Goal: Task Accomplishment & Management: Manage account settings

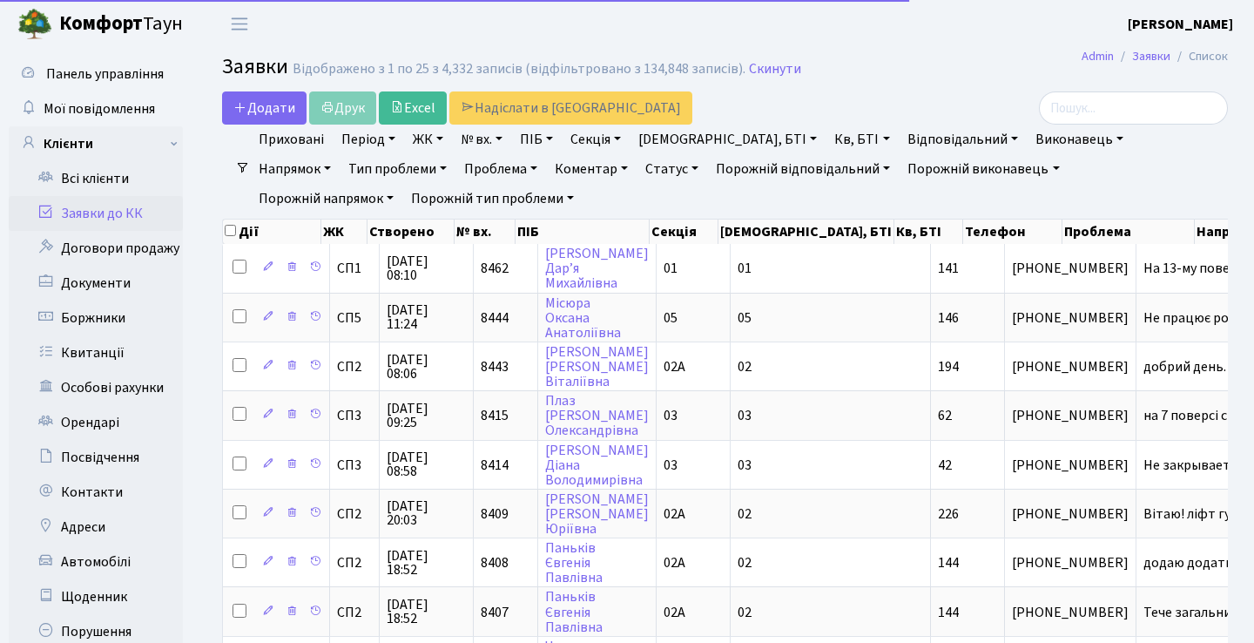
select select "25"
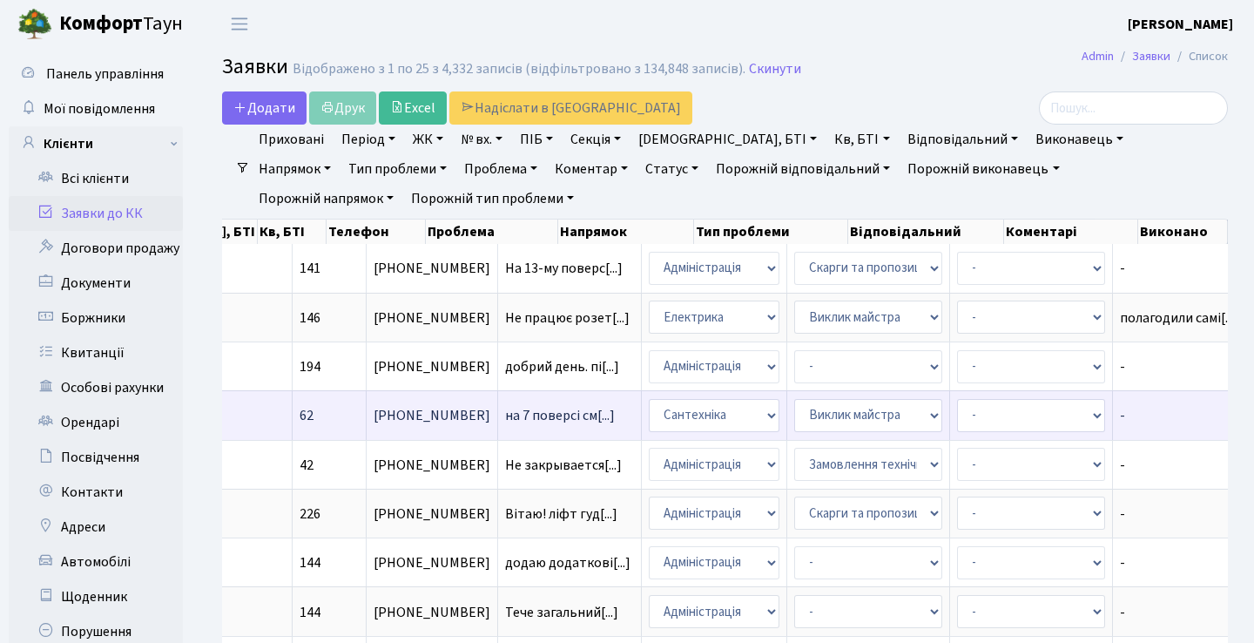
scroll to position [0, 637]
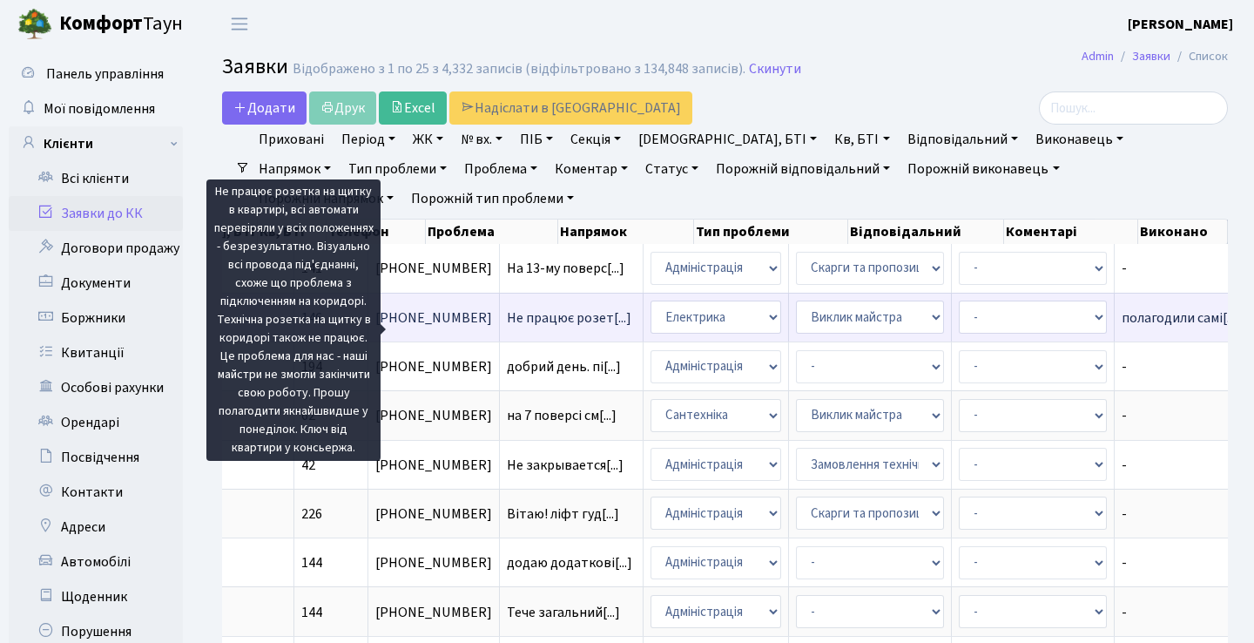
click at [507, 328] on span "Не працює розет[...]" at bounding box center [569, 317] width 125 height 19
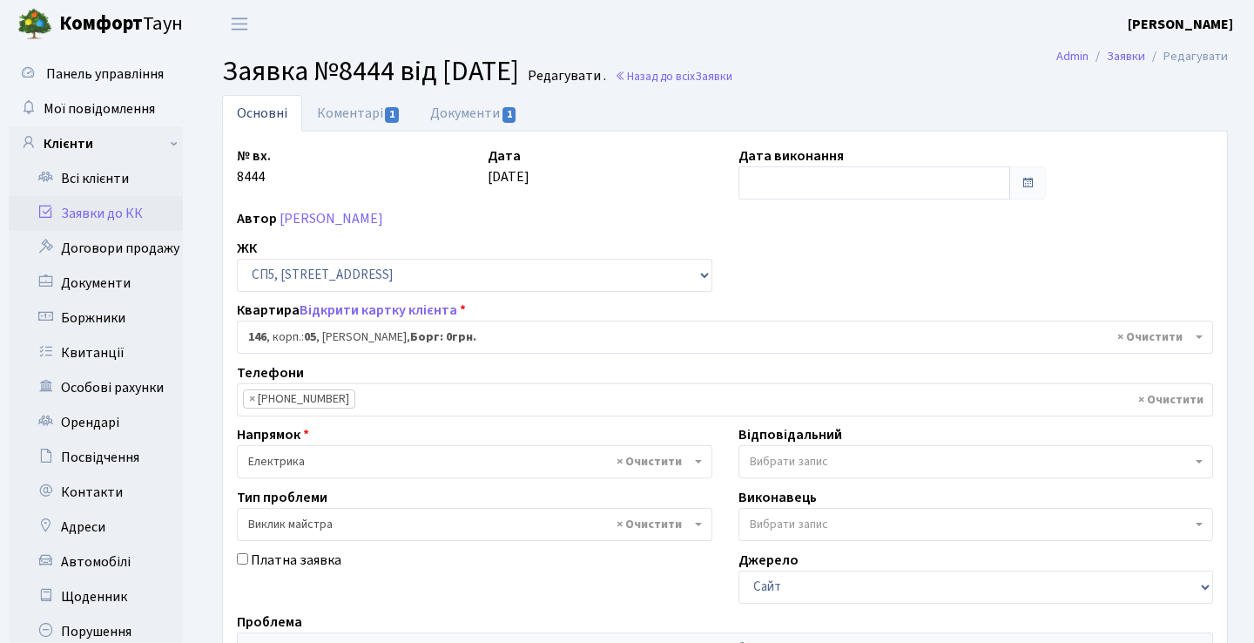
select select "21555"
select select "29"
click at [386, 123] on link "Коментарі 1" at bounding box center [358, 113] width 113 height 36
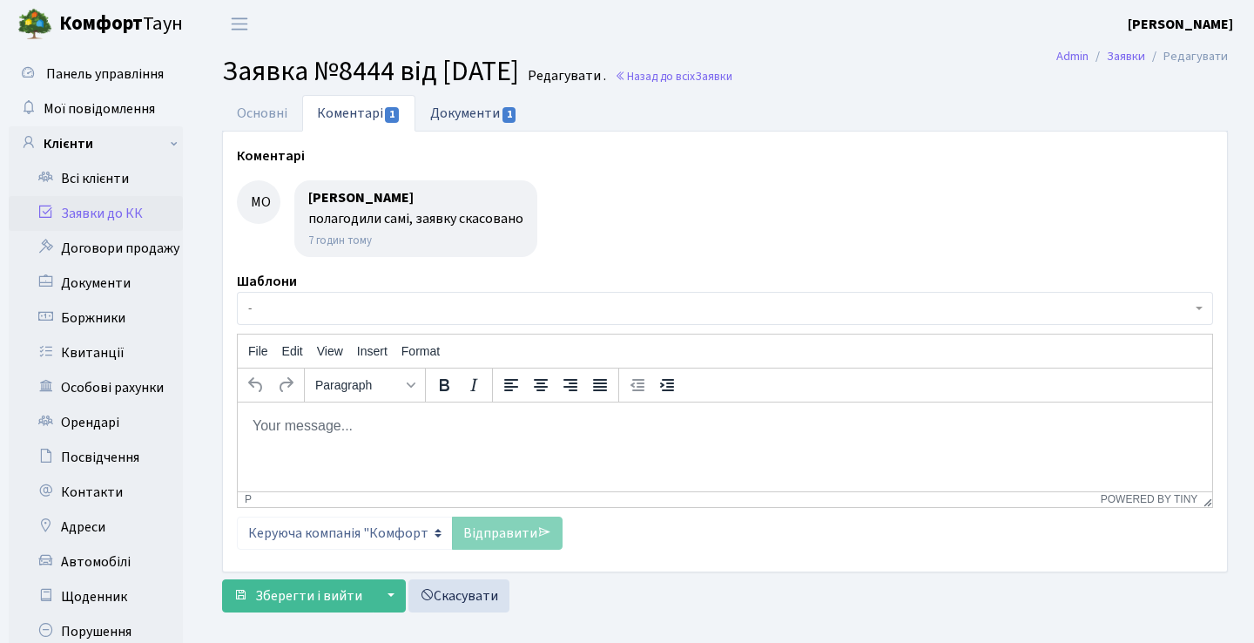
click at [452, 117] on link "Документи 1" at bounding box center [474, 113] width 117 height 36
select select "25"
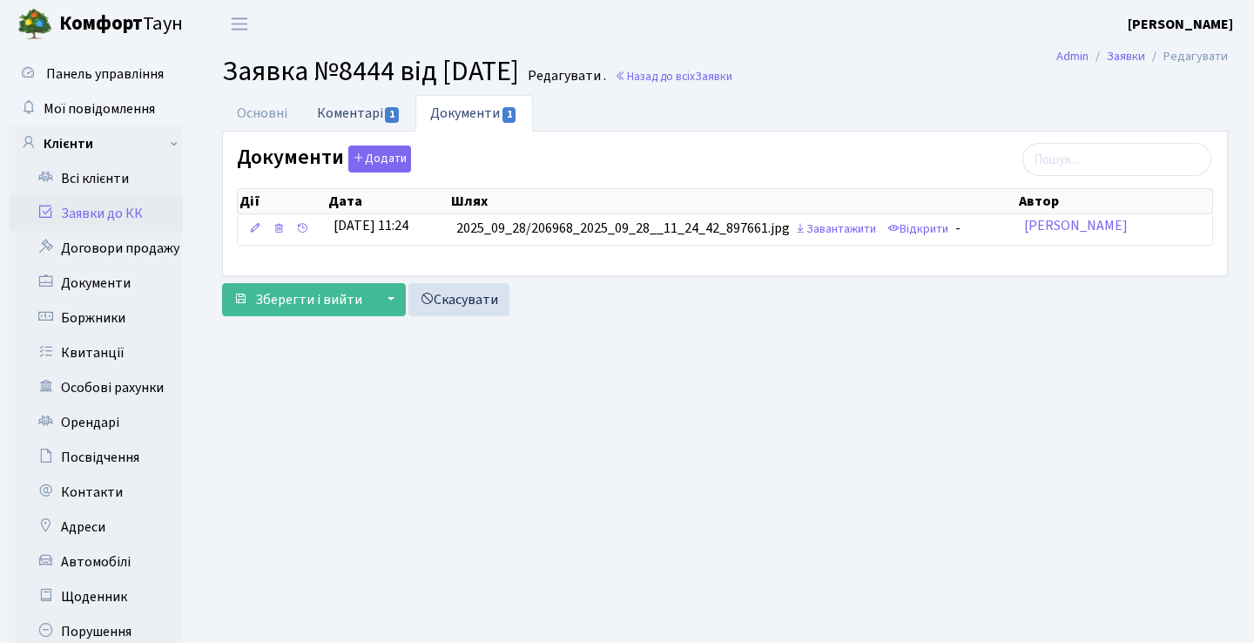
click at [303, 107] on link "Коментарі 1" at bounding box center [358, 113] width 113 height 36
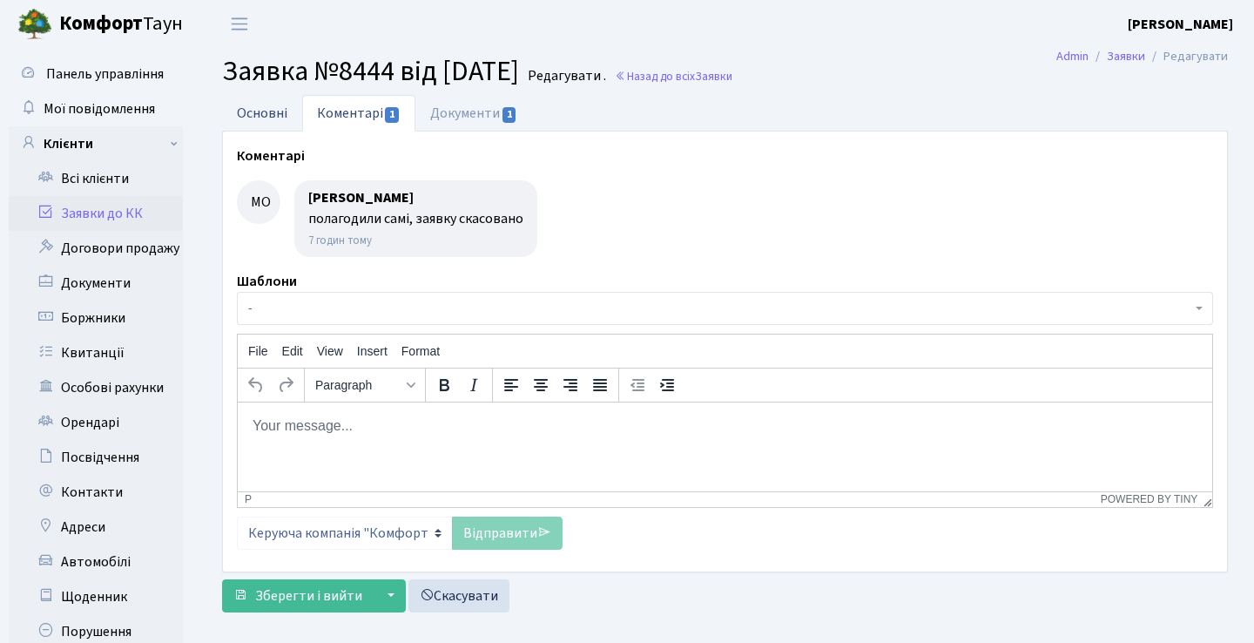
click at [277, 112] on link "Основні" at bounding box center [262, 113] width 80 height 36
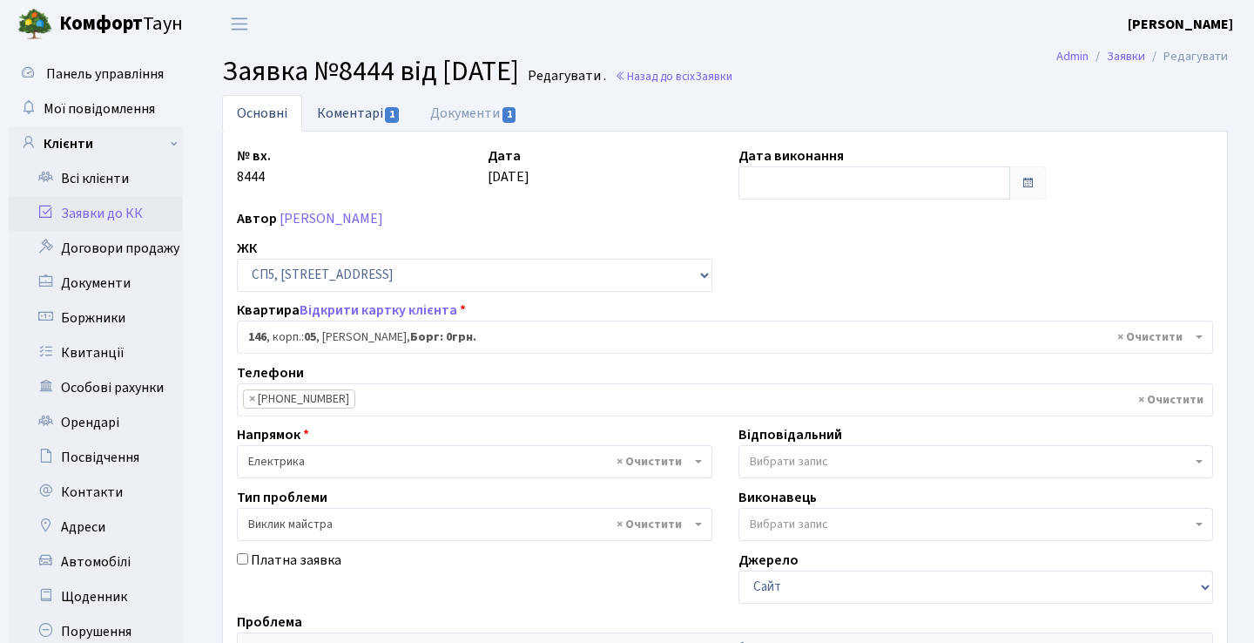
click at [346, 125] on link "Коментарі 1" at bounding box center [358, 113] width 113 height 36
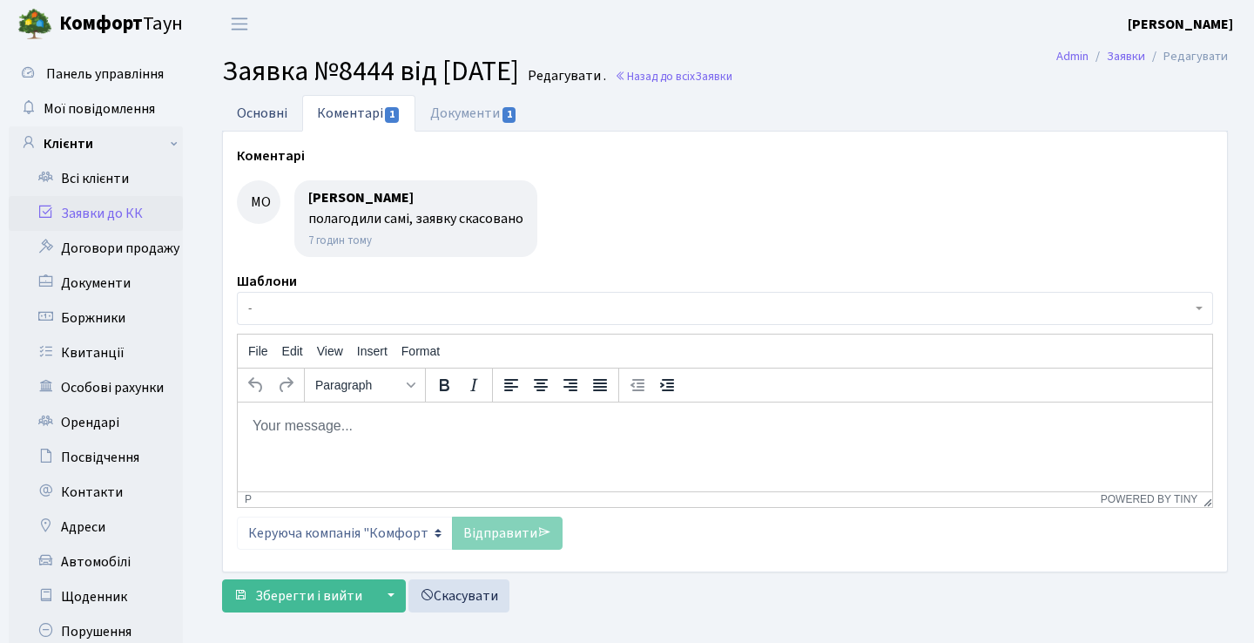
click at [264, 118] on link "Основні" at bounding box center [262, 113] width 80 height 36
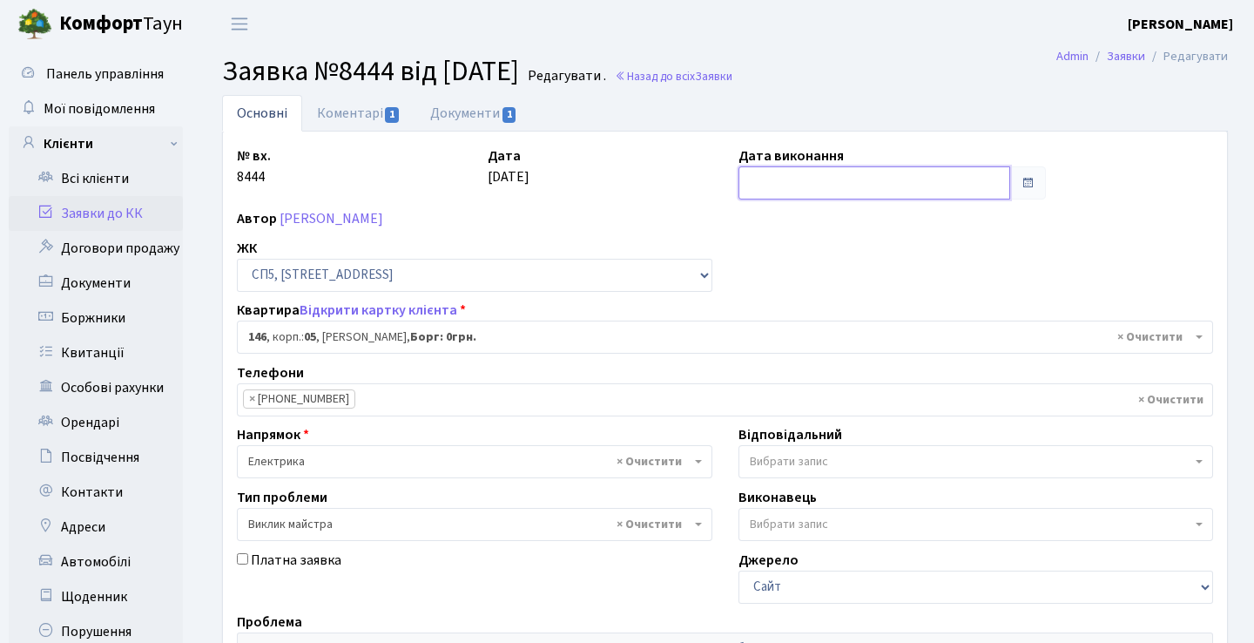
click at [1005, 192] on input "text" at bounding box center [875, 182] width 273 height 33
click at [1020, 190] on span at bounding box center [1028, 182] width 37 height 33
click at [1037, 173] on span at bounding box center [1028, 182] width 37 height 33
click at [926, 220] on div "Автор Місюра Оксана Анатоліївна" at bounding box center [725, 218] width 1003 height 21
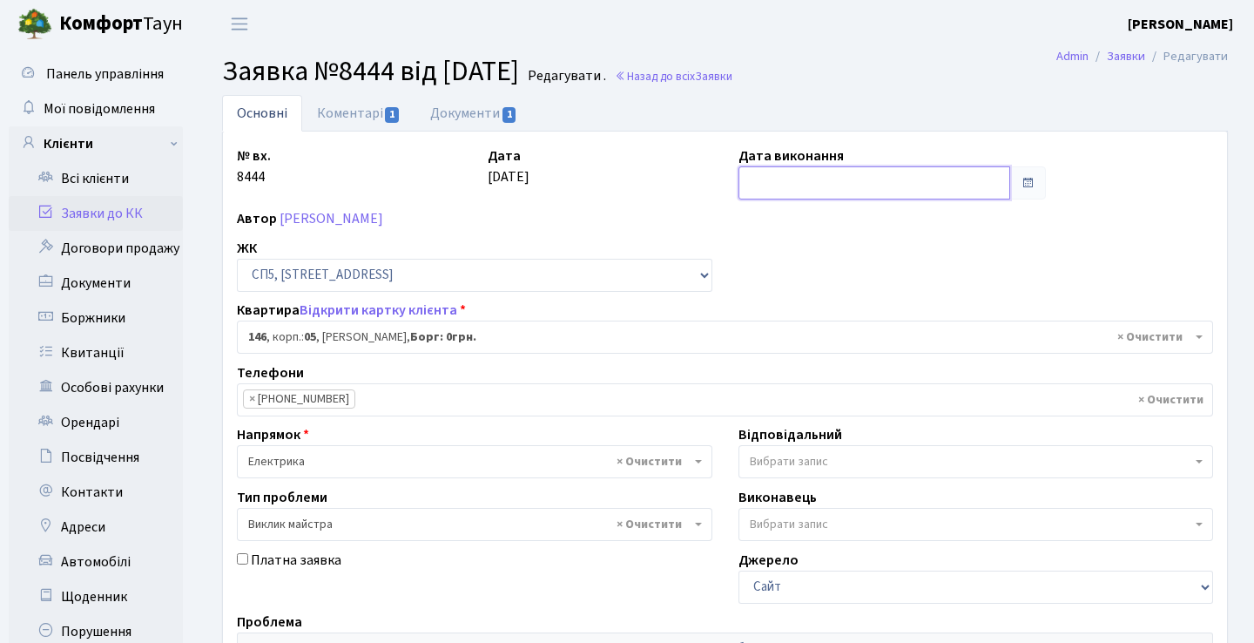
click at [940, 186] on input "text" at bounding box center [875, 182] width 273 height 33
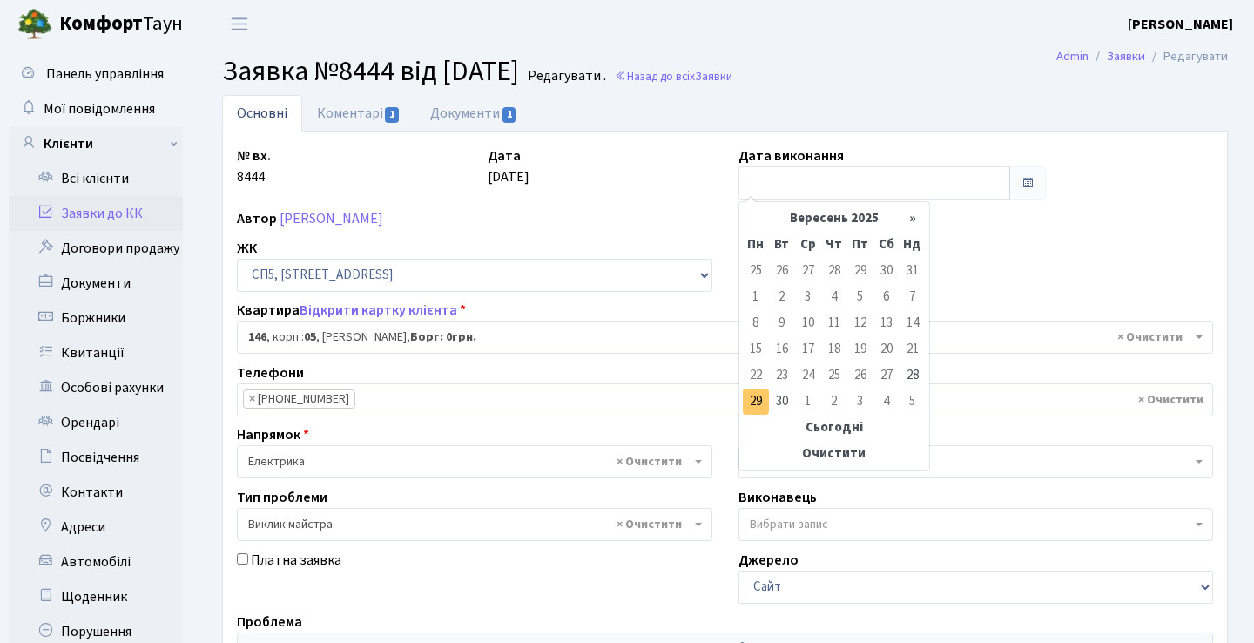
click at [756, 401] on td "29" at bounding box center [756, 402] width 26 height 26
type input "29.09.2025"
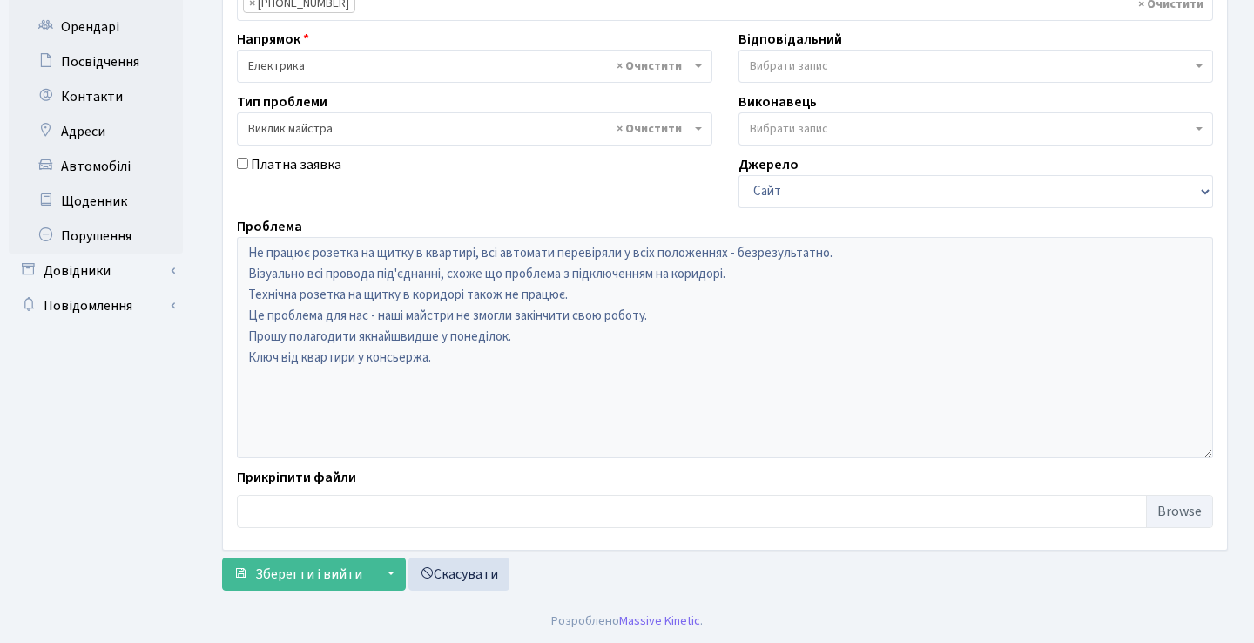
scroll to position [396, 0]
click at [335, 578] on span "Зберегти і вийти" at bounding box center [308, 574] width 107 height 19
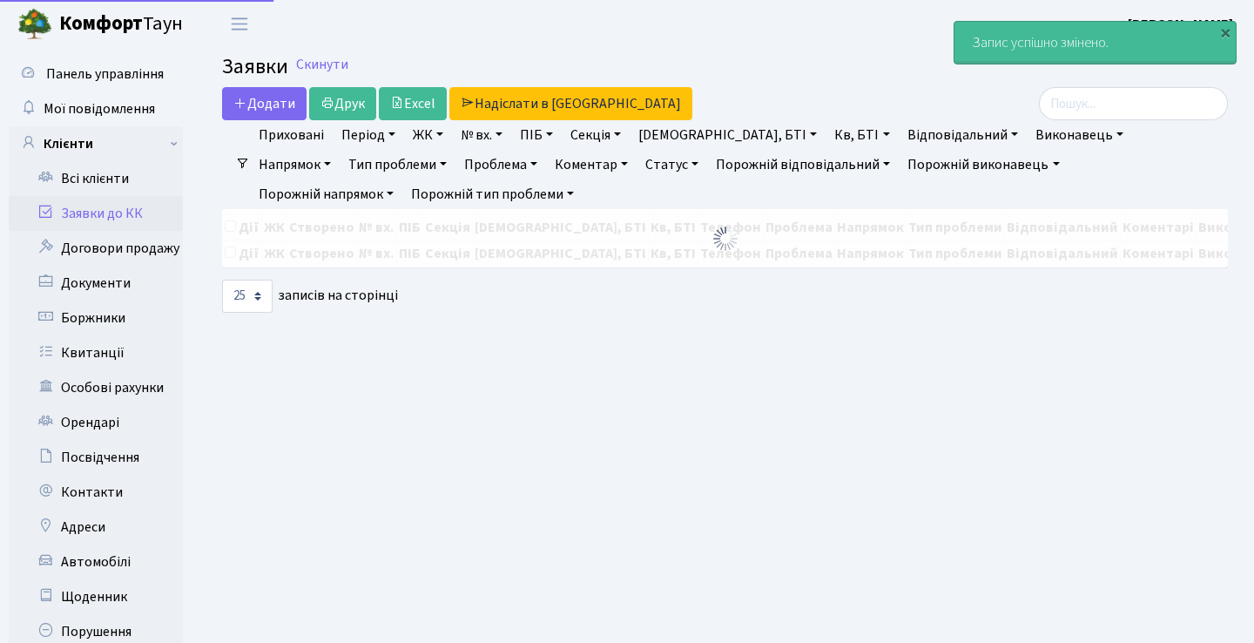
select select "25"
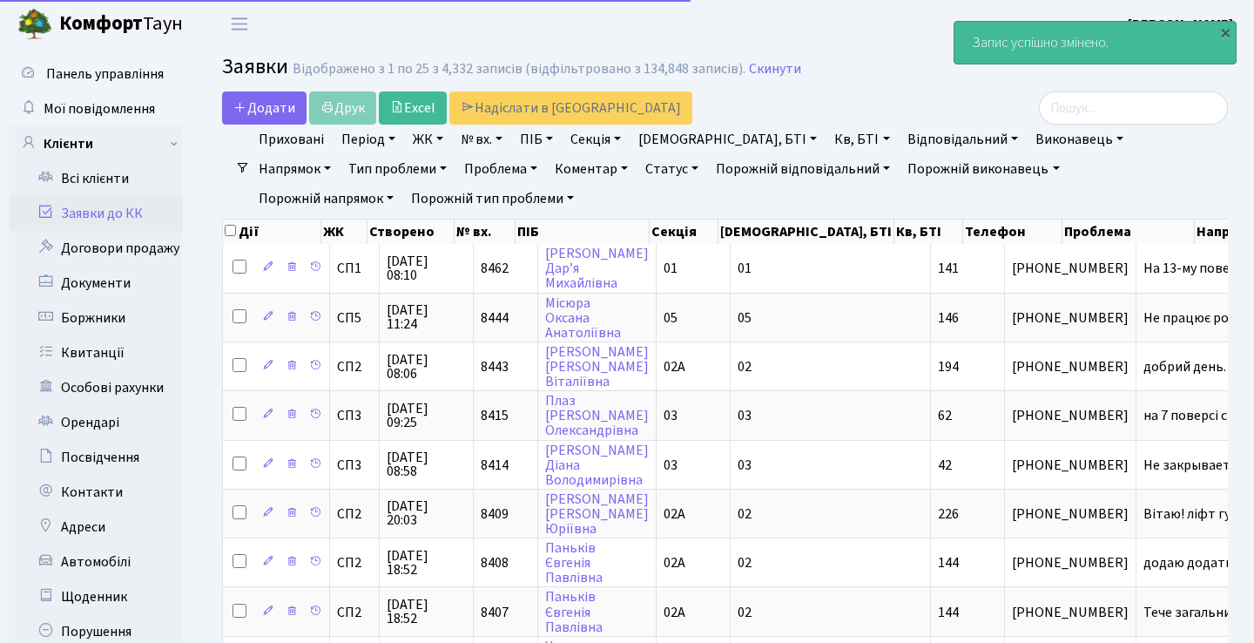
click at [141, 213] on link "Заявки до КК" at bounding box center [96, 213] width 174 height 35
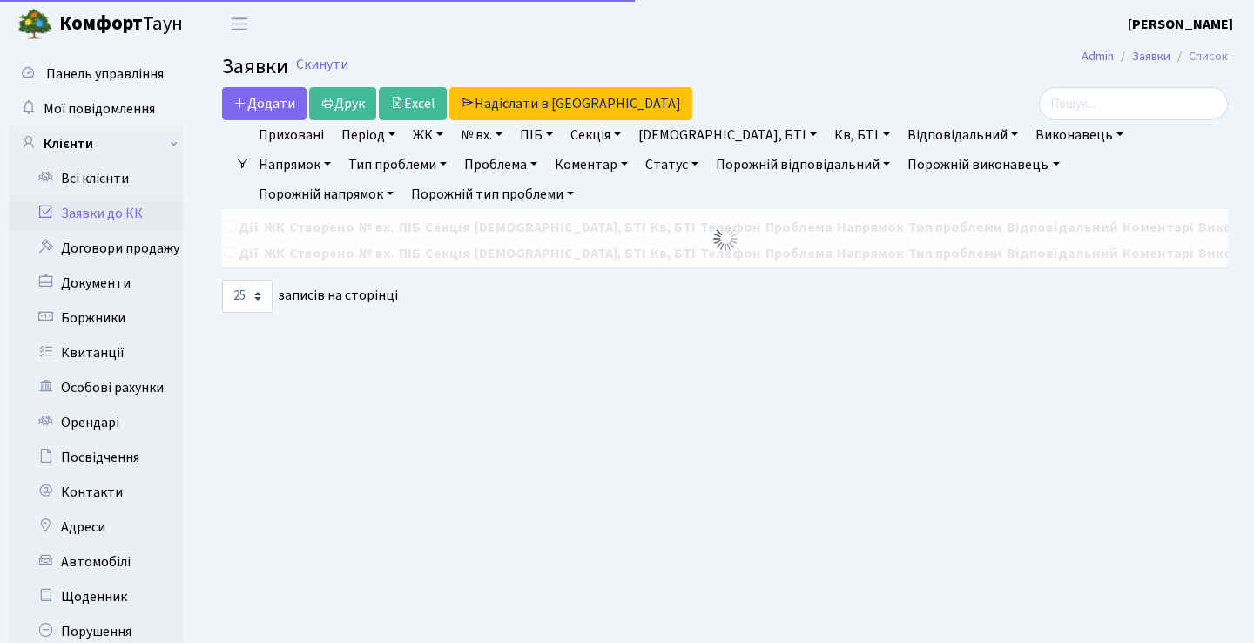
select select "25"
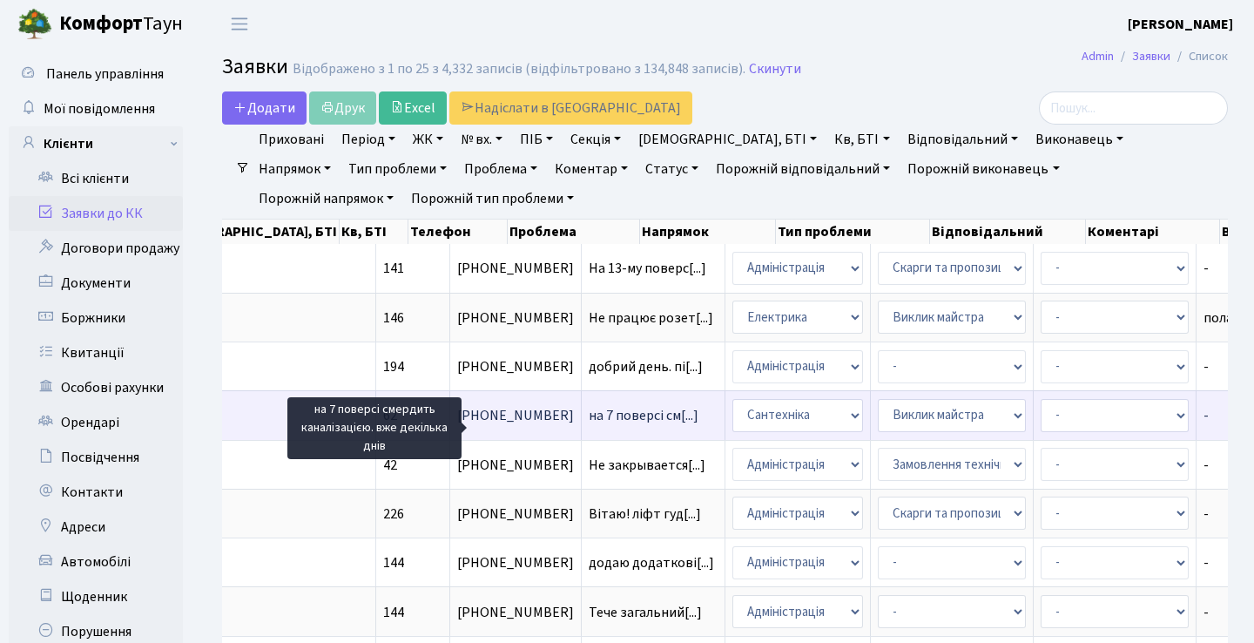
scroll to position [0, 426]
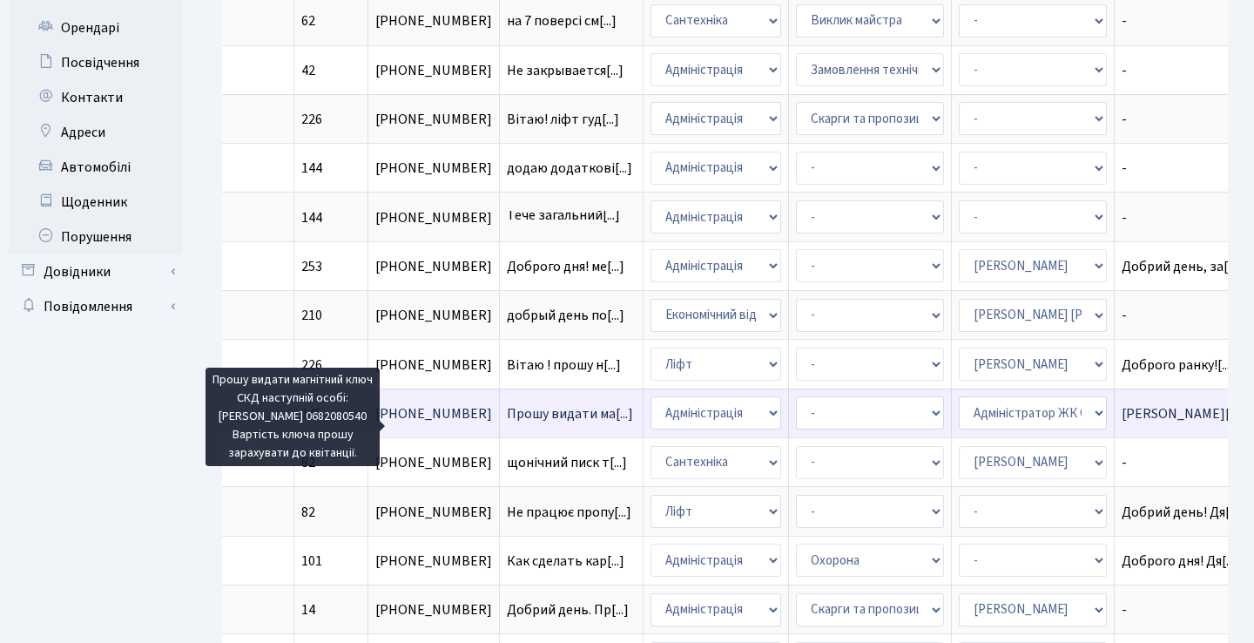
click at [507, 423] on span "Прошу видати ма[...]" at bounding box center [570, 413] width 126 height 19
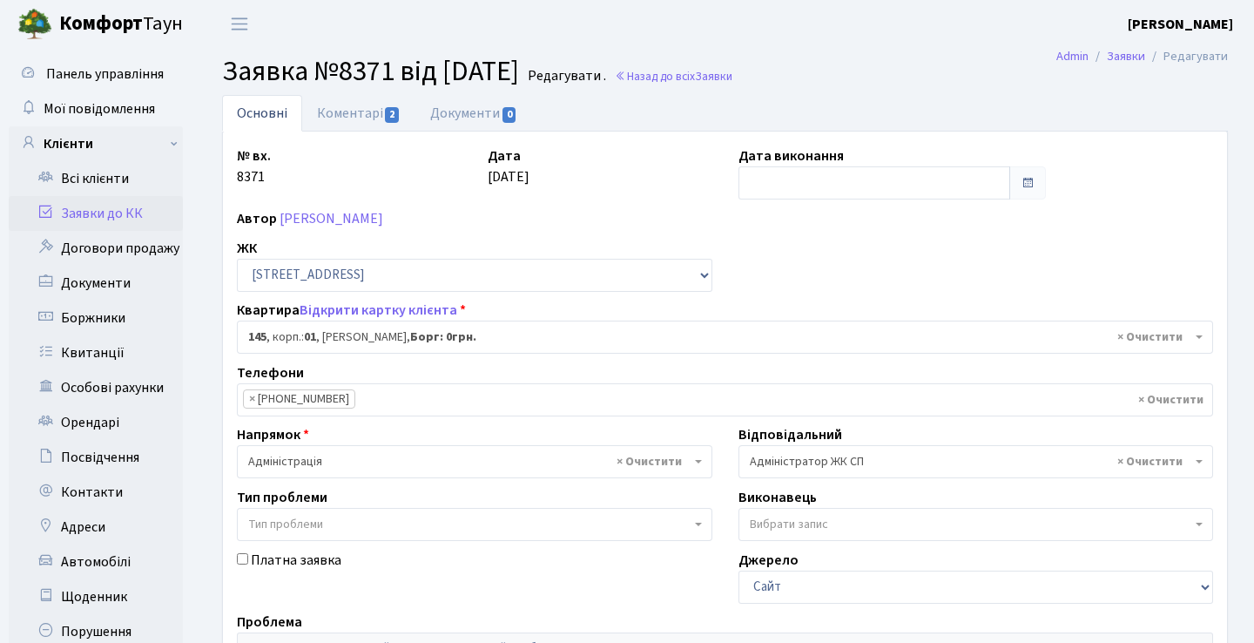
select select "20070"
click at [373, 112] on link "Коментарі 2" at bounding box center [358, 113] width 113 height 36
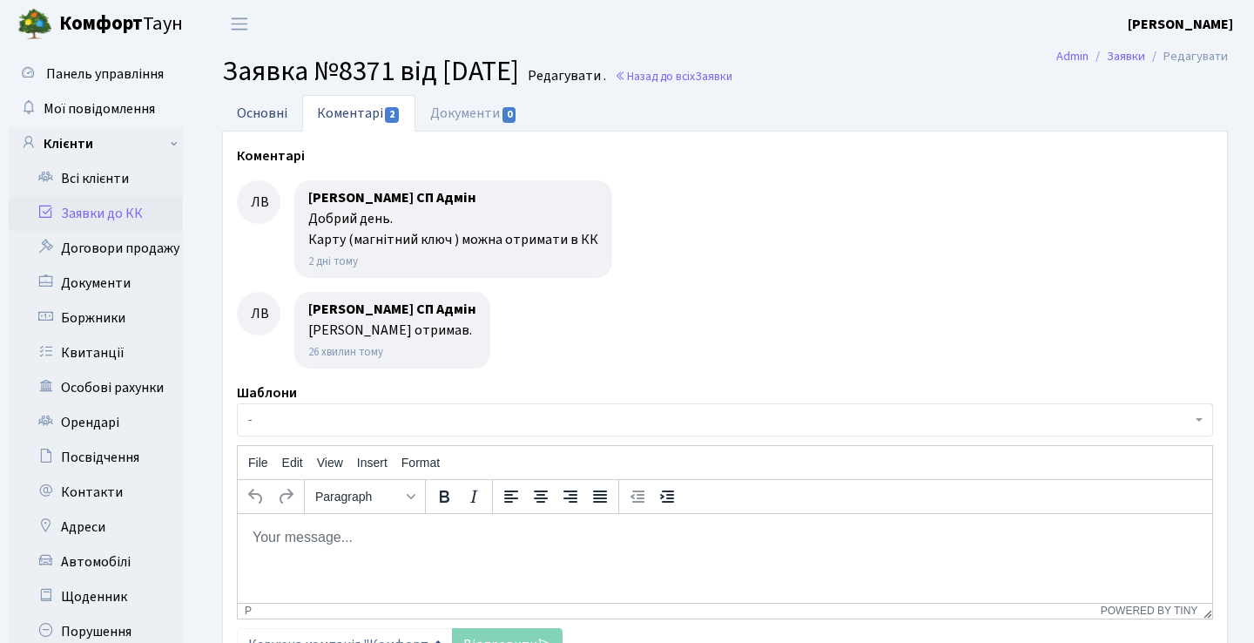
click at [286, 117] on link "Основні" at bounding box center [262, 113] width 80 height 36
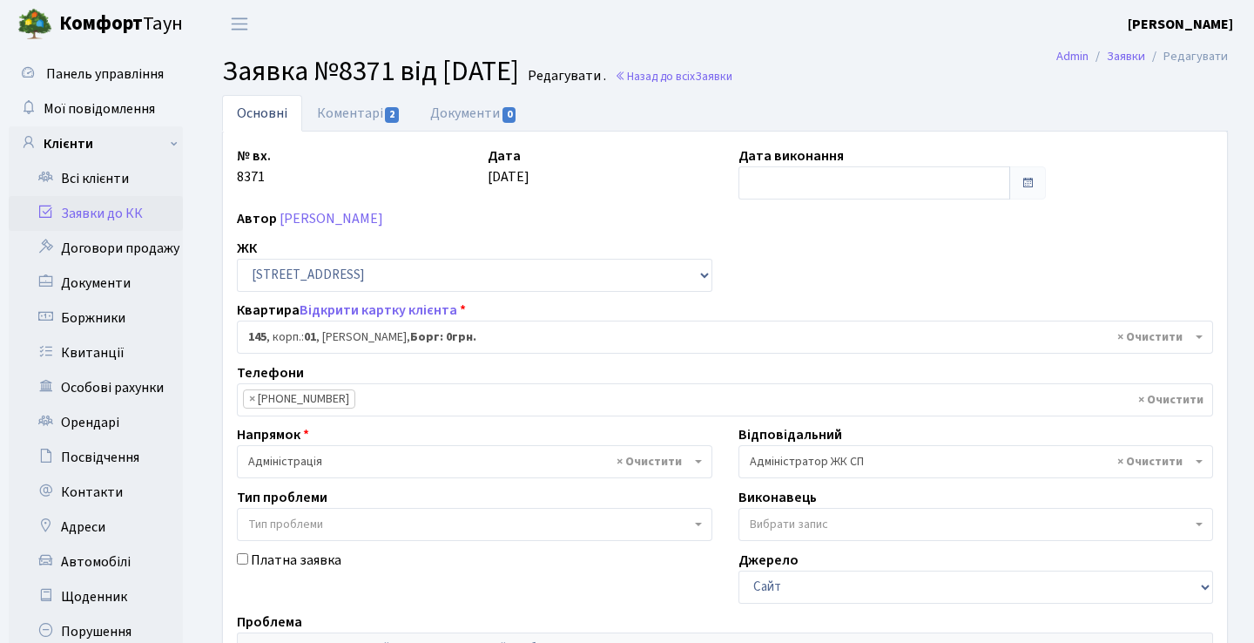
click at [1025, 193] on span at bounding box center [1028, 182] width 37 height 33
click at [969, 190] on input "text" at bounding box center [875, 182] width 273 height 33
click at [680, 166] on div "Дата 25.09.2025" at bounding box center [600, 172] width 251 height 54
click at [371, 118] on link "Коментарі 2" at bounding box center [358, 113] width 113 height 36
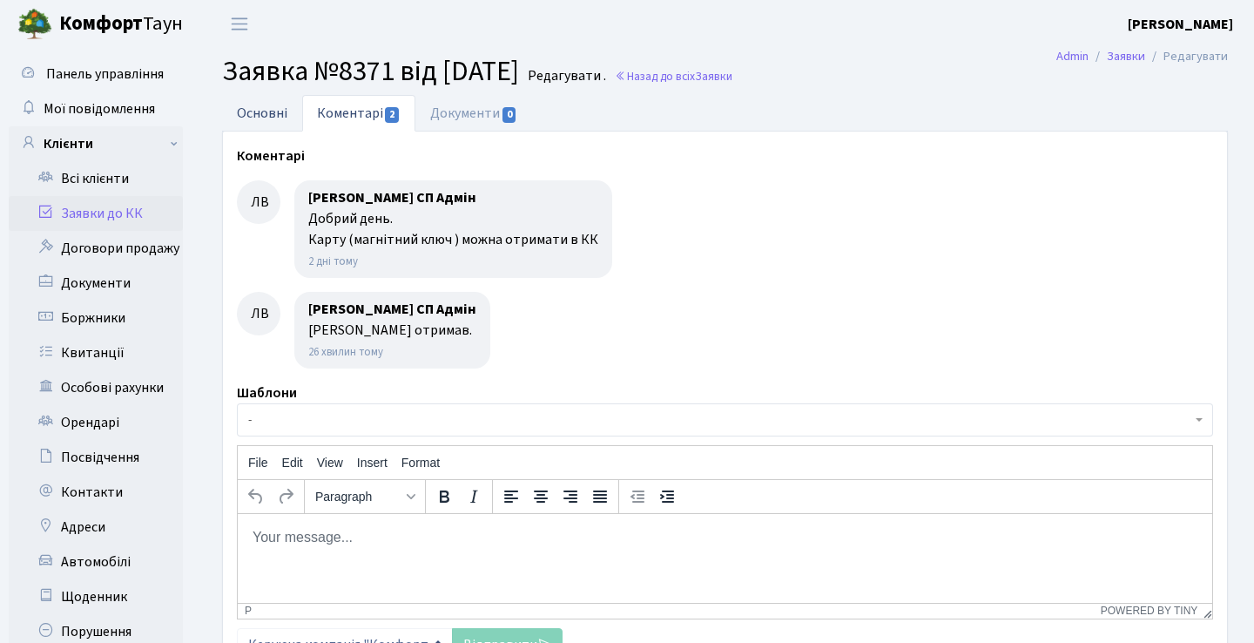
click at [254, 111] on link "Основні" at bounding box center [262, 113] width 80 height 36
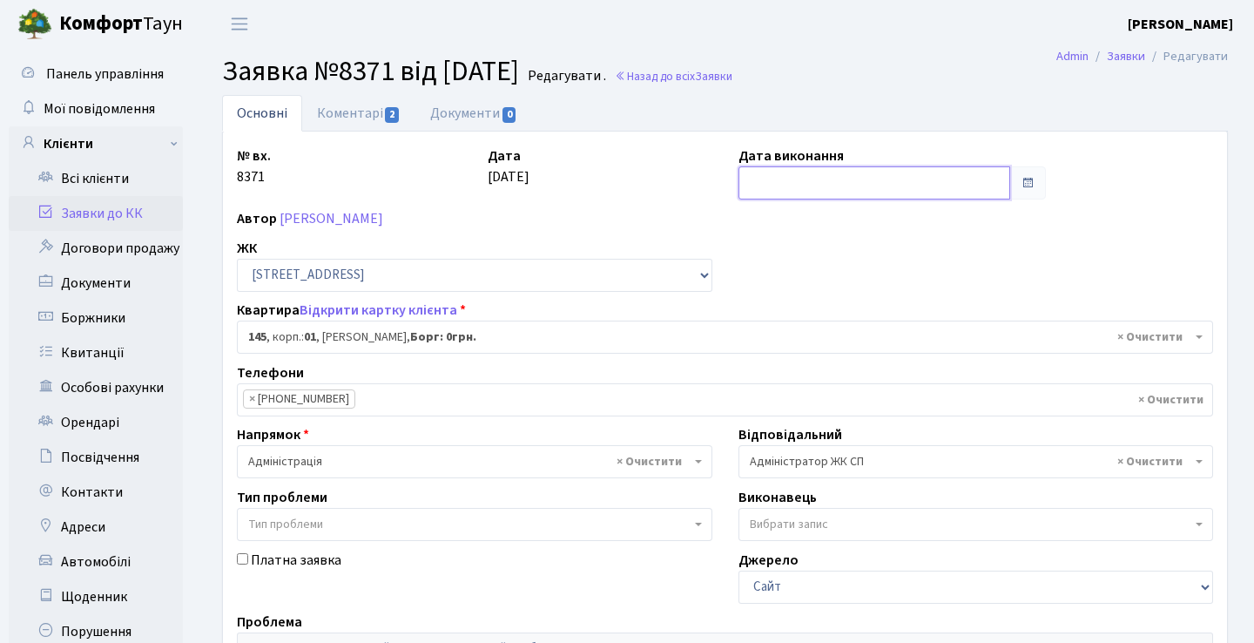
click at [883, 191] on input "text" at bounding box center [875, 182] width 273 height 33
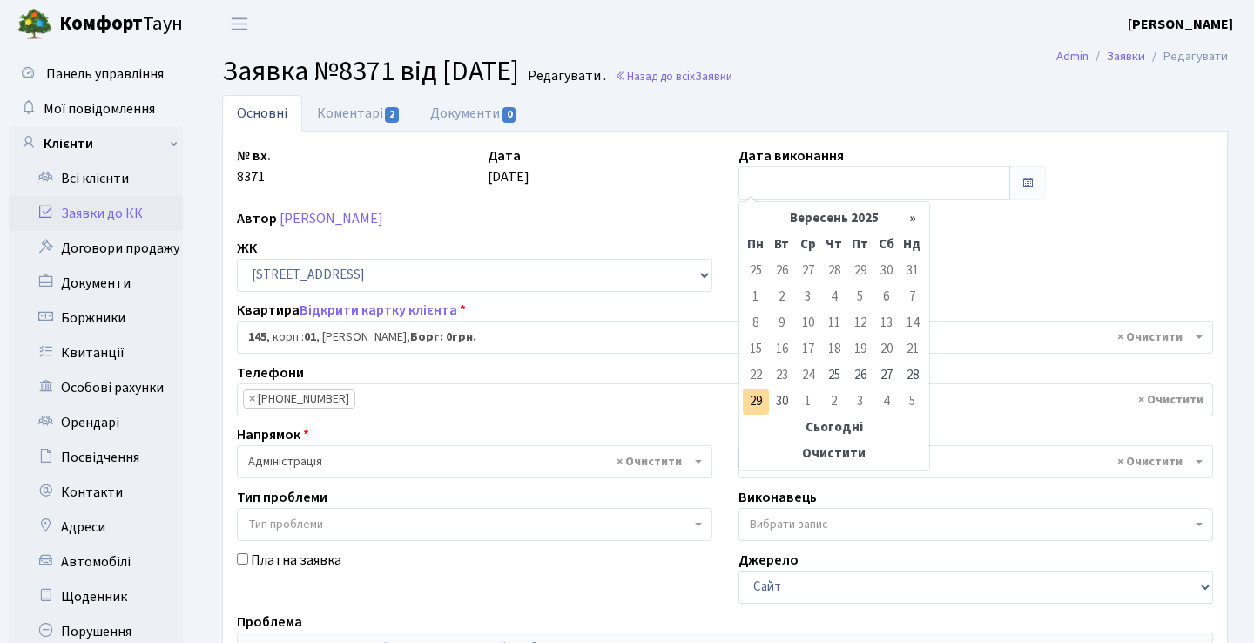
click at [756, 400] on td "29" at bounding box center [756, 402] width 26 height 26
type input "[DATE]"
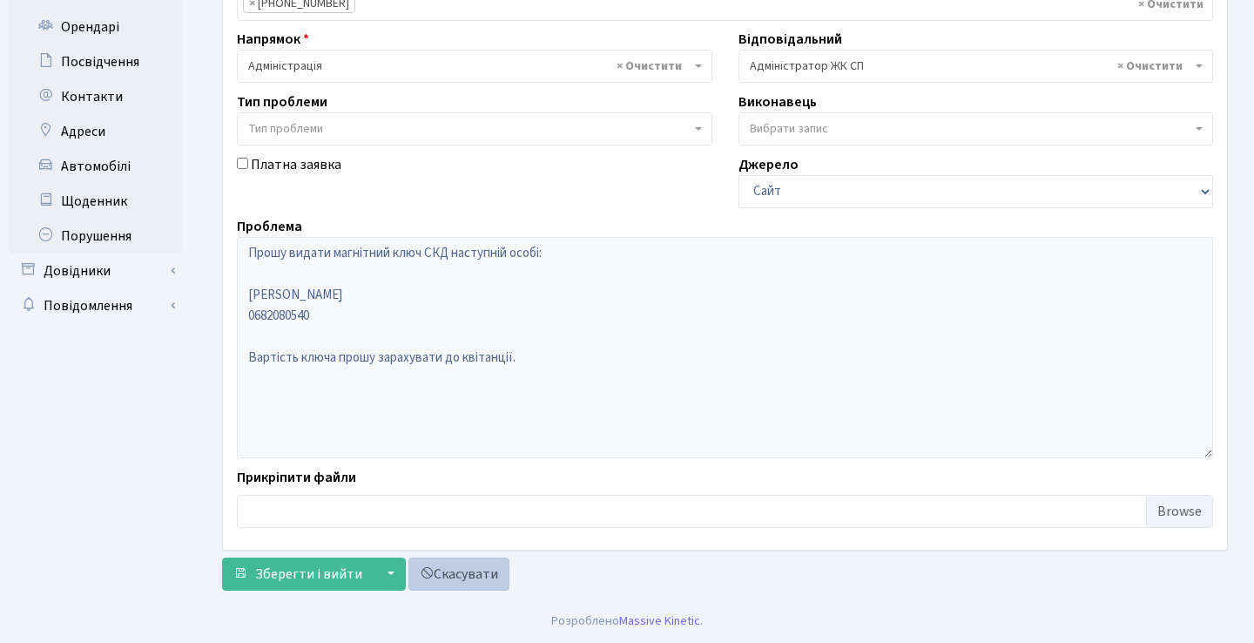
scroll to position [396, 0]
click at [314, 574] on span "Зберегти і вийти" at bounding box center [308, 574] width 107 height 19
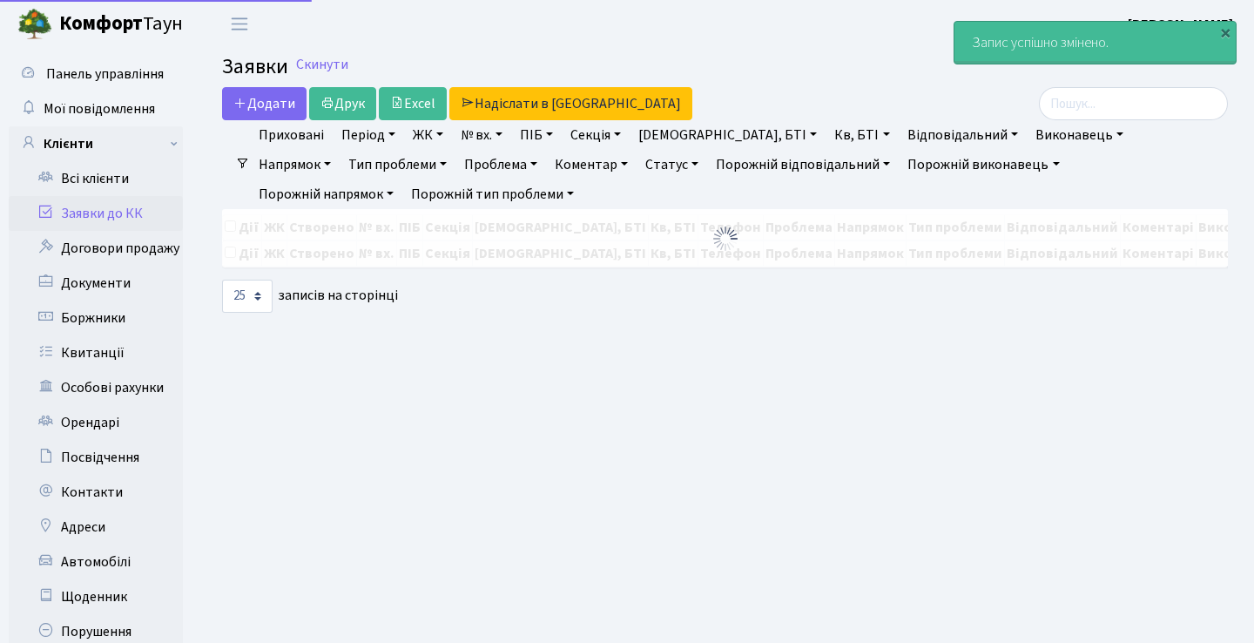
select select "25"
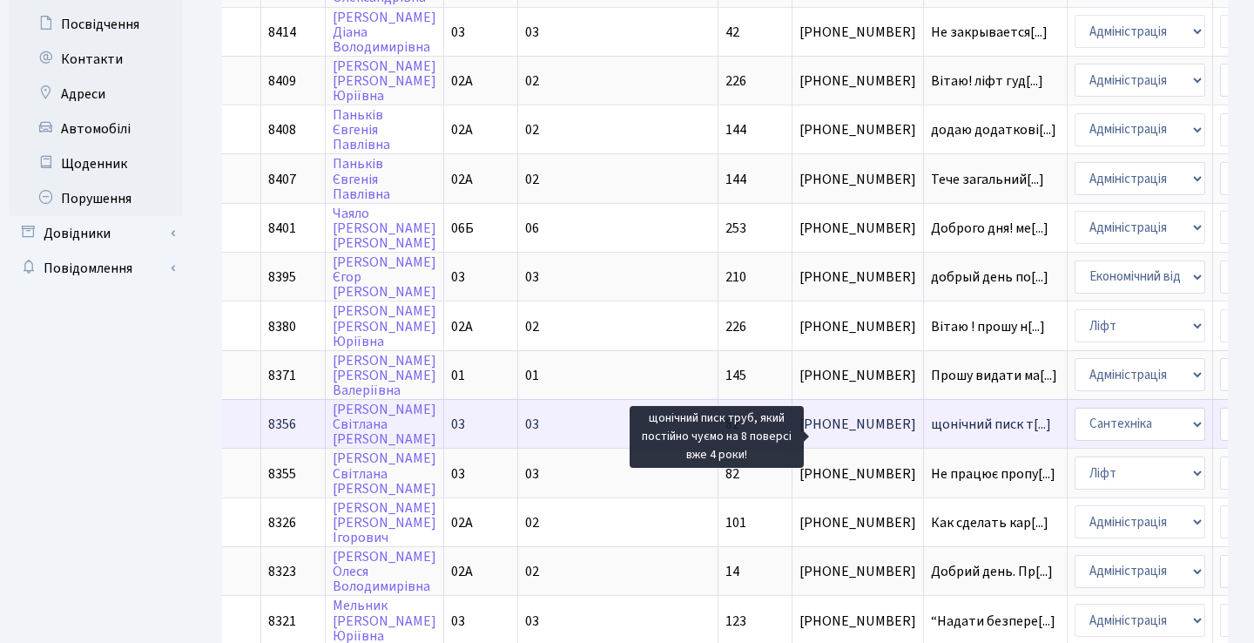
scroll to position [0, 213]
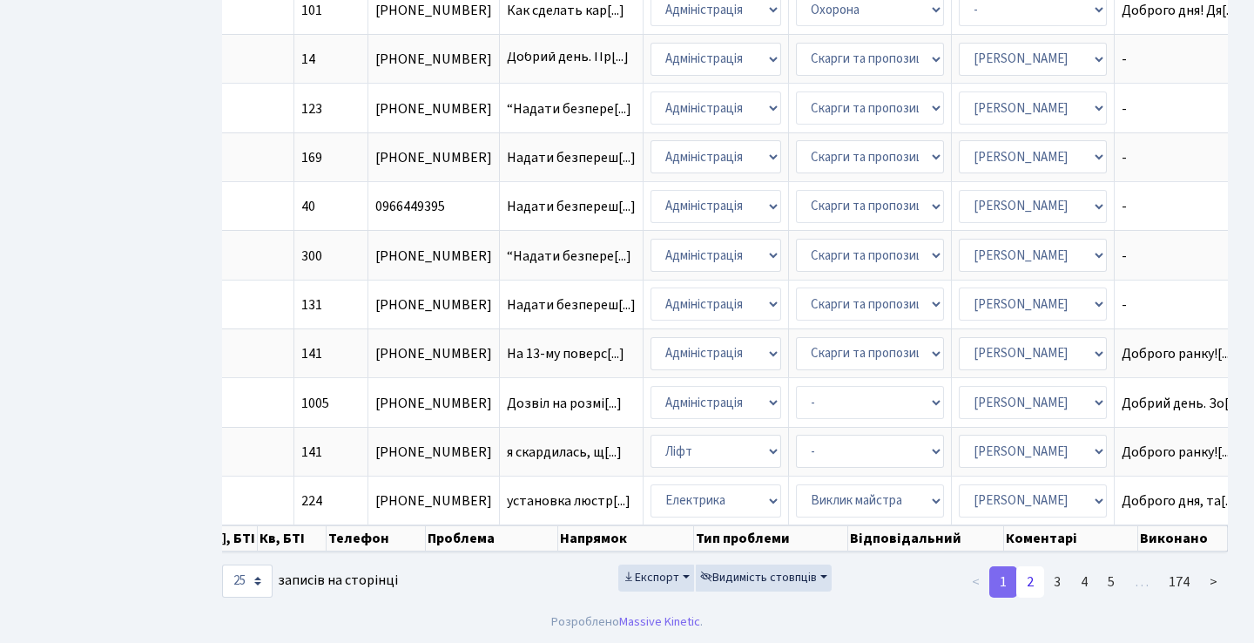
click at [1038, 577] on link "2" at bounding box center [1031, 581] width 28 height 31
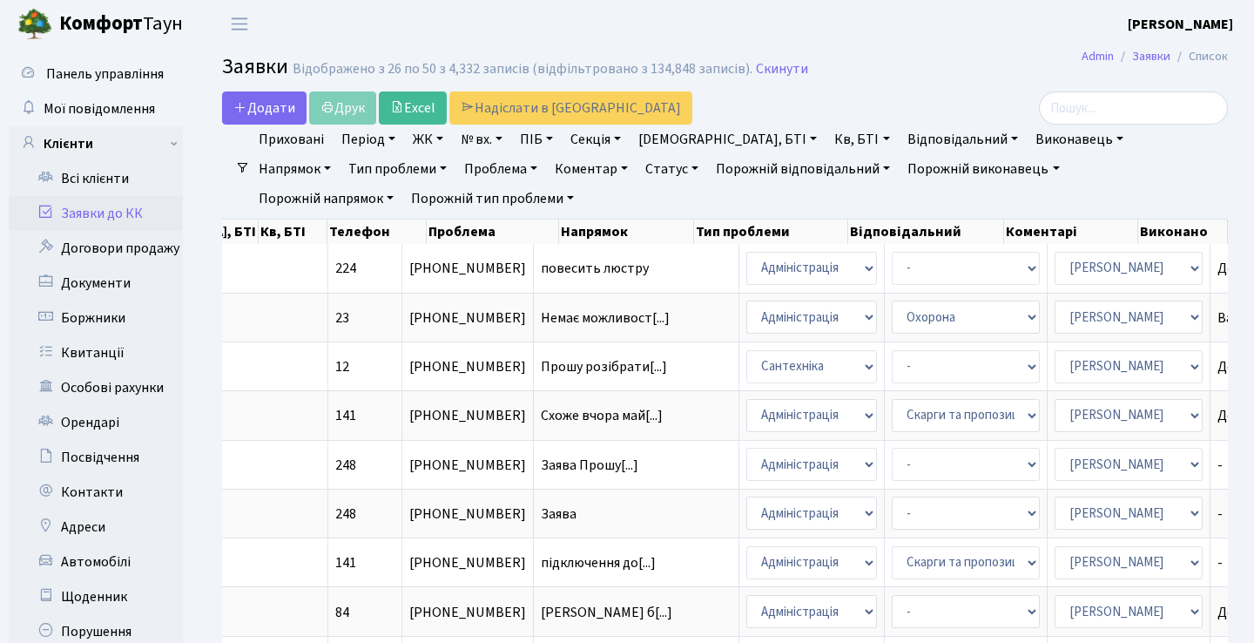
click at [639, 170] on link "Статус" at bounding box center [672, 169] width 67 height 30
click at [639, 286] on link "Не виконано" at bounding box center [708, 274] width 138 height 27
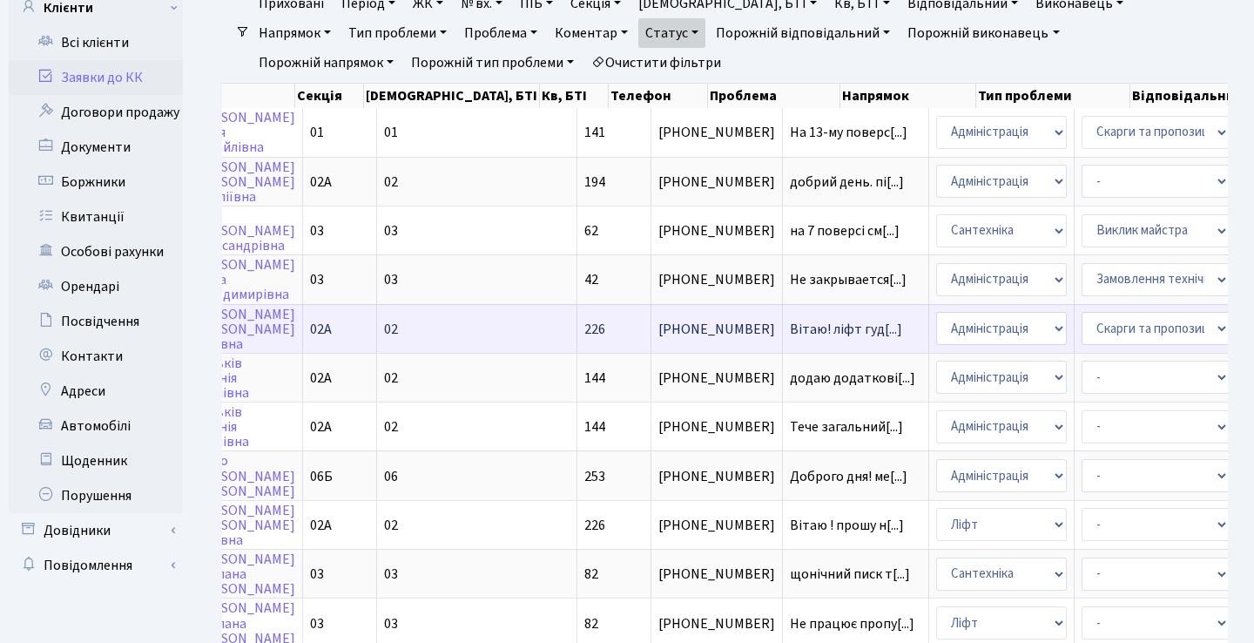
scroll to position [0, 416]
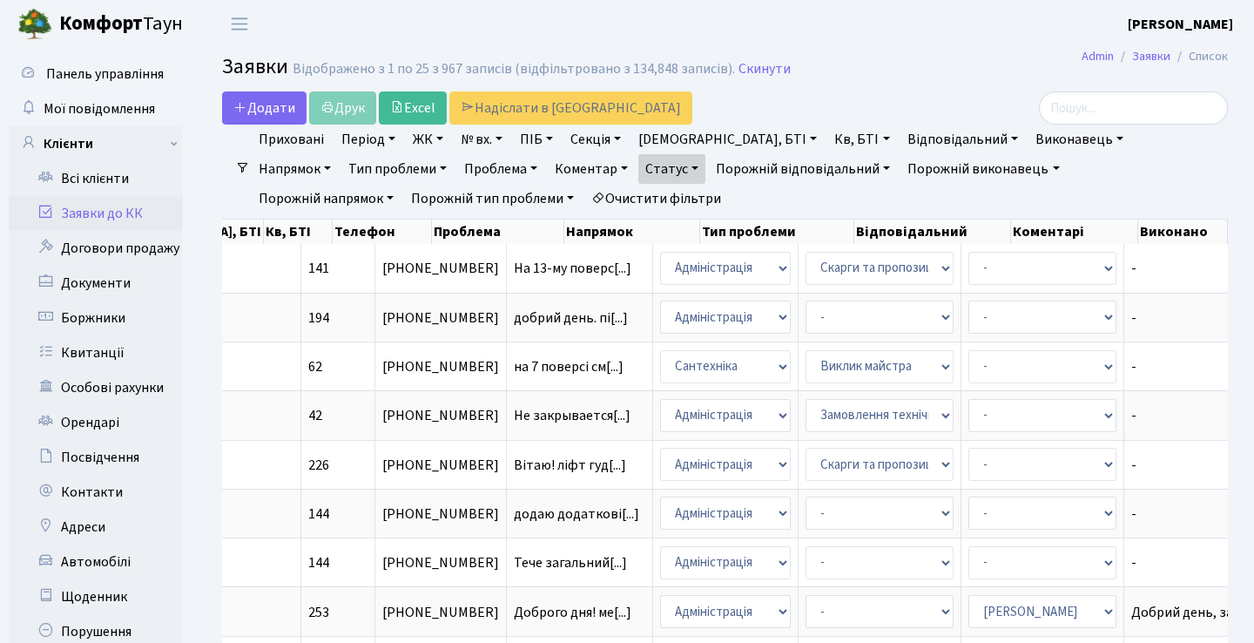
click at [639, 155] on link "Статус" at bounding box center [672, 169] width 67 height 30
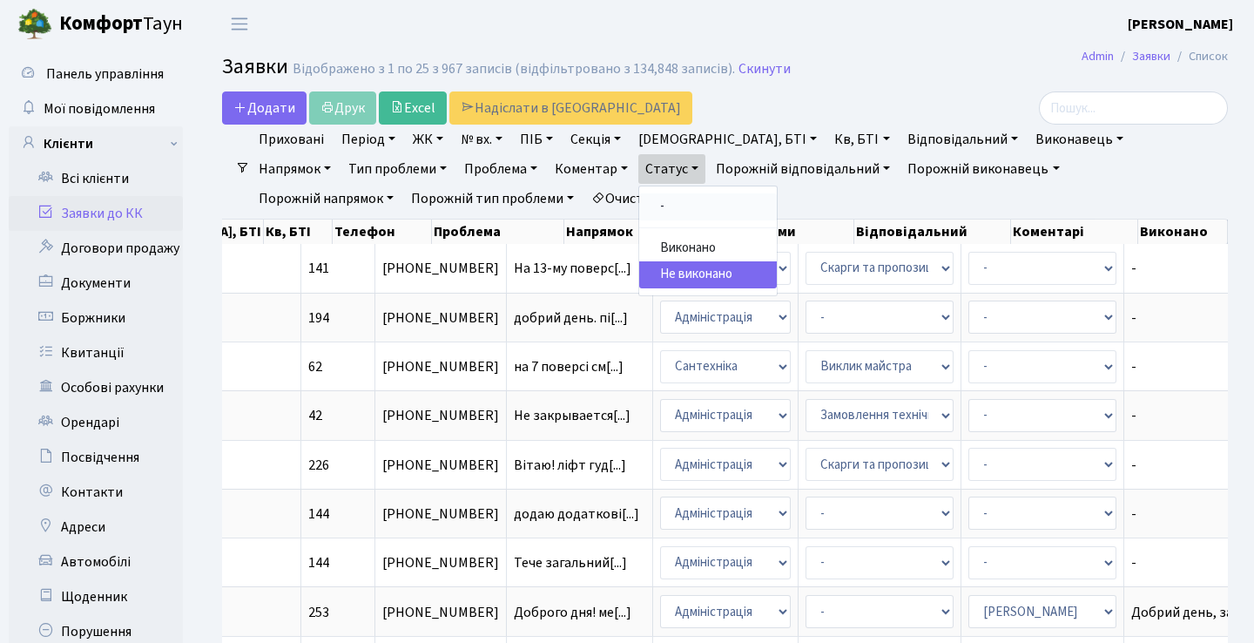
click at [639, 206] on link "-" at bounding box center [708, 206] width 138 height 27
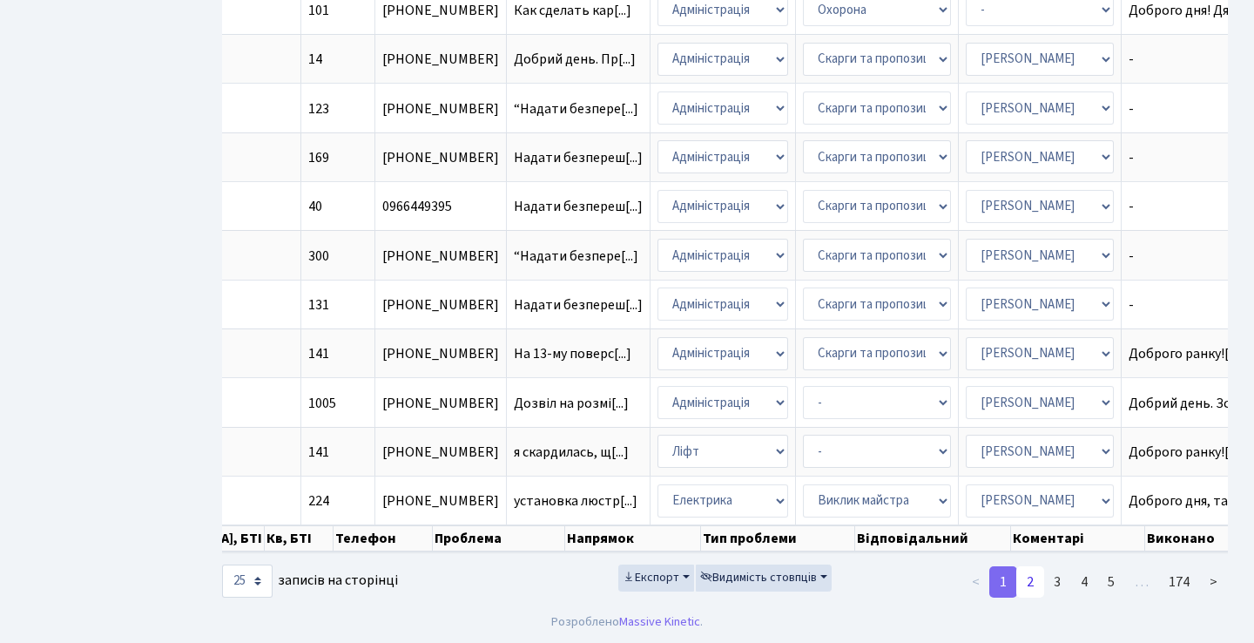
click at [1032, 583] on link "2" at bounding box center [1031, 581] width 28 height 31
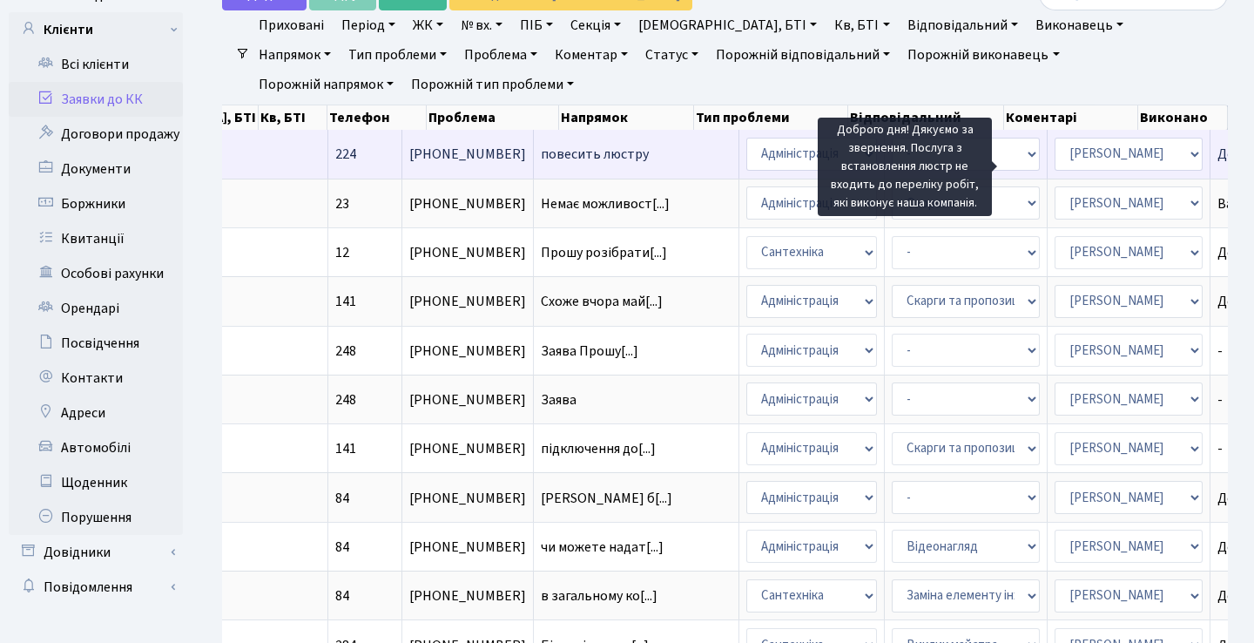
click at [1218, 164] on span "Доброго дня! Дя[...]" at bounding box center [1277, 154] width 118 height 19
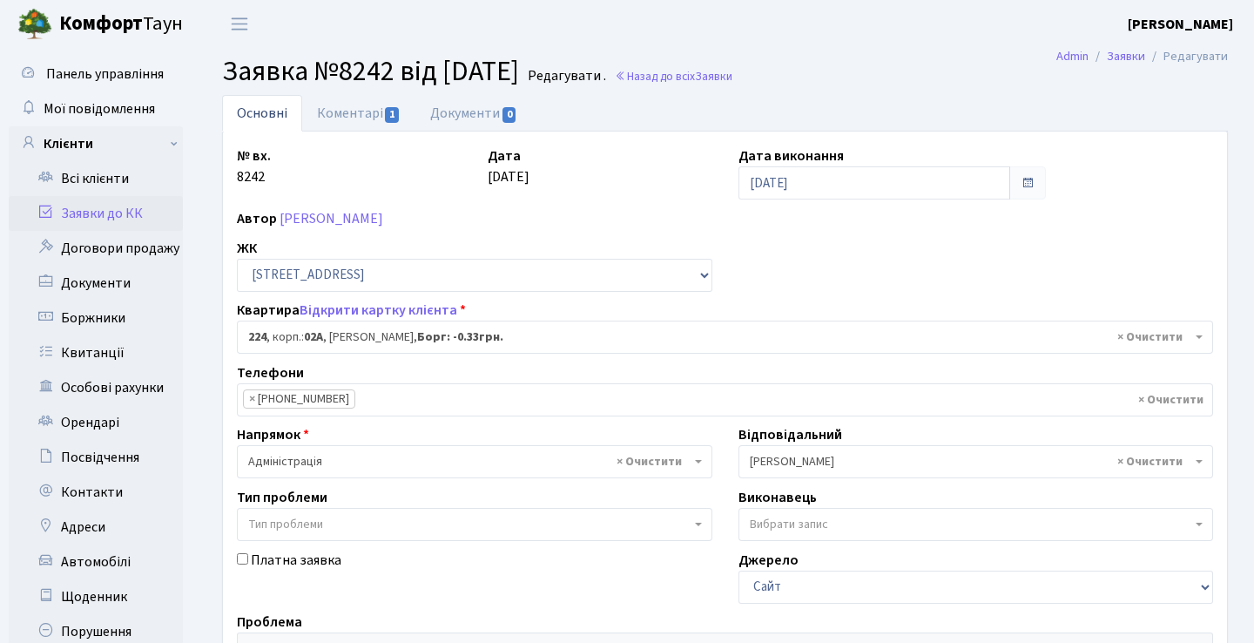
select select "20474"
click at [360, 145] on div "№ вх. 8242 Дата [DATE] Дата виконання [DATE] Автор [PERSON_NAME] ЖК - СП1, Стол…" at bounding box center [725, 539] width 1004 height 814
click at [360, 138] on div "№ вх. 8242 Дата [DATE] Дата виконання [DATE] Автор [PERSON_NAME] ЖК - СП1, Стол…" at bounding box center [725, 539] width 1004 height 814
click at [376, 118] on link "Коментарі 1" at bounding box center [358, 113] width 113 height 36
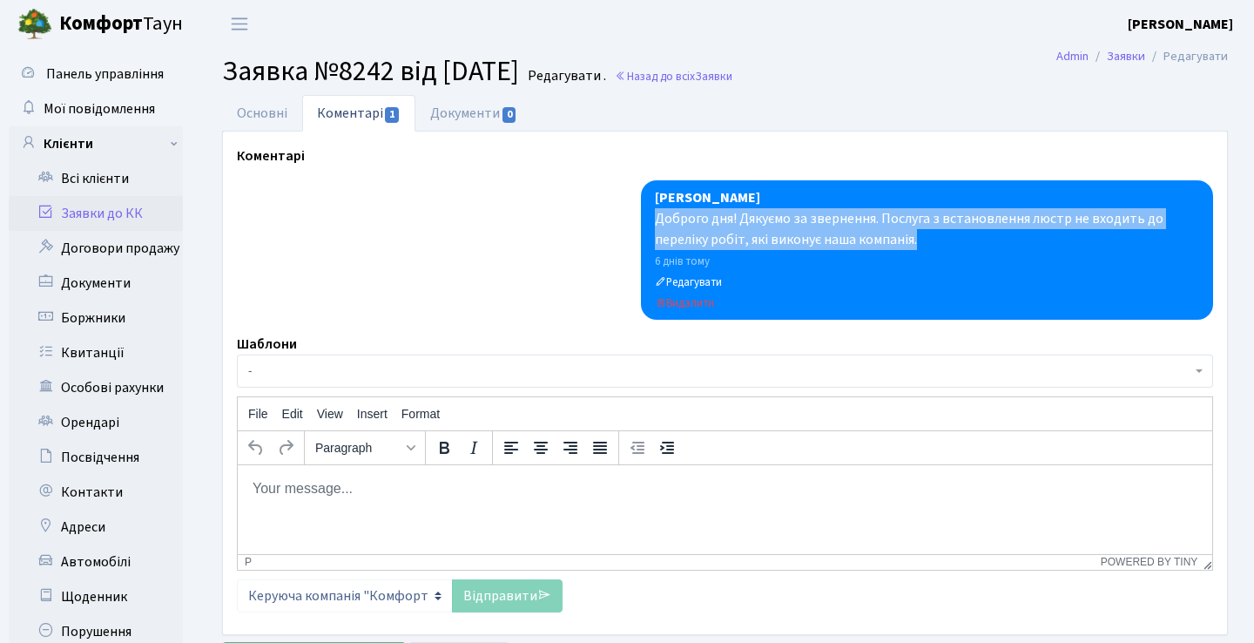
drag, startPoint x: 929, startPoint y: 243, endPoint x: 658, endPoint y: 220, distance: 271.9
click at [658, 220] on div "Доброго дня! Дякуємо за звернення. Послуга з встановлення люстр не входить до п…" at bounding box center [927, 229] width 544 height 42
copy div "Доброго дня! Дякуємо за звернення. Послуга з встановлення люстр не входить до п…"
click at [289, 119] on link "Основні" at bounding box center [262, 113] width 80 height 36
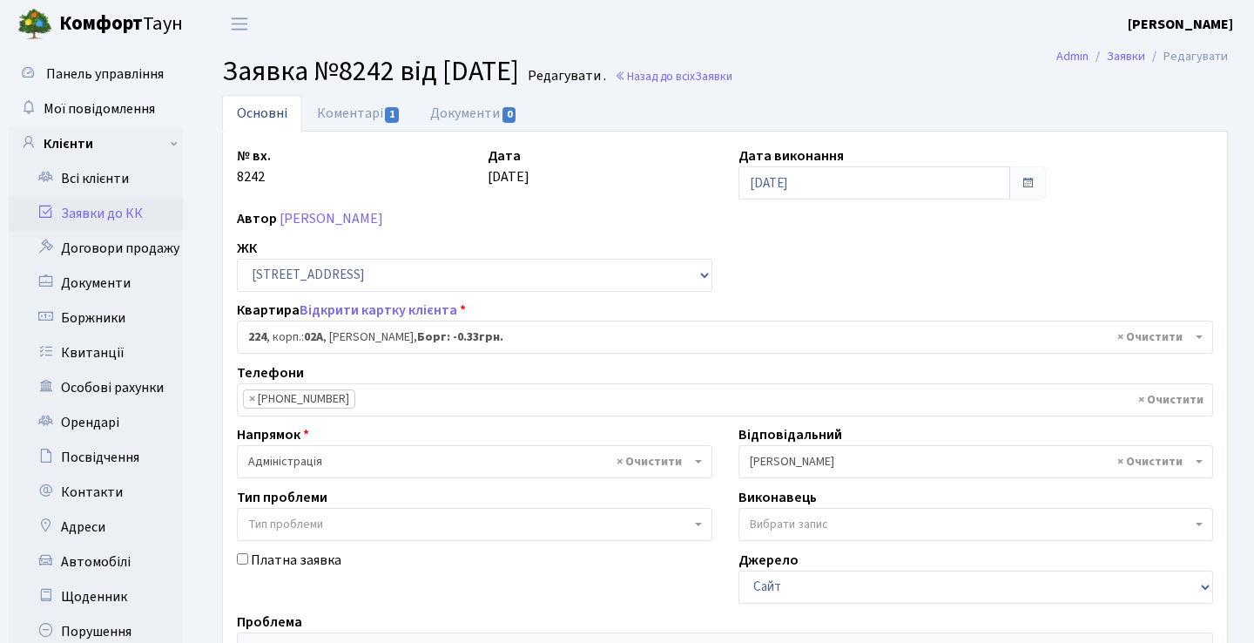
click at [131, 214] on link "Заявки до КК" at bounding box center [96, 213] width 174 height 35
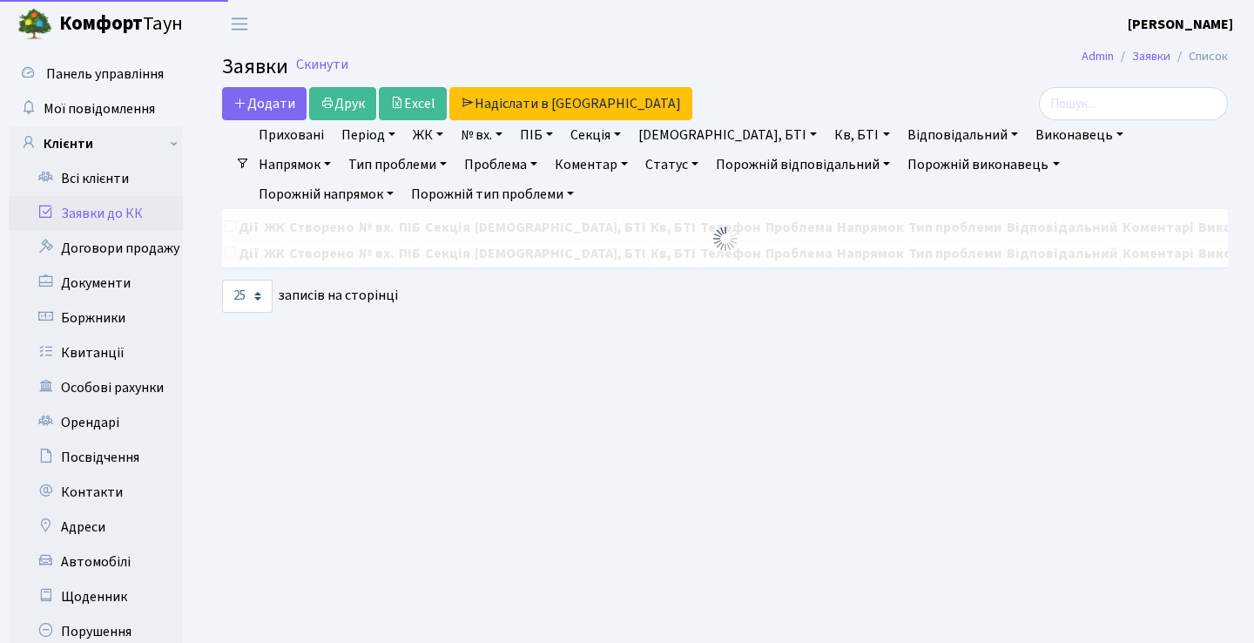
select select "25"
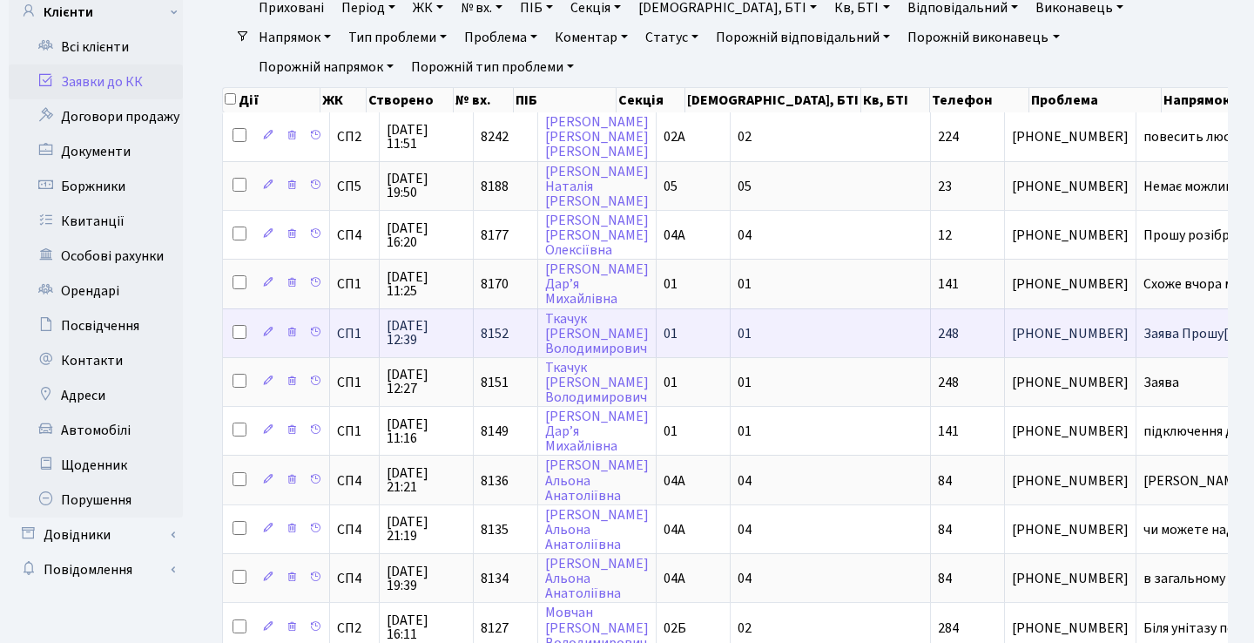
scroll to position [137, 0]
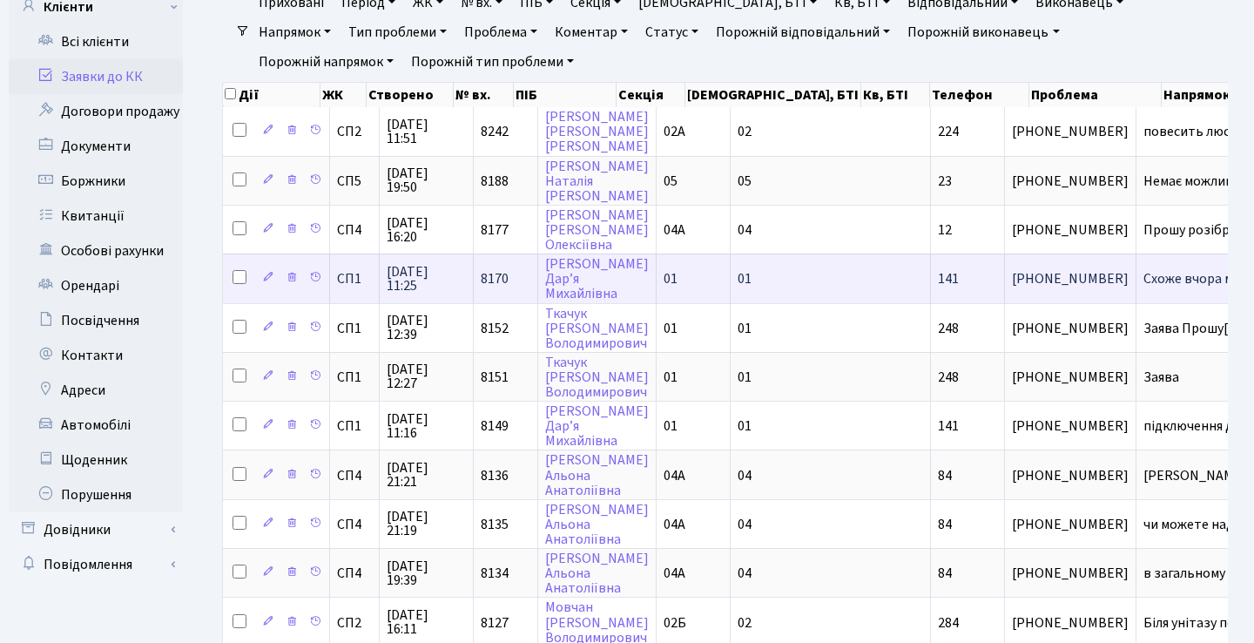
click at [1137, 265] on td "Схоже вчора май[...]" at bounding box center [1240, 278] width 206 height 49
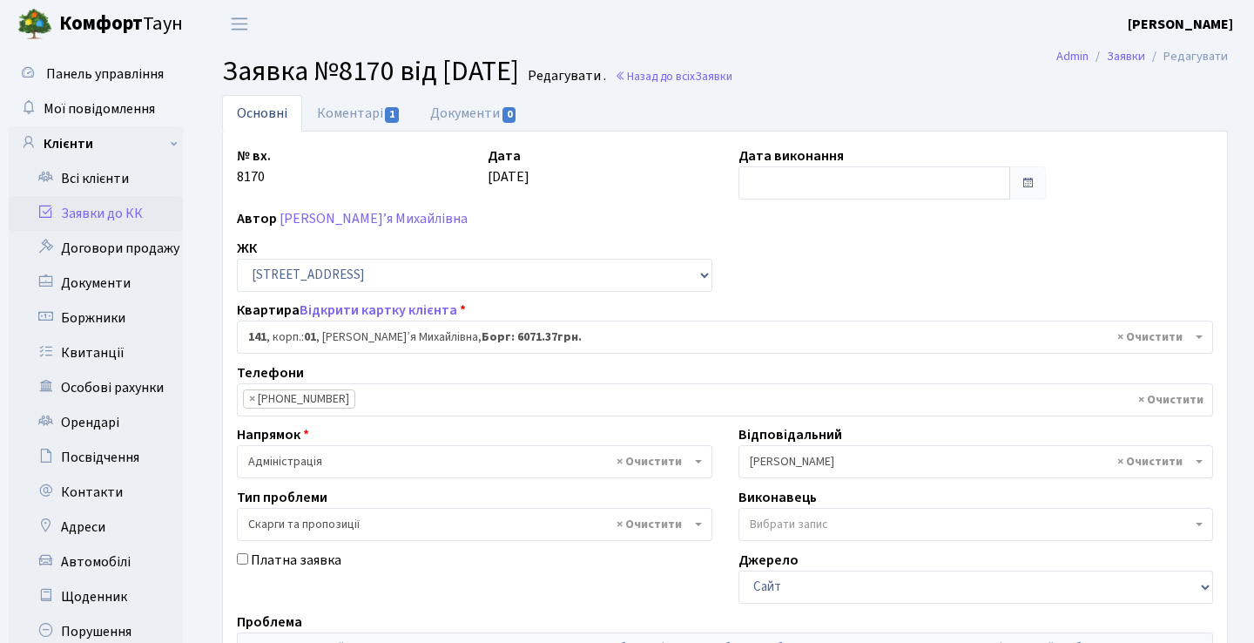
select select "20066"
select select "55"
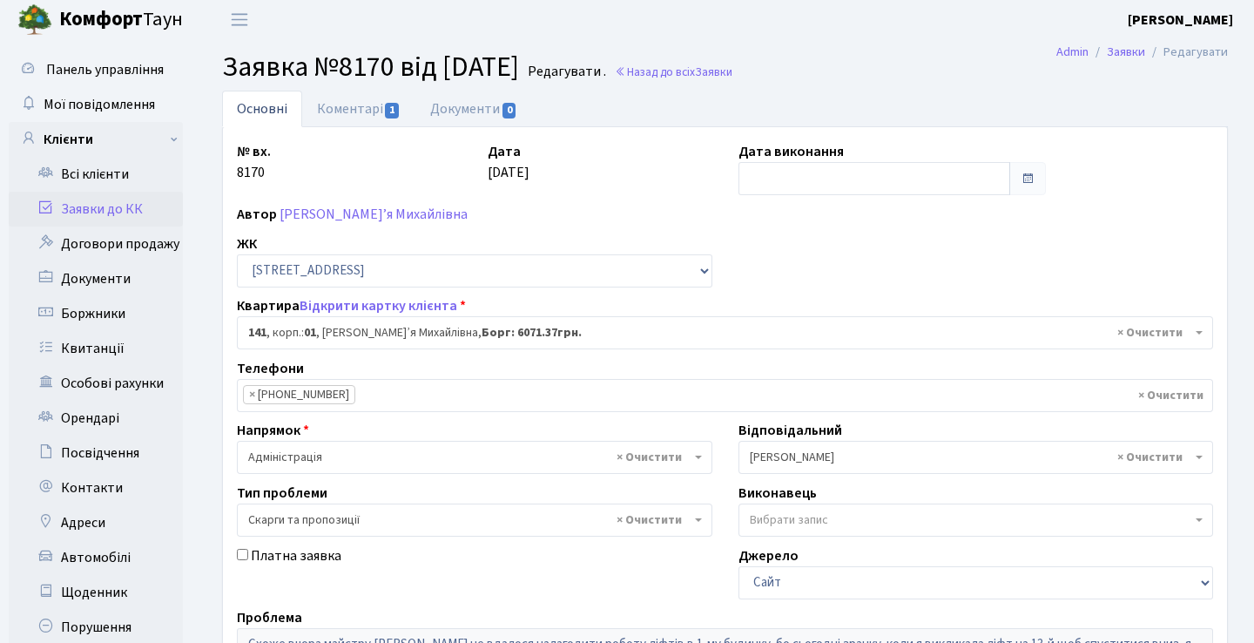
click at [117, 210] on link "Заявки до КК" at bounding box center [96, 209] width 174 height 35
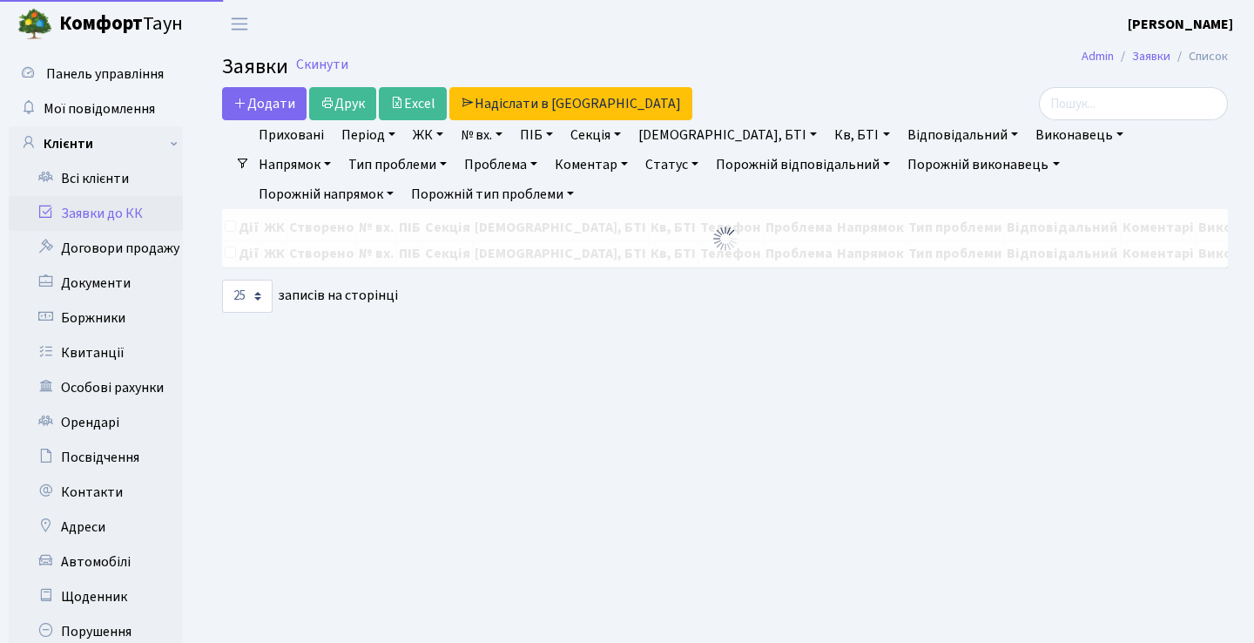
select select "25"
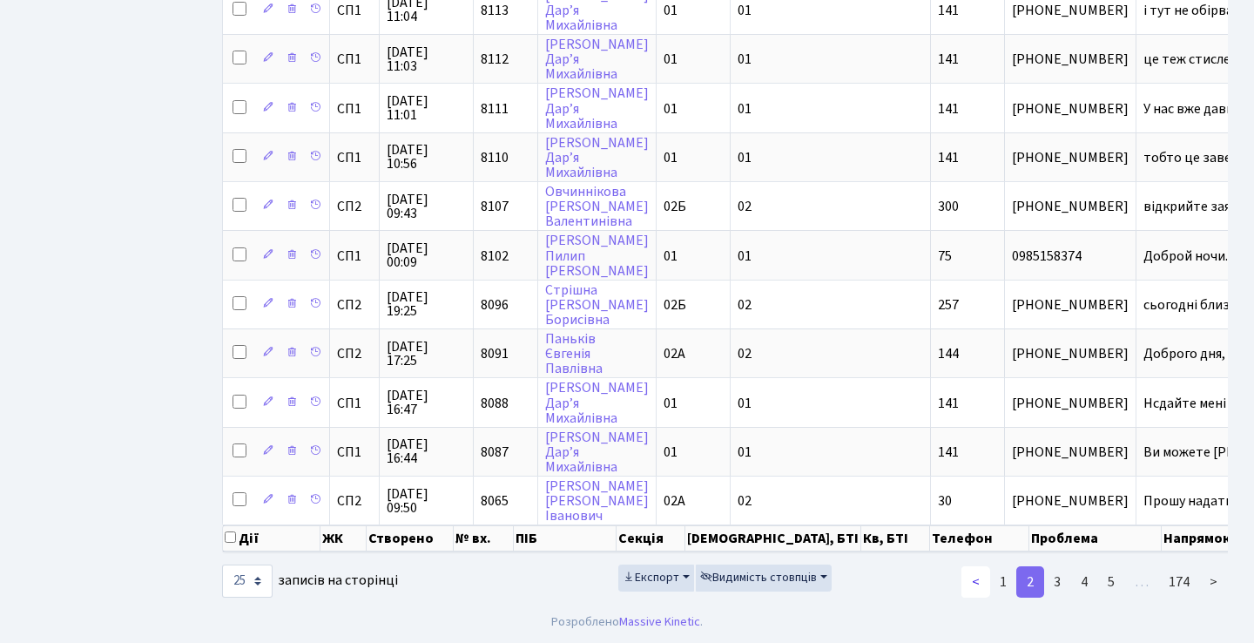
scroll to position [970, 0]
click at [984, 583] on link "<" at bounding box center [976, 581] width 29 height 31
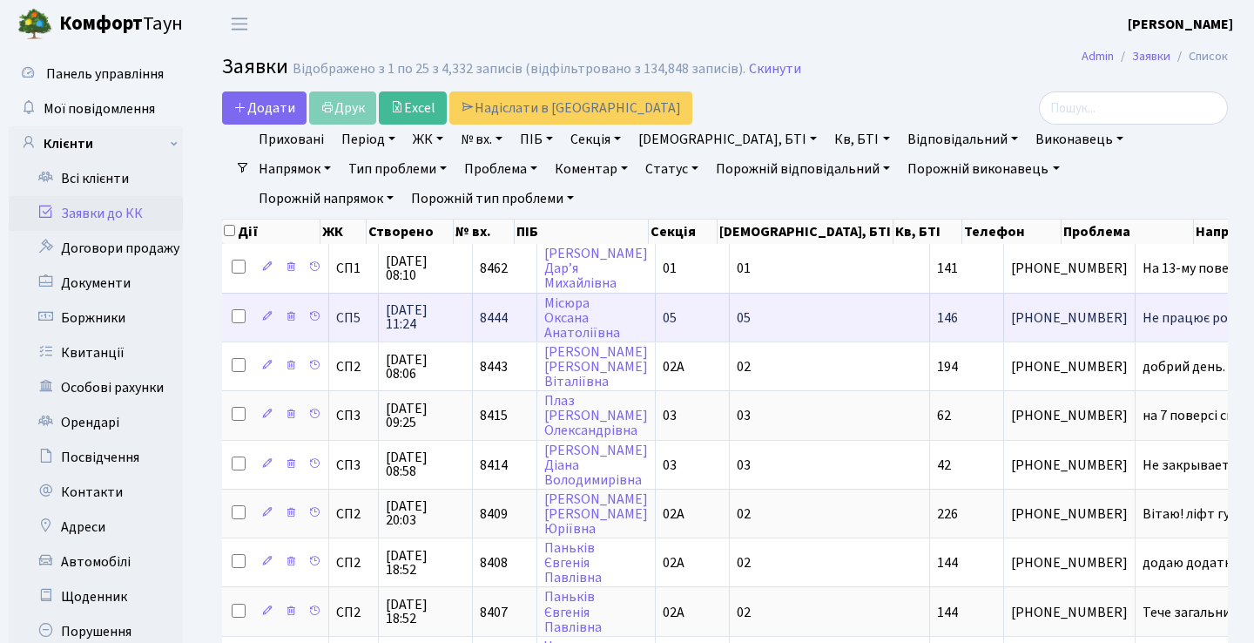
scroll to position [0, 0]
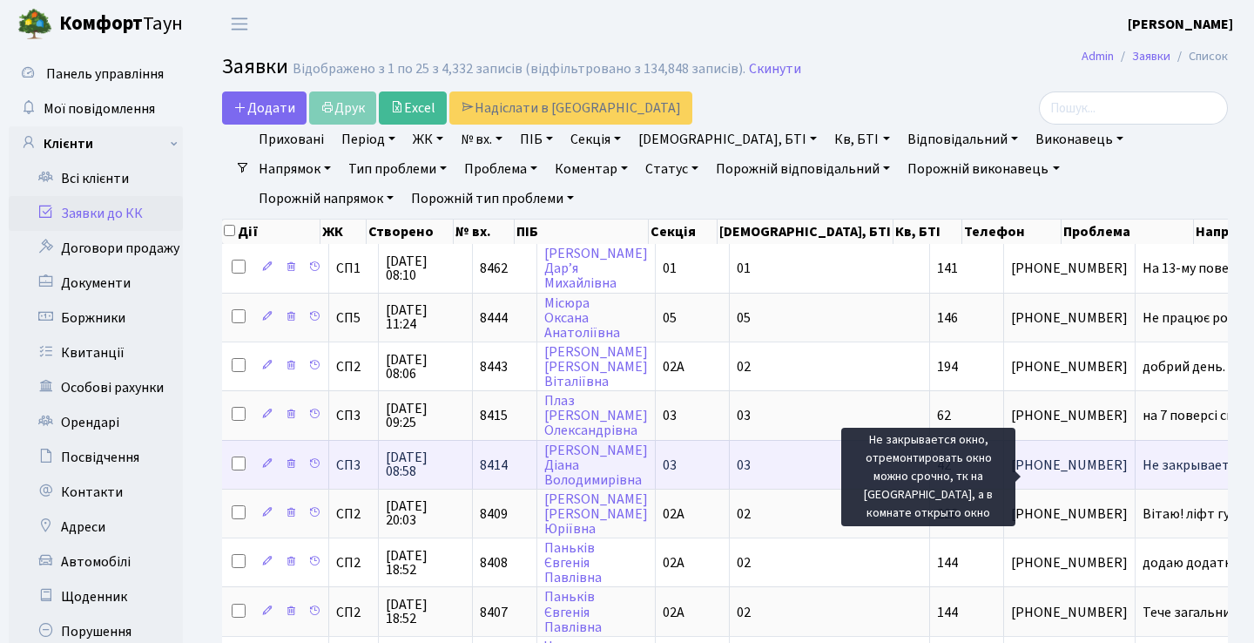
click at [1143, 475] on span "Не закрывается[...]" at bounding box center [1201, 465] width 117 height 19
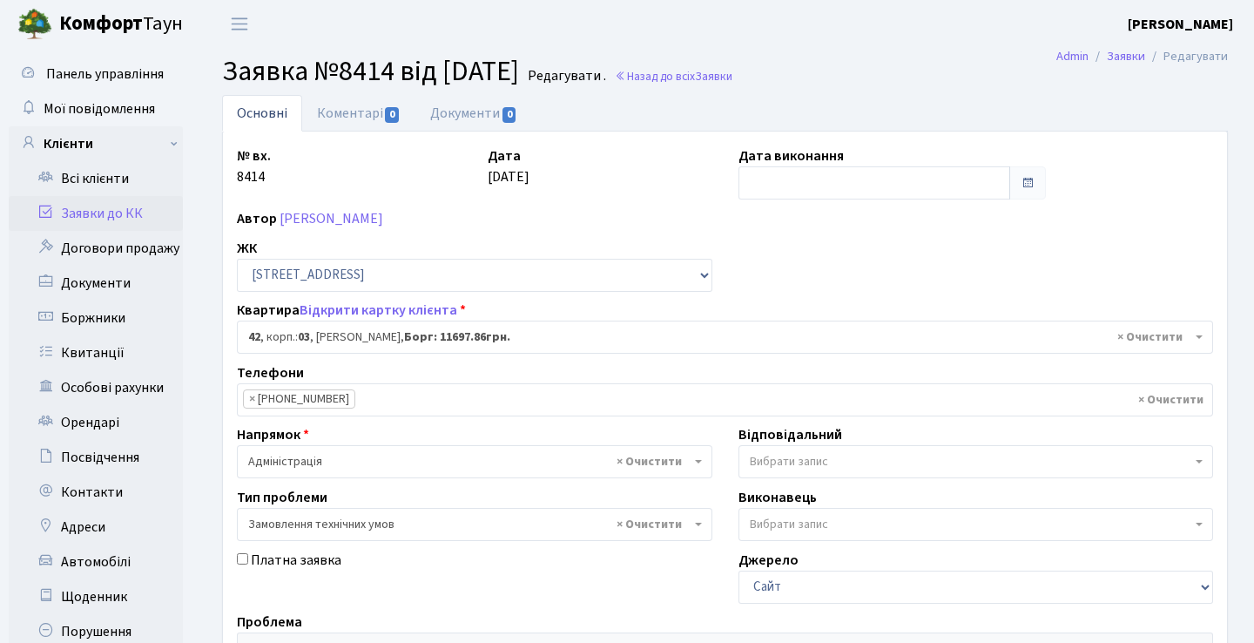
select select "20764"
select select "15"
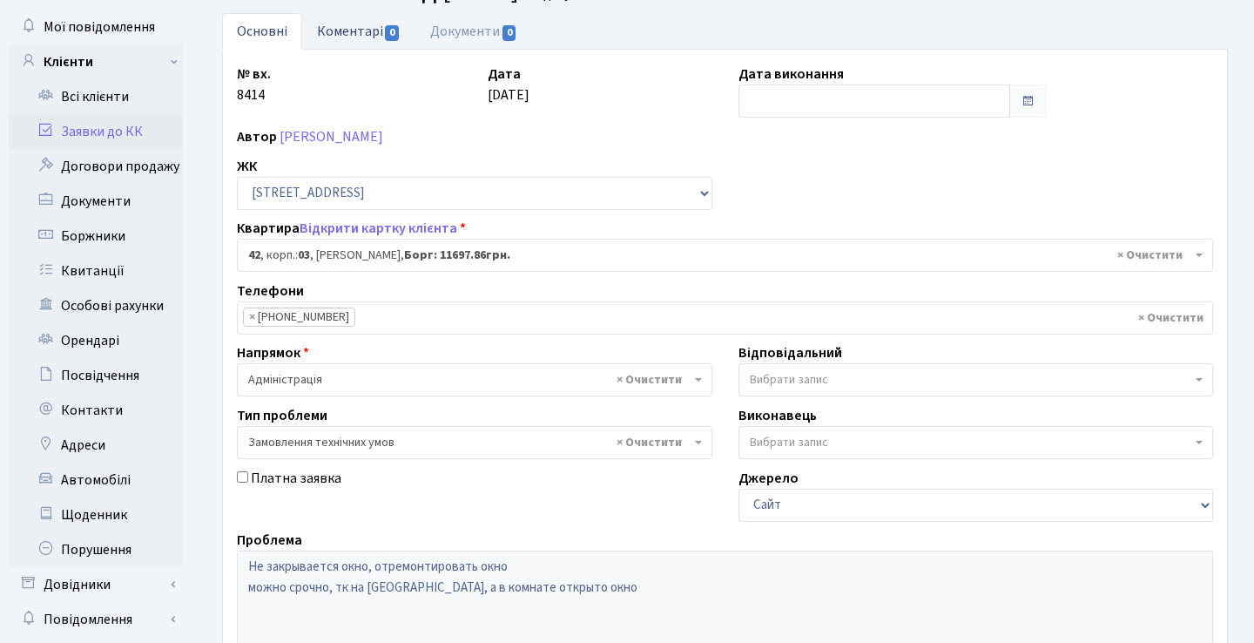
click at [371, 37] on link "Коментарі 0" at bounding box center [358, 31] width 113 height 36
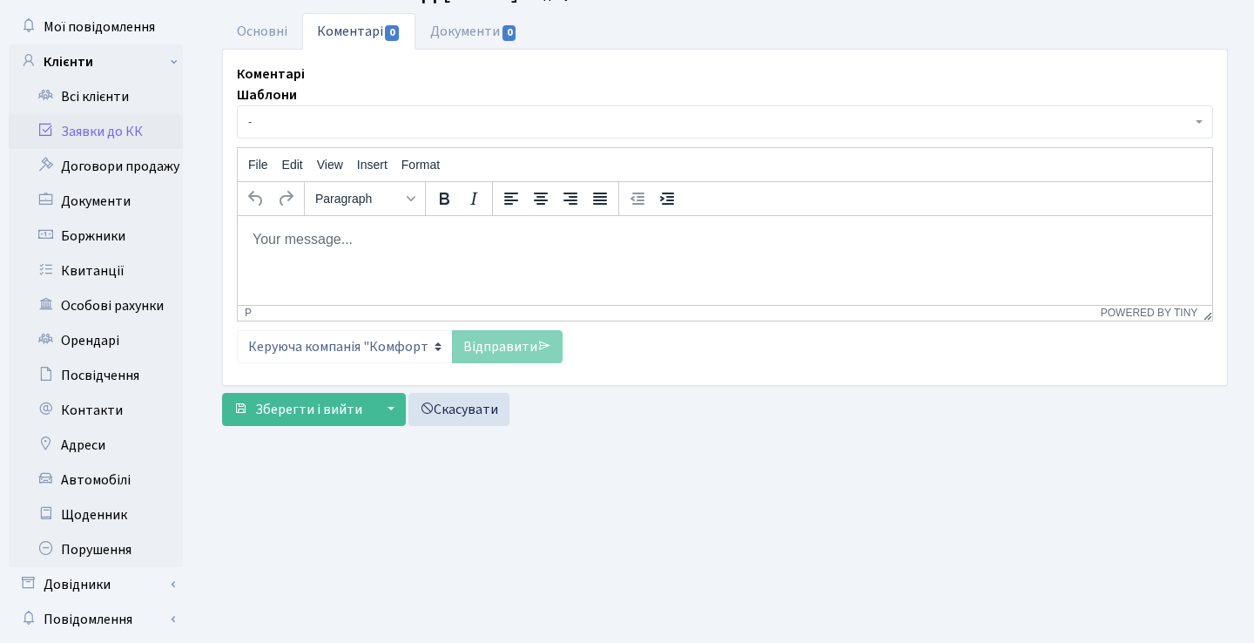
click at [409, 262] on html at bounding box center [725, 238] width 975 height 47
paste body "Rich Text Area. Press ALT-0 for help."
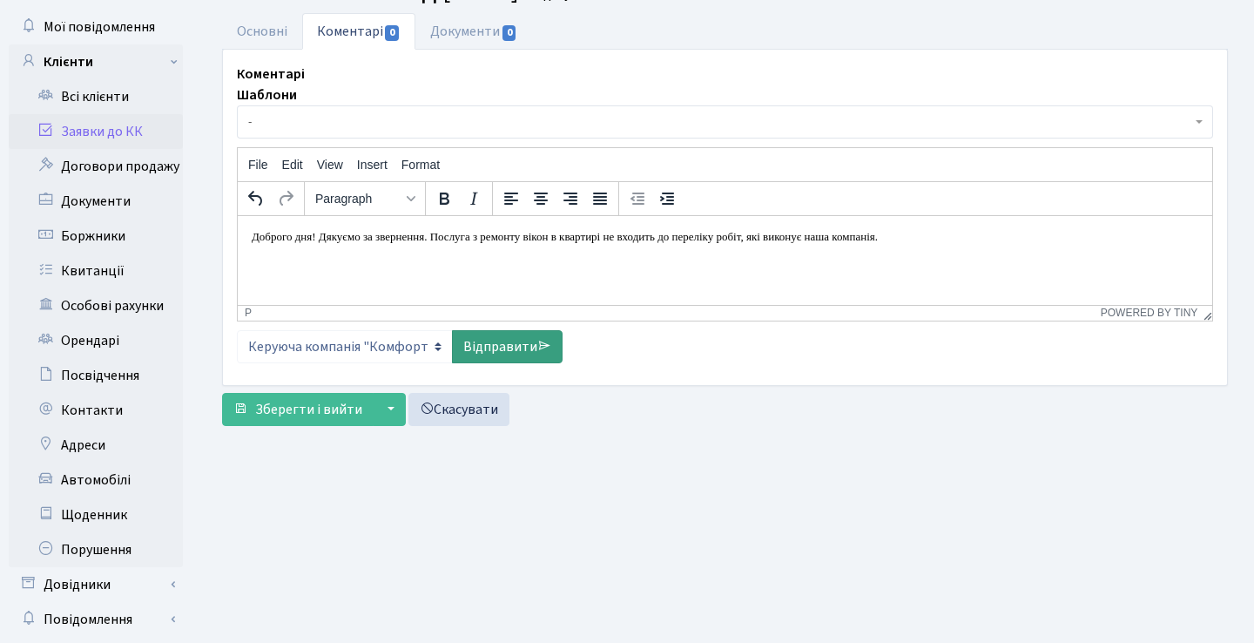
click at [486, 361] on link "Відправити" at bounding box center [507, 346] width 111 height 33
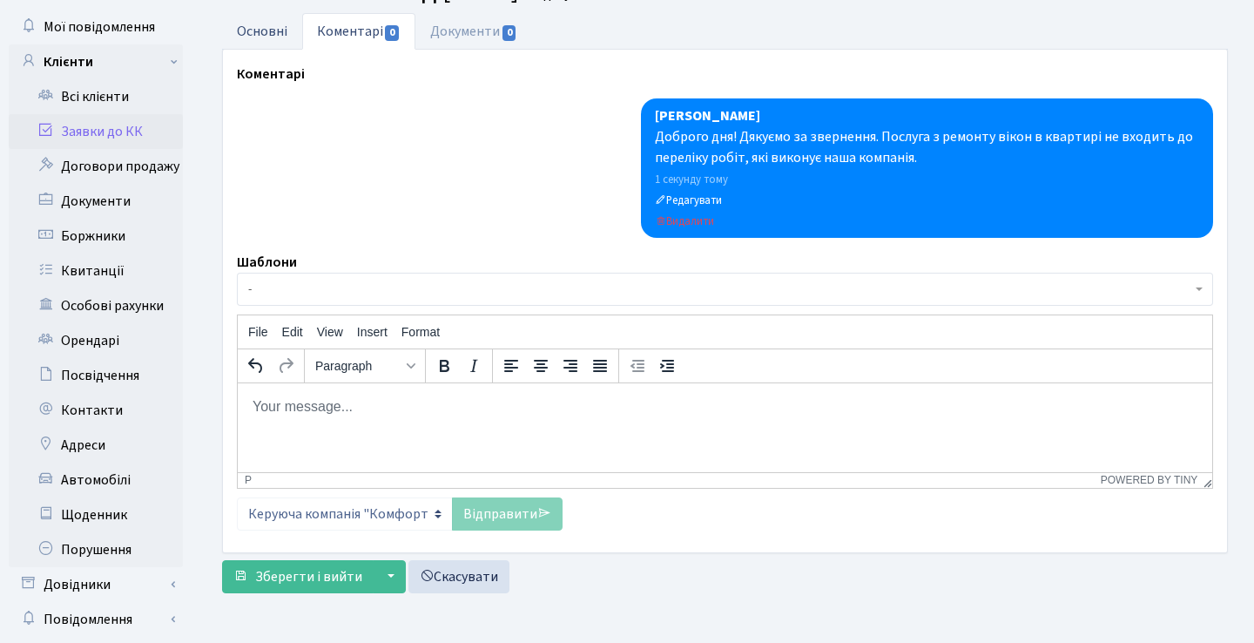
click at [280, 31] on link "Основні" at bounding box center [262, 31] width 80 height 36
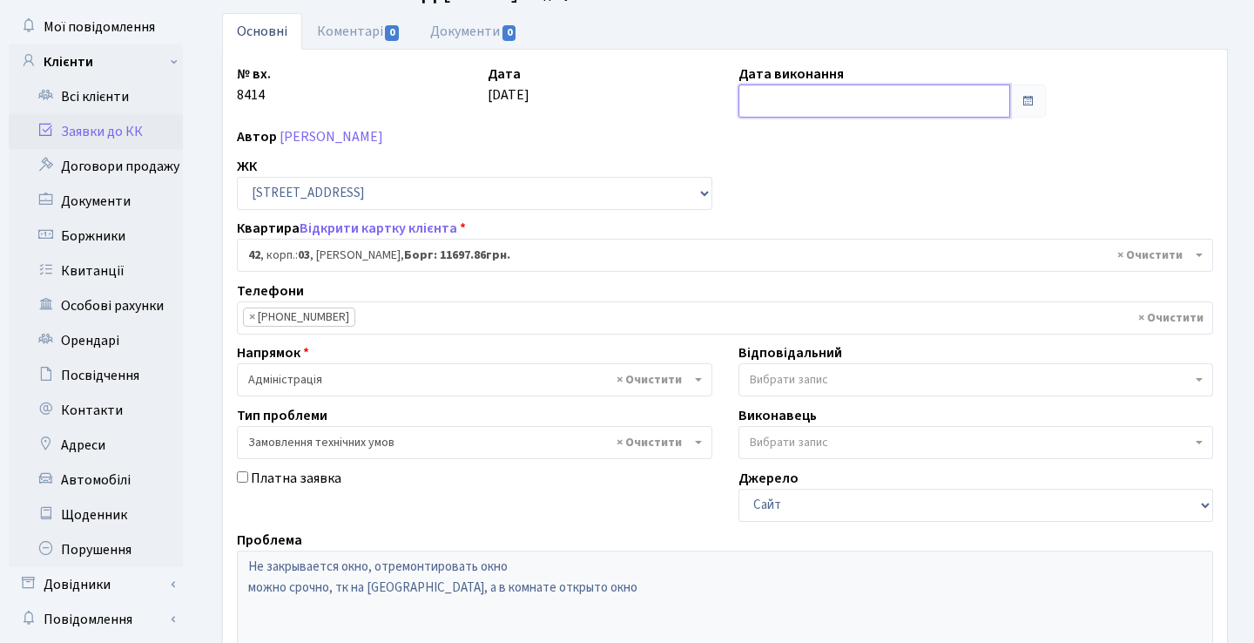
click at [820, 97] on input "text" at bounding box center [875, 101] width 273 height 33
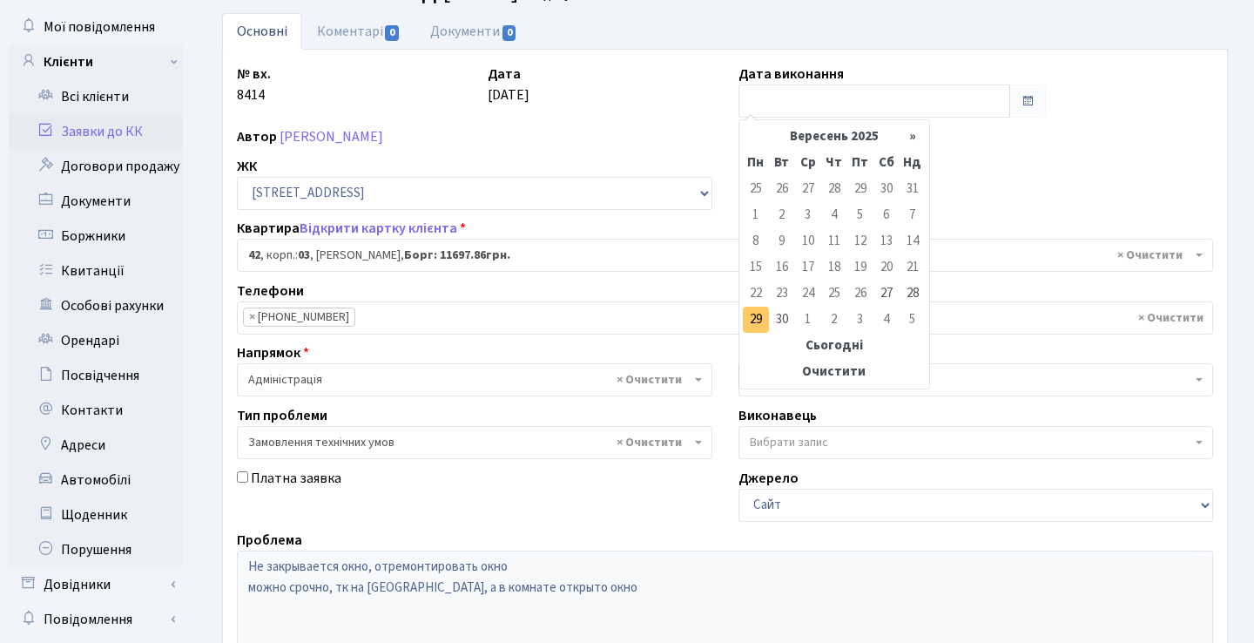
click at [754, 322] on td "29" at bounding box center [756, 320] width 26 height 26
type input "[DATE]"
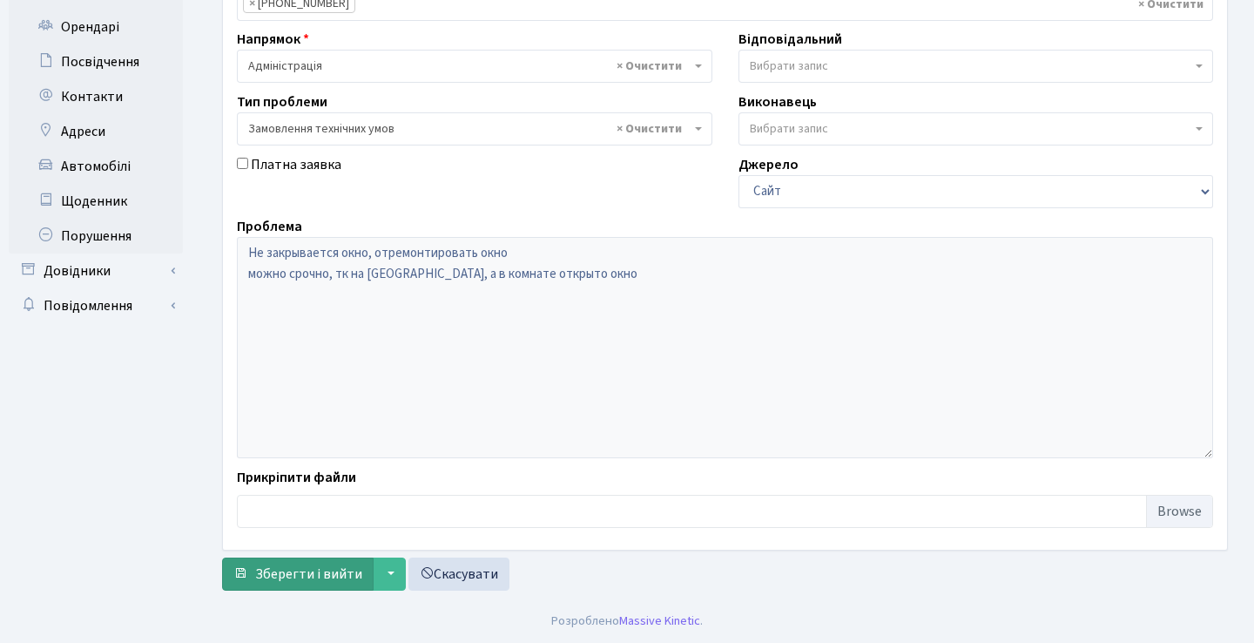
scroll to position [396, 0]
click at [315, 583] on span "Зберегти і вийти" at bounding box center [308, 574] width 107 height 19
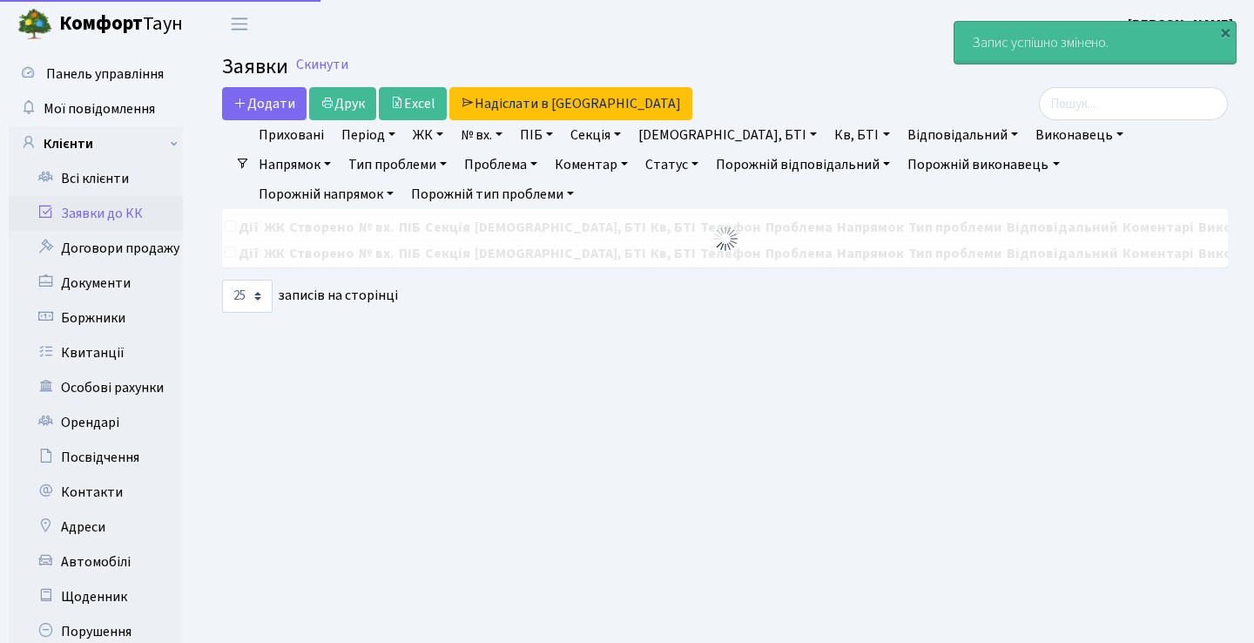
select select "25"
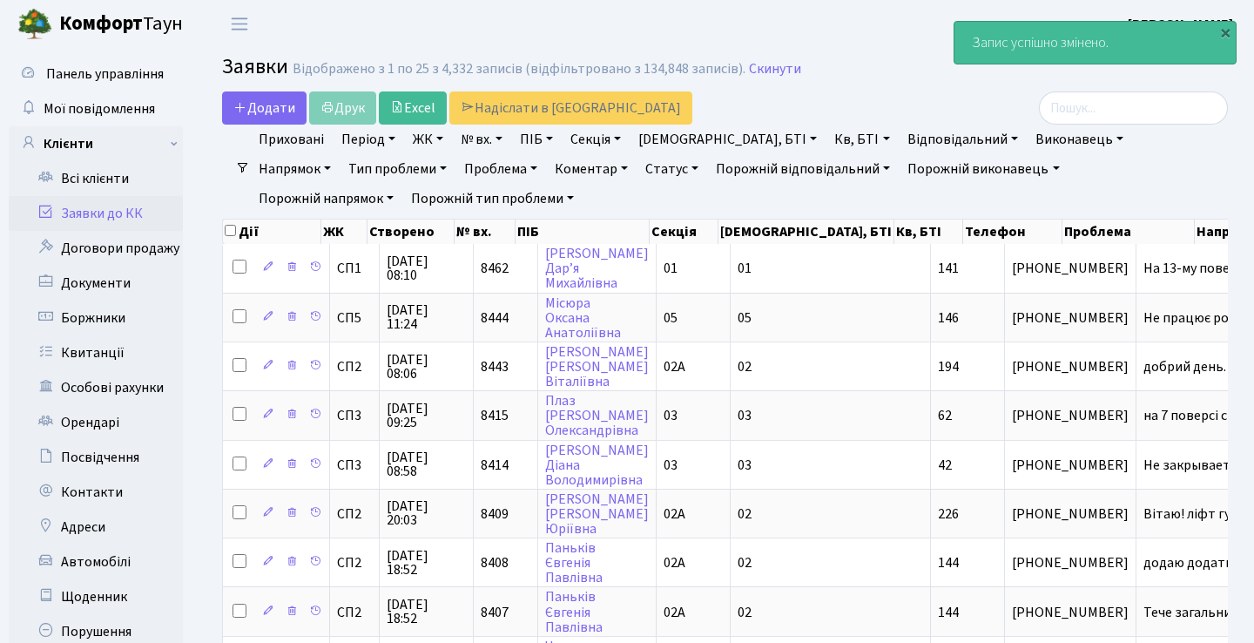
drag, startPoint x: 134, startPoint y: 206, endPoint x: 407, endPoint y: 243, distance: 275.1
click at [134, 206] on link "Заявки до КК" at bounding box center [96, 213] width 174 height 35
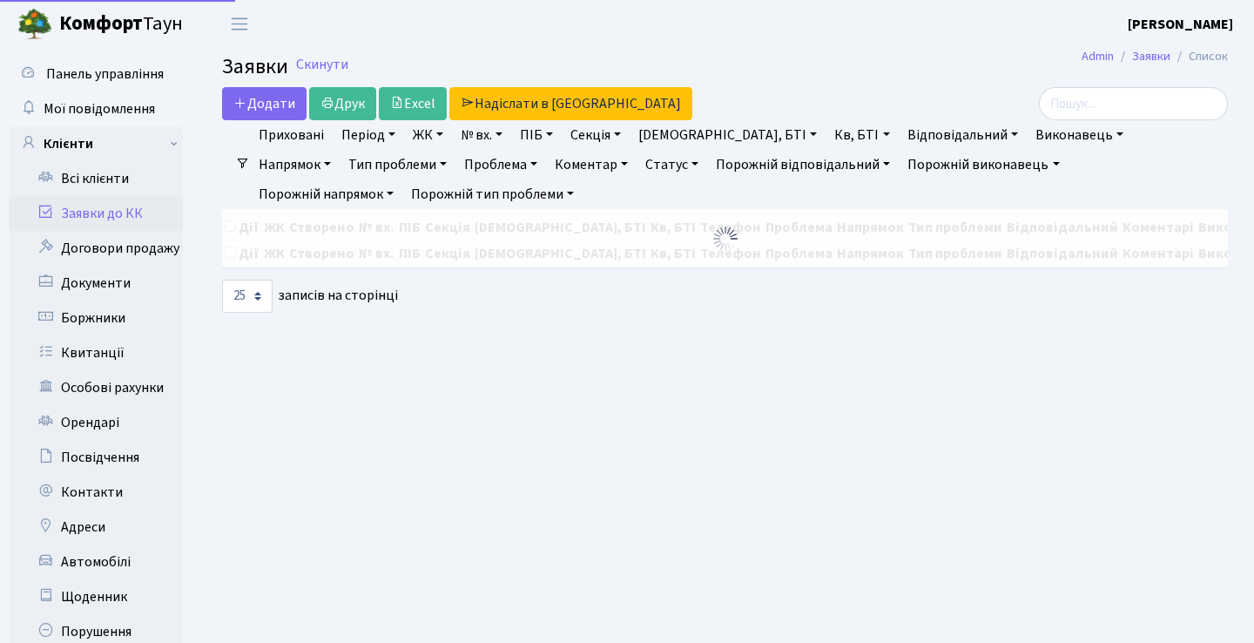
select select "25"
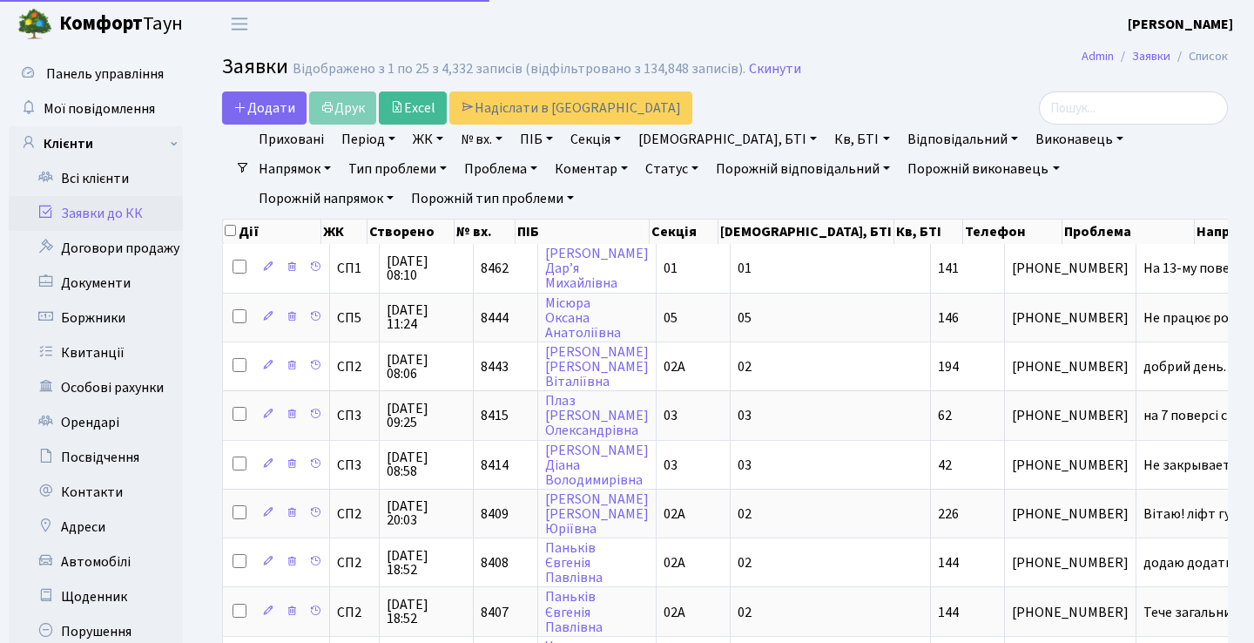
click at [639, 178] on link "Статус" at bounding box center [672, 169] width 67 height 30
click at [639, 166] on link "Статус" at bounding box center [672, 169] width 67 height 30
click at [639, 168] on link "Статус" at bounding box center [672, 169] width 67 height 30
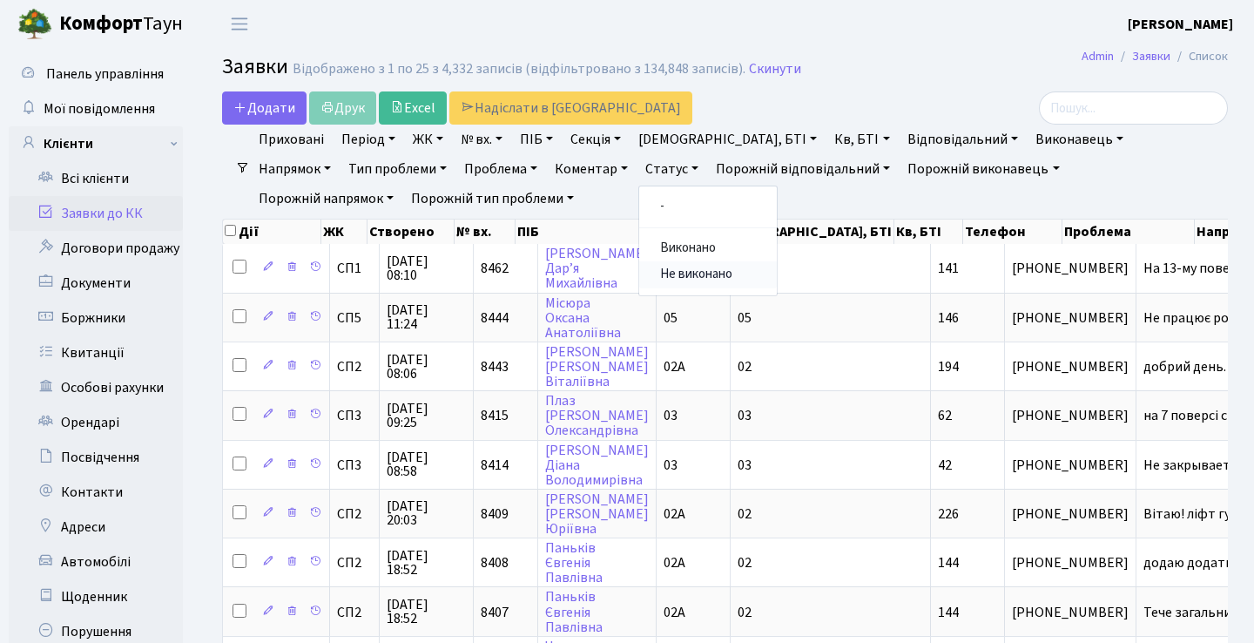
click at [639, 267] on link "Не виконано" at bounding box center [708, 274] width 138 height 27
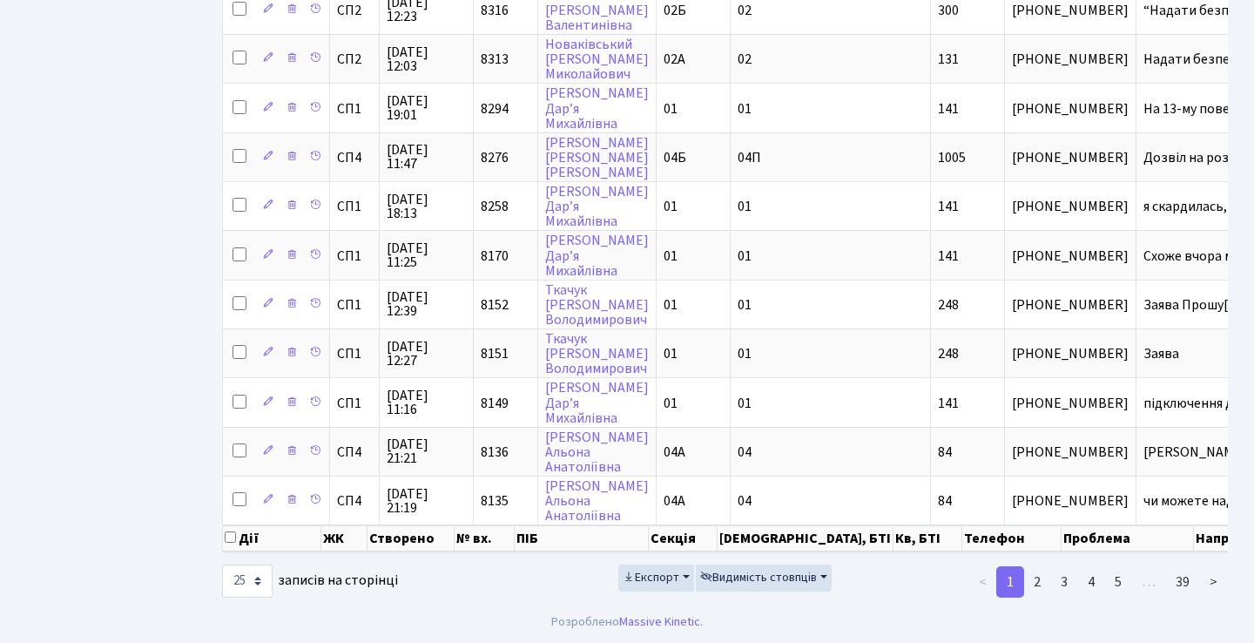
scroll to position [970, 0]
click at [1030, 592] on link "2" at bounding box center [1038, 581] width 28 height 31
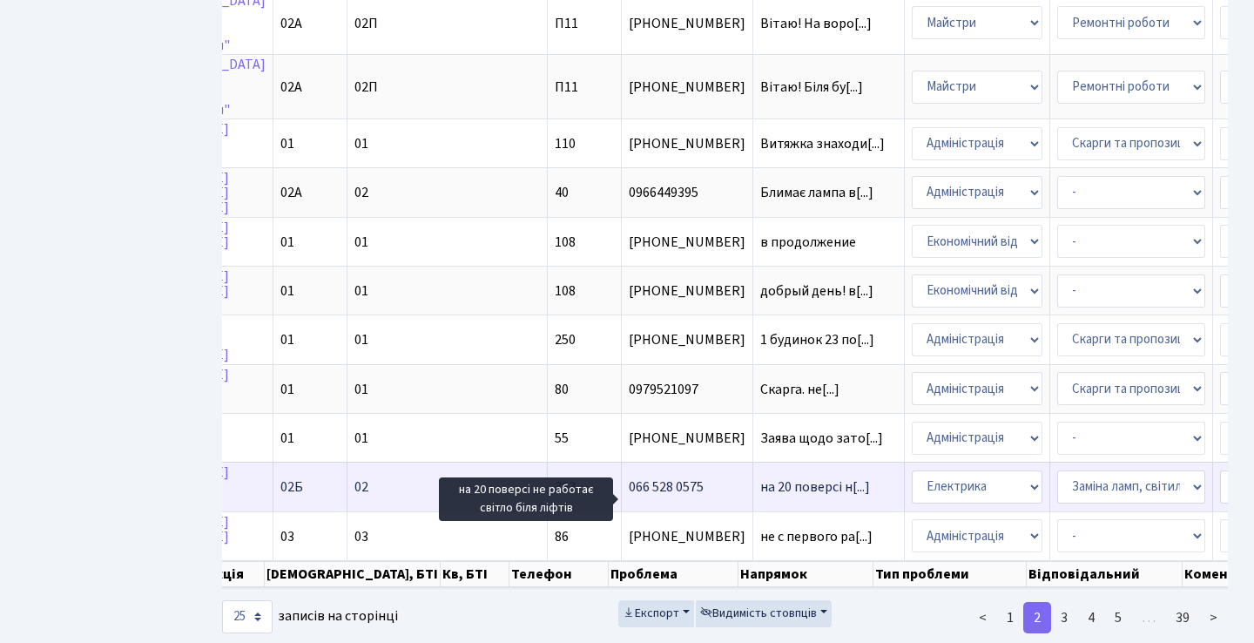
scroll to position [0, 0]
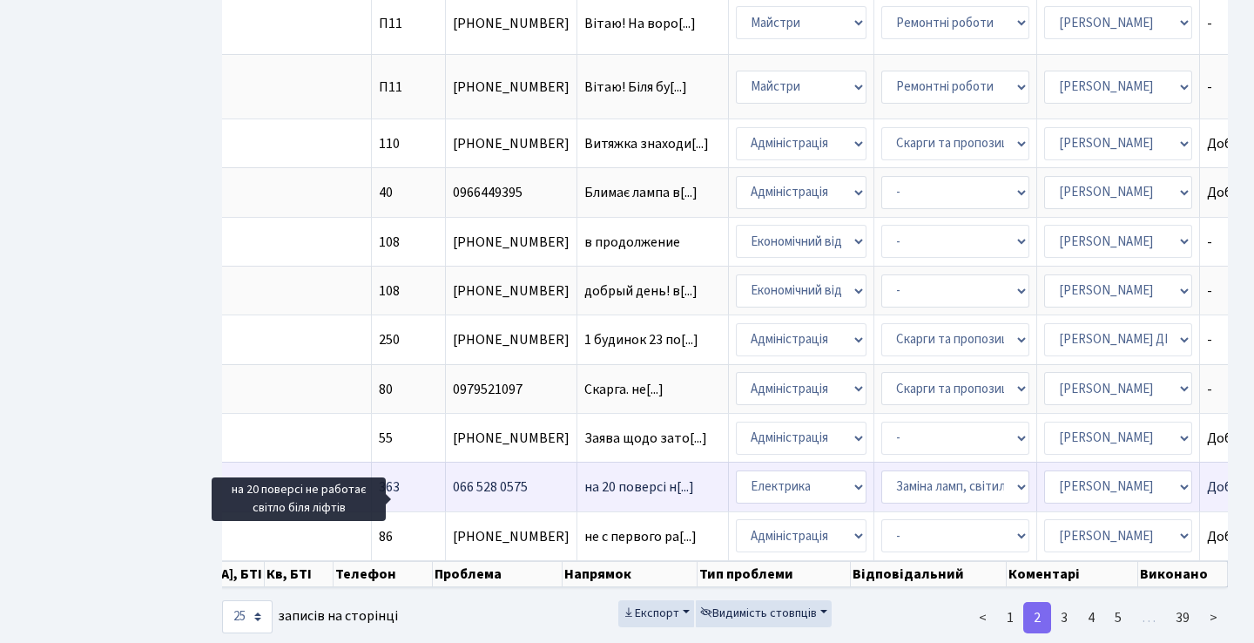
click at [585, 497] on span "на 20 поверсі н[...]" at bounding box center [640, 486] width 110 height 19
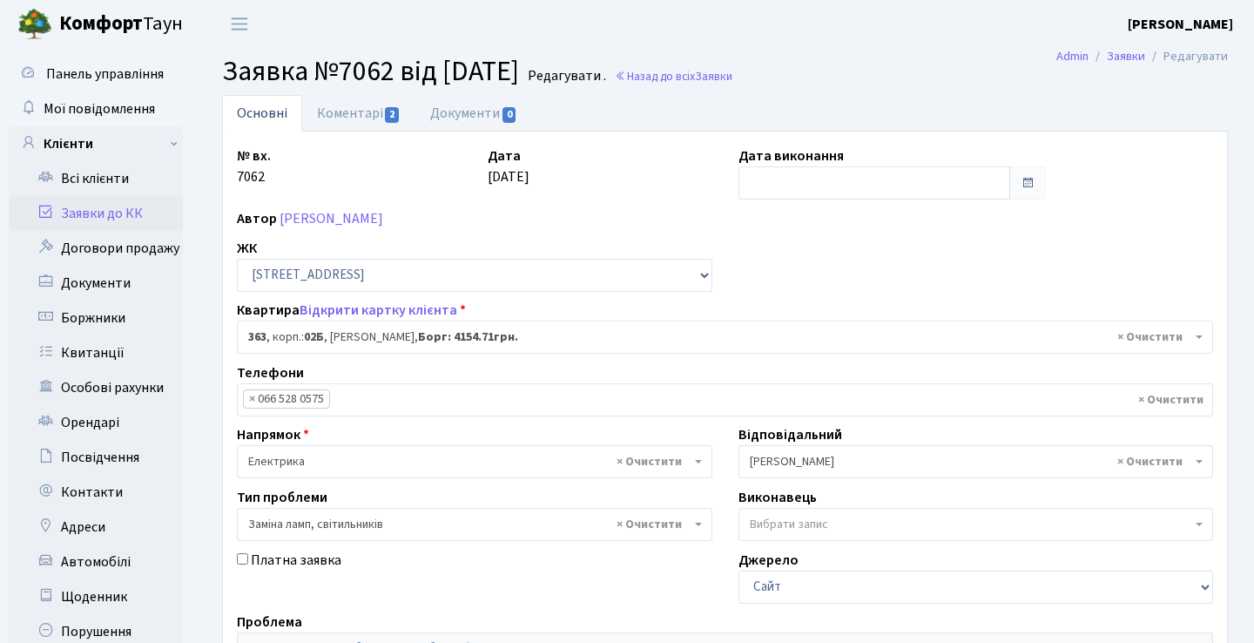
select select "20613"
select select "40"
click at [367, 130] on link "Коментарі 2" at bounding box center [358, 113] width 113 height 36
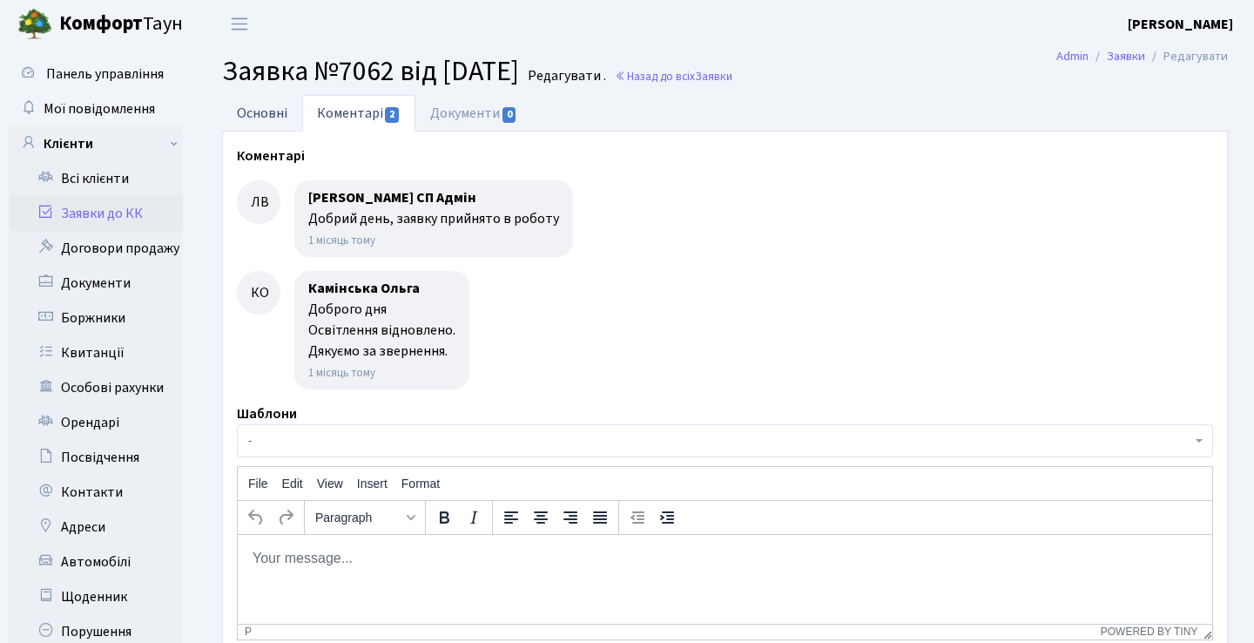
click at [292, 115] on link "Основні" at bounding box center [262, 113] width 80 height 36
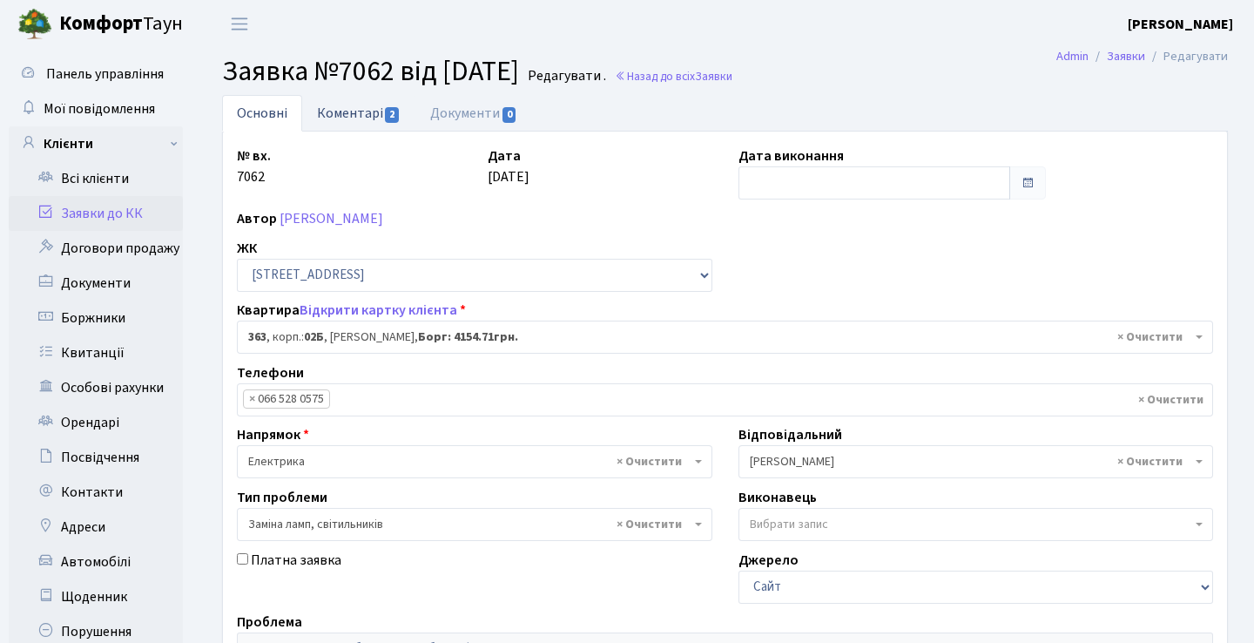
click at [342, 111] on link "Коментарі 2" at bounding box center [358, 113] width 113 height 36
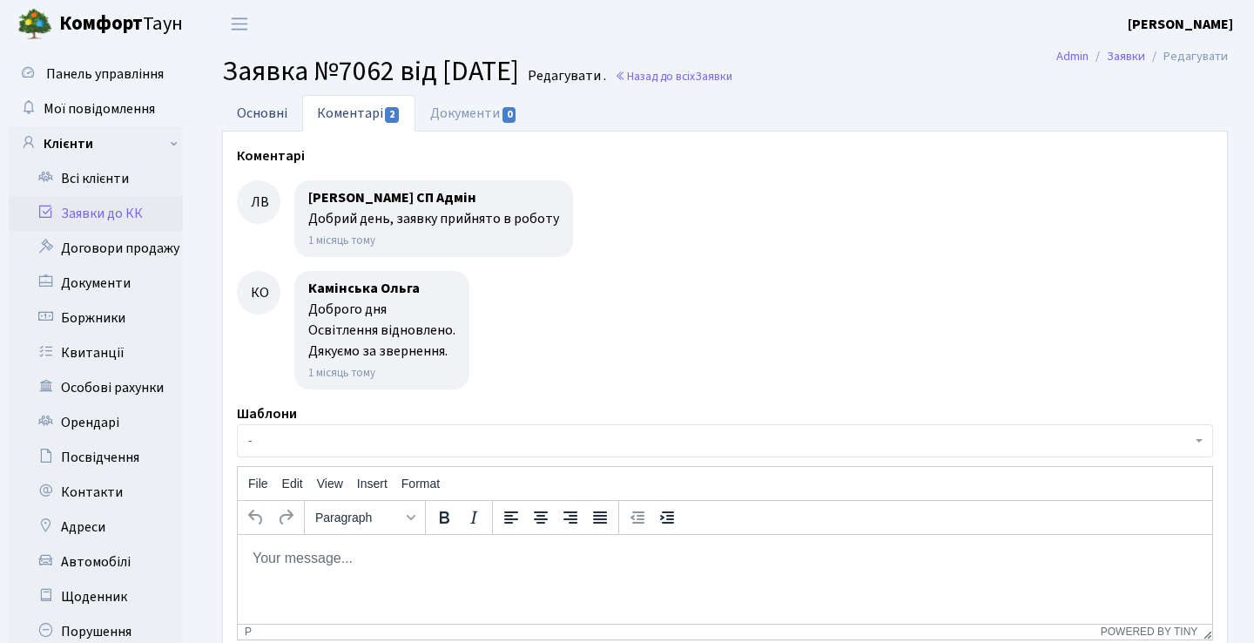
click at [281, 106] on link "Основні" at bounding box center [262, 113] width 80 height 36
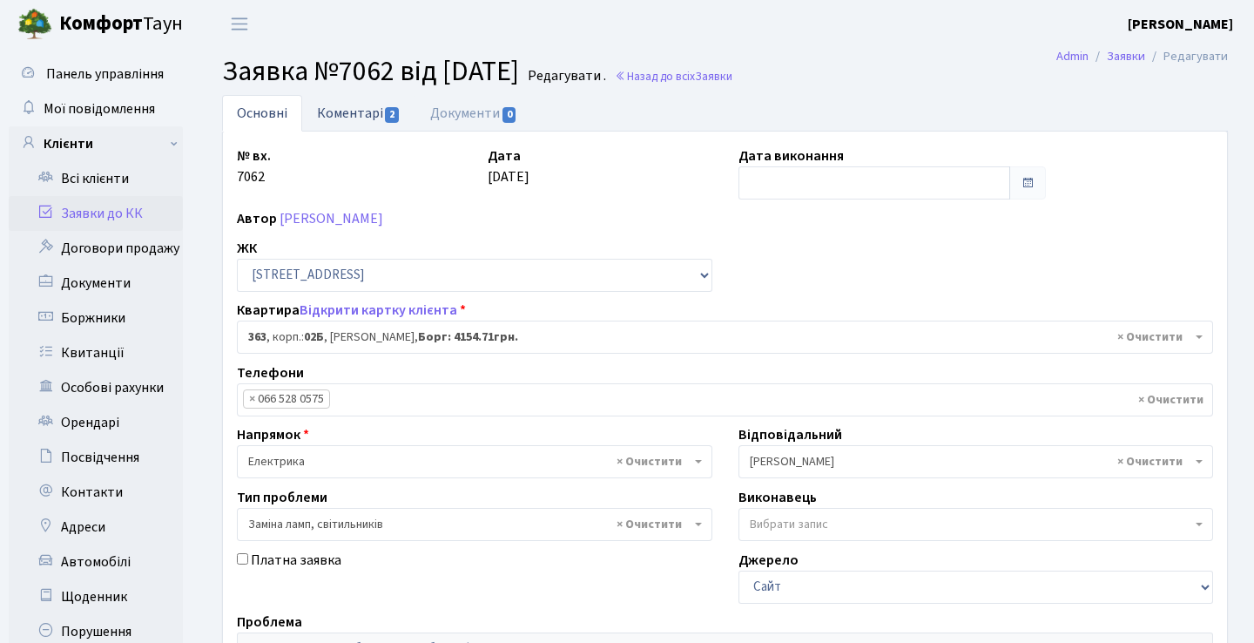
click at [369, 114] on link "Коментарі 2" at bounding box center [358, 113] width 113 height 36
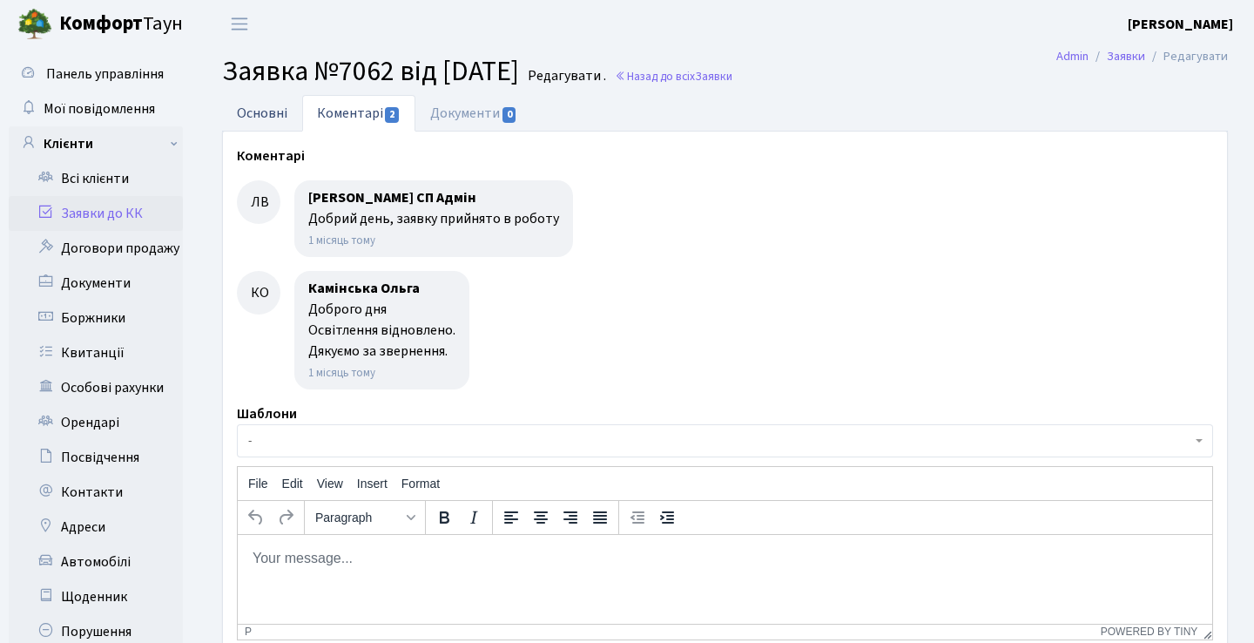
click at [277, 122] on link "Основні" at bounding box center [262, 113] width 80 height 36
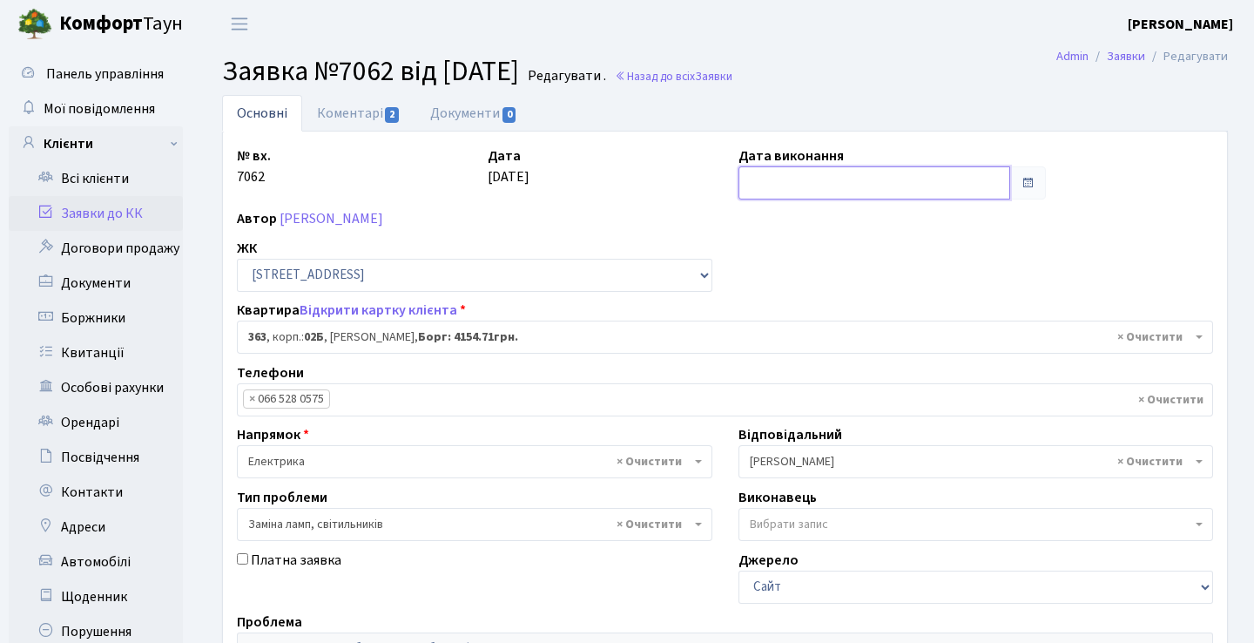
click at [975, 187] on input "text" at bounding box center [875, 182] width 273 height 33
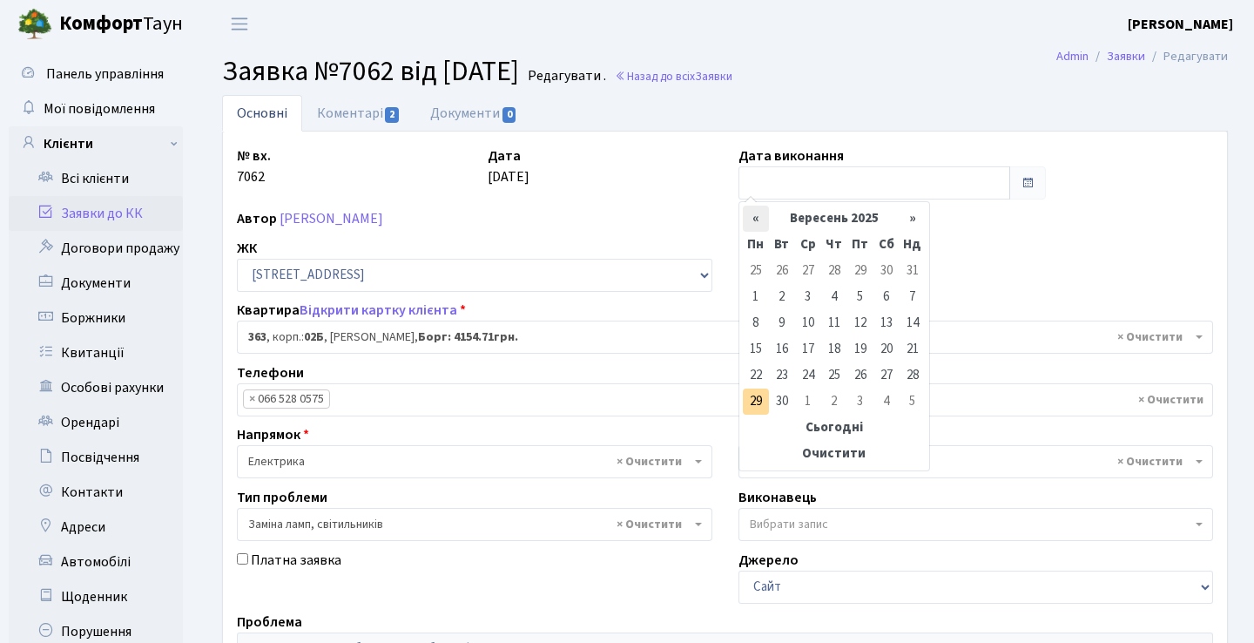
click at [759, 216] on th "«" at bounding box center [756, 219] width 26 height 26
click at [861, 377] on td "29" at bounding box center [861, 375] width 26 height 26
type input "29.08.2025"
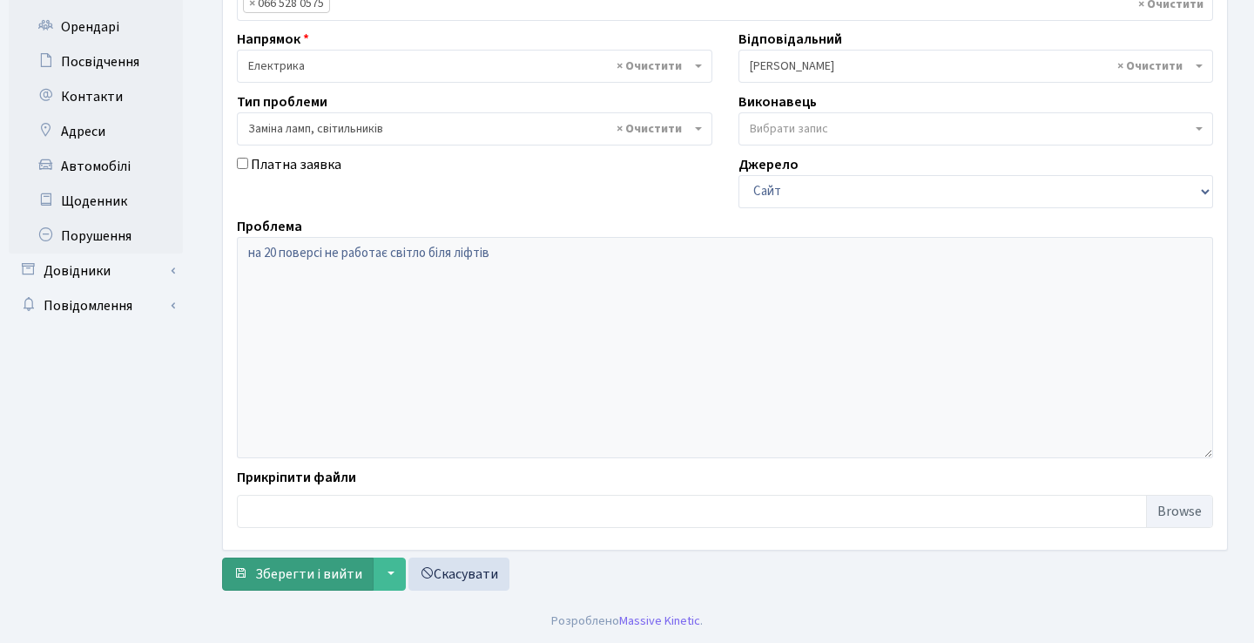
scroll to position [396, 0]
click at [308, 577] on span "Зберегти і вийти" at bounding box center [308, 574] width 107 height 19
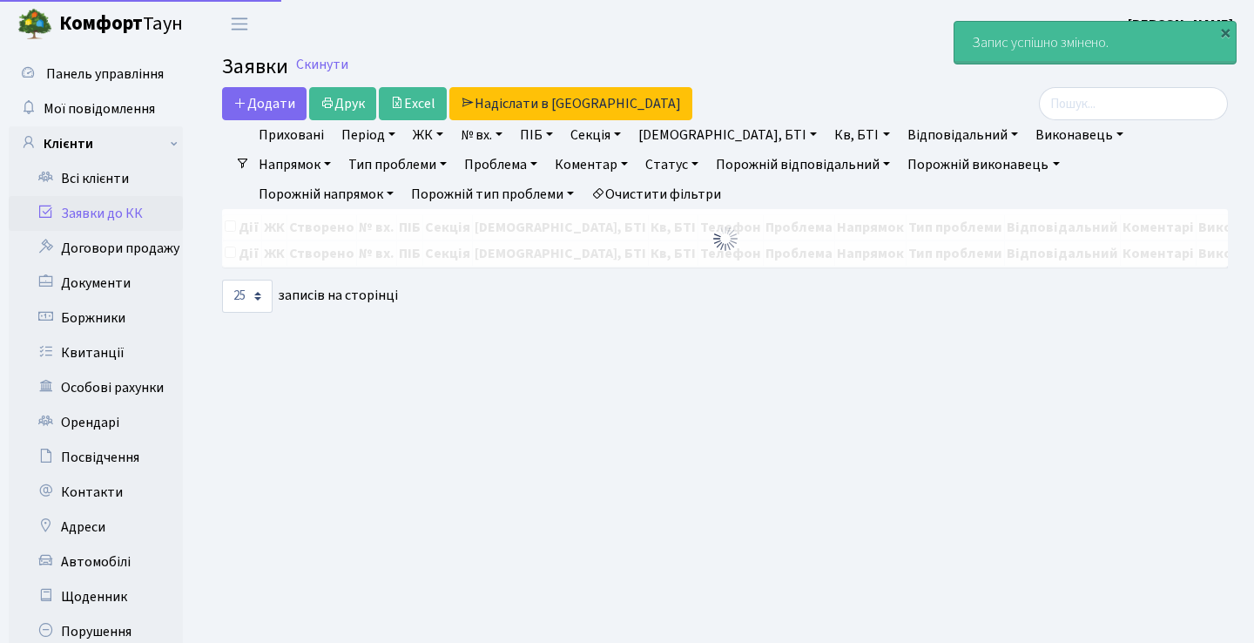
select select "25"
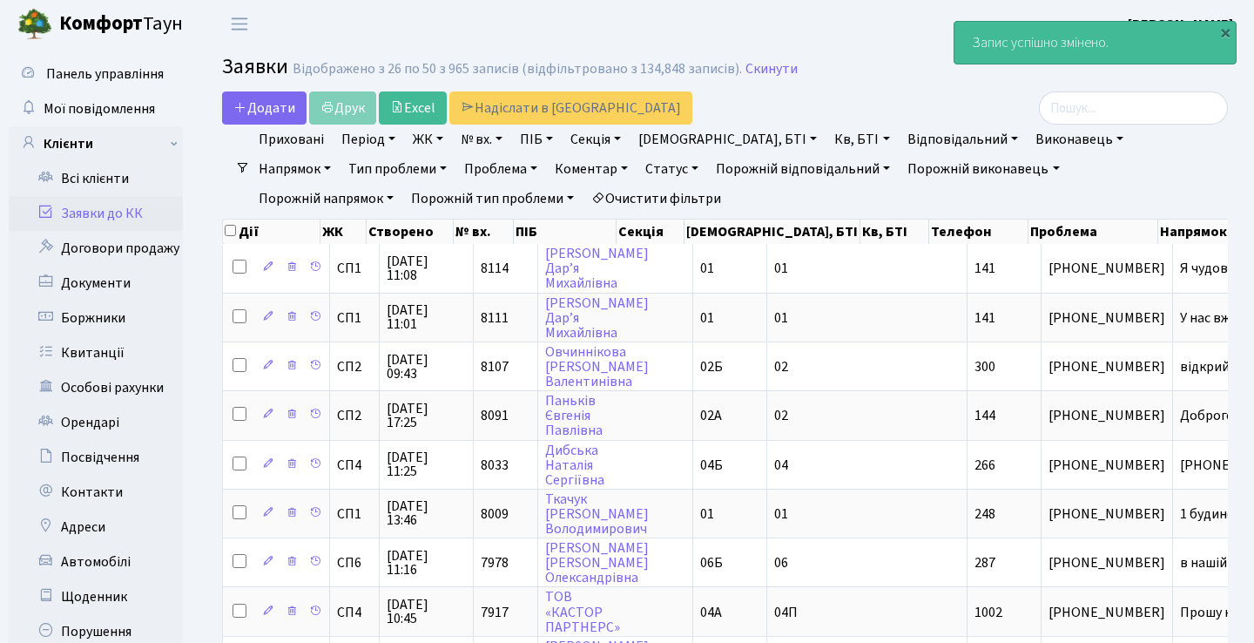
click at [639, 167] on link "Статус" at bounding box center [672, 169] width 67 height 30
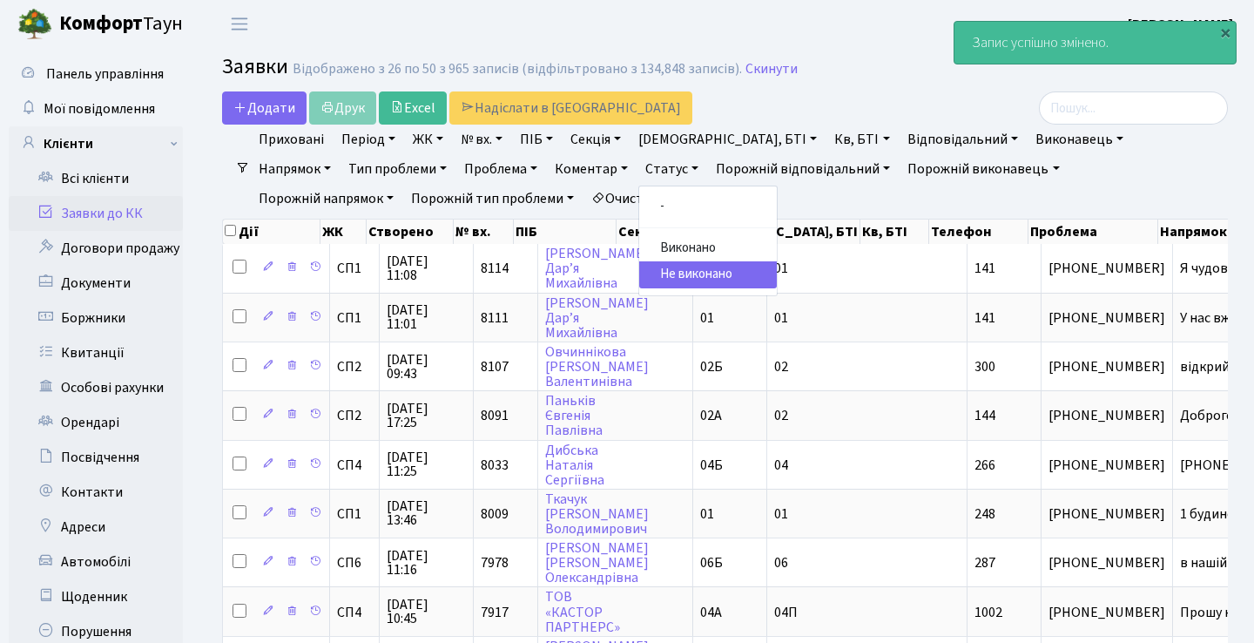
click at [639, 167] on link "Статус" at bounding box center [672, 169] width 67 height 30
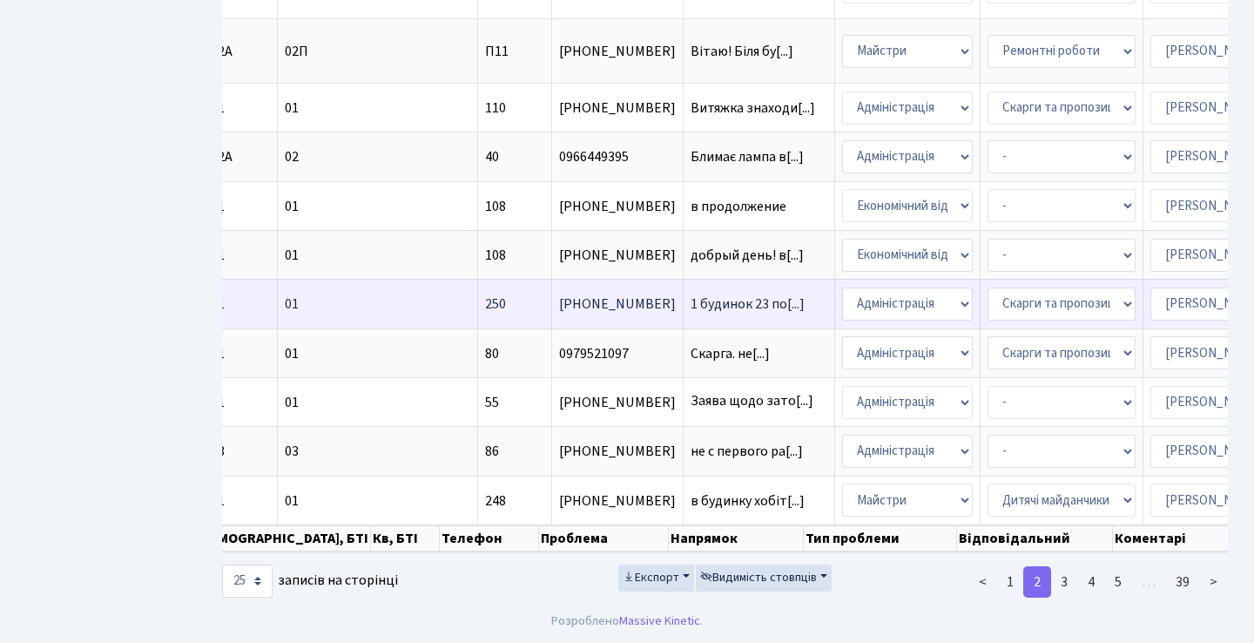
scroll to position [0, 415]
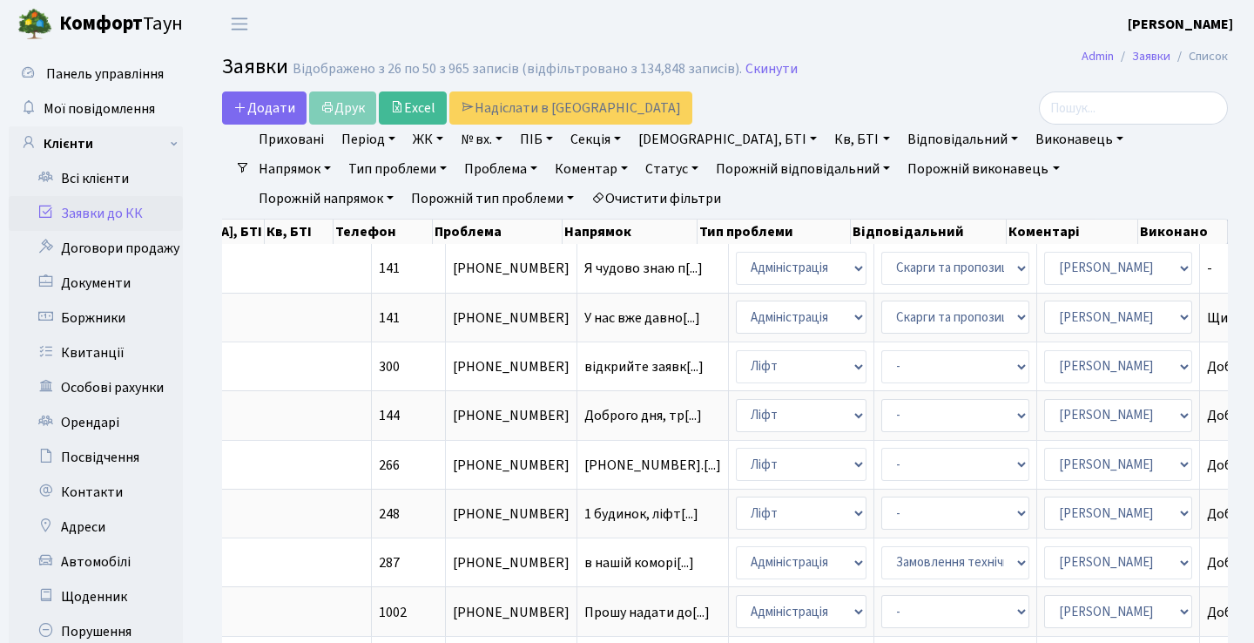
click at [384, 142] on link "Період" at bounding box center [369, 140] width 68 height 30
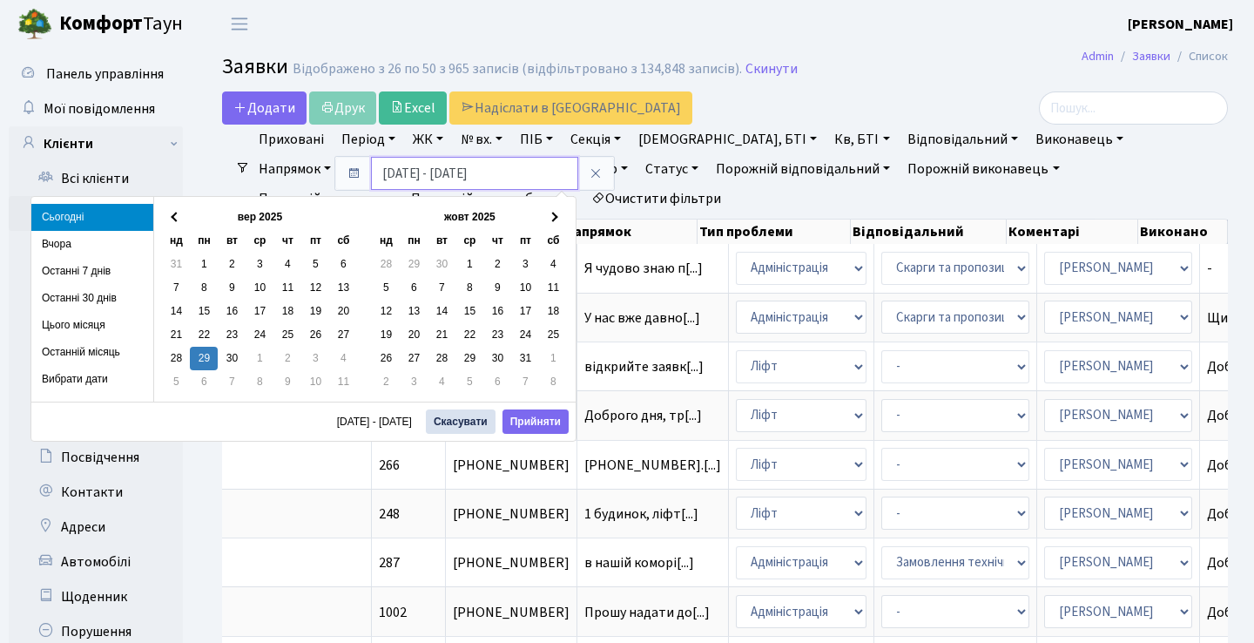
drag, startPoint x: 395, startPoint y: 171, endPoint x: 365, endPoint y: 171, distance: 29.6
click at [367, 171] on div "[DATE] - [DATE]" at bounding box center [474, 173] width 279 height 33
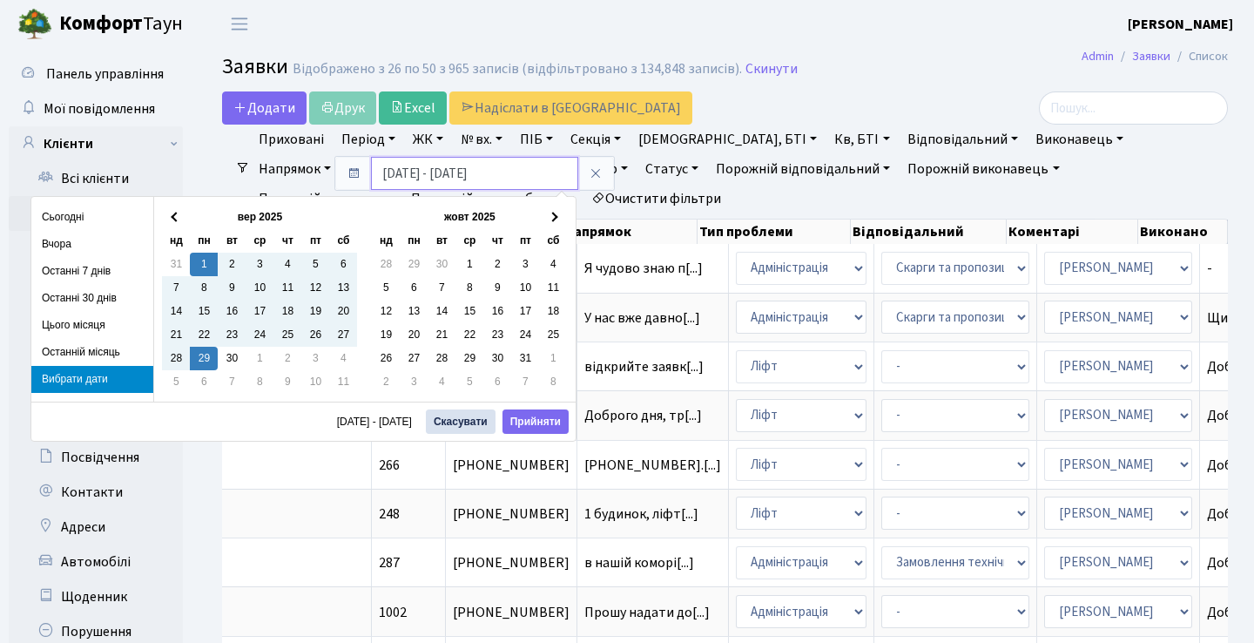
click at [439, 176] on input "01.09.2025 - 29.09.2025" at bounding box center [474, 173] width 207 height 33
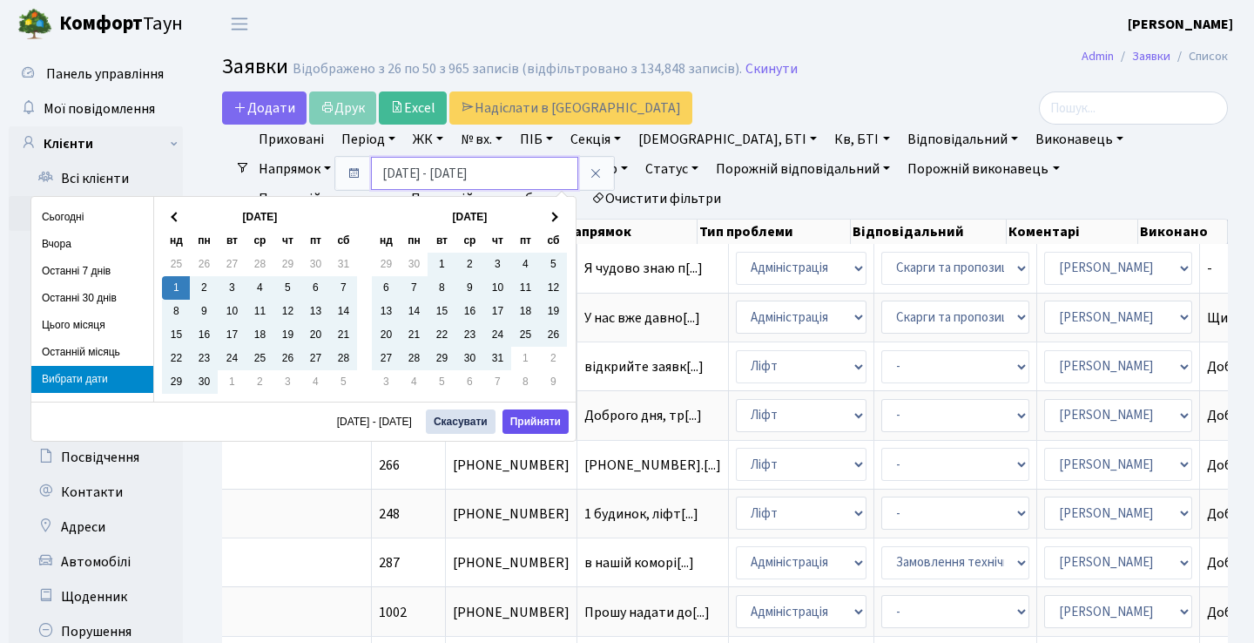
type input "01.09.2024 - 29.09.2025"
click at [527, 416] on button "Прийняти" at bounding box center [536, 421] width 66 height 24
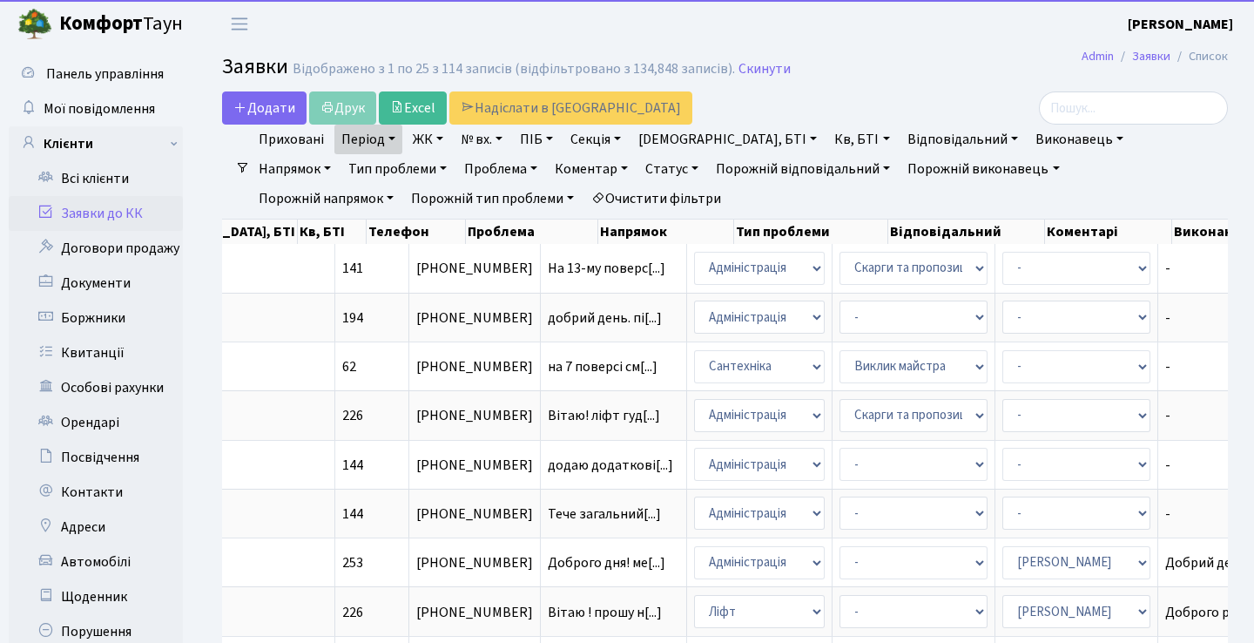
click at [639, 179] on link "Статус" at bounding box center [672, 169] width 67 height 30
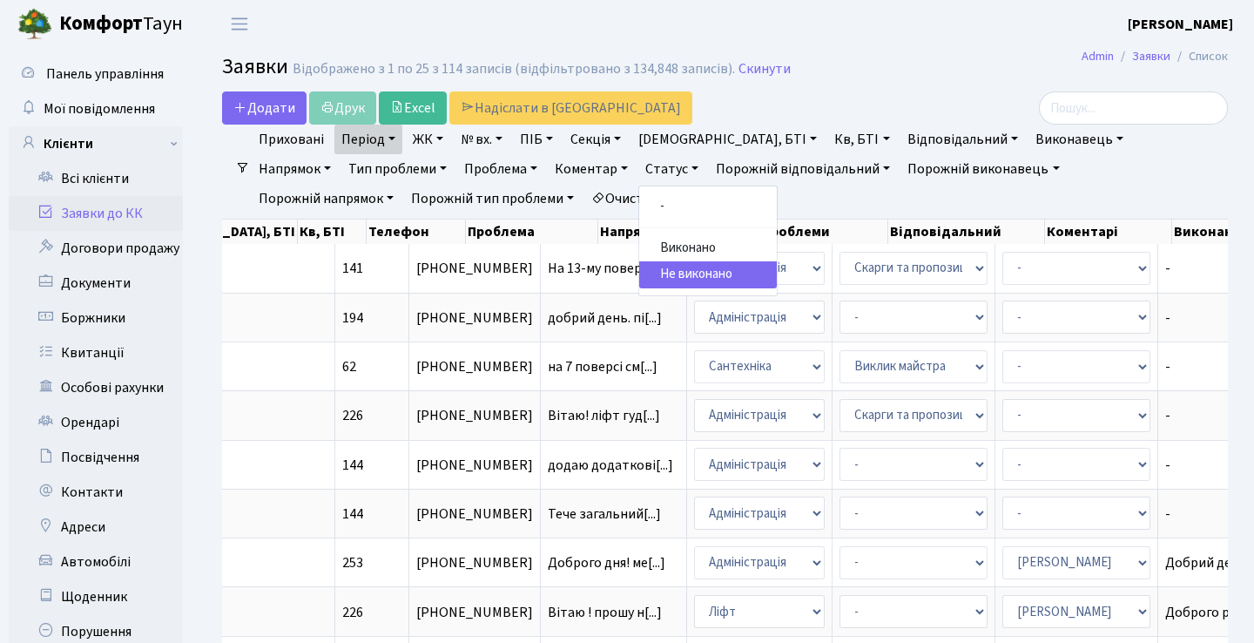
click at [639, 169] on link "Статус" at bounding box center [672, 169] width 67 height 30
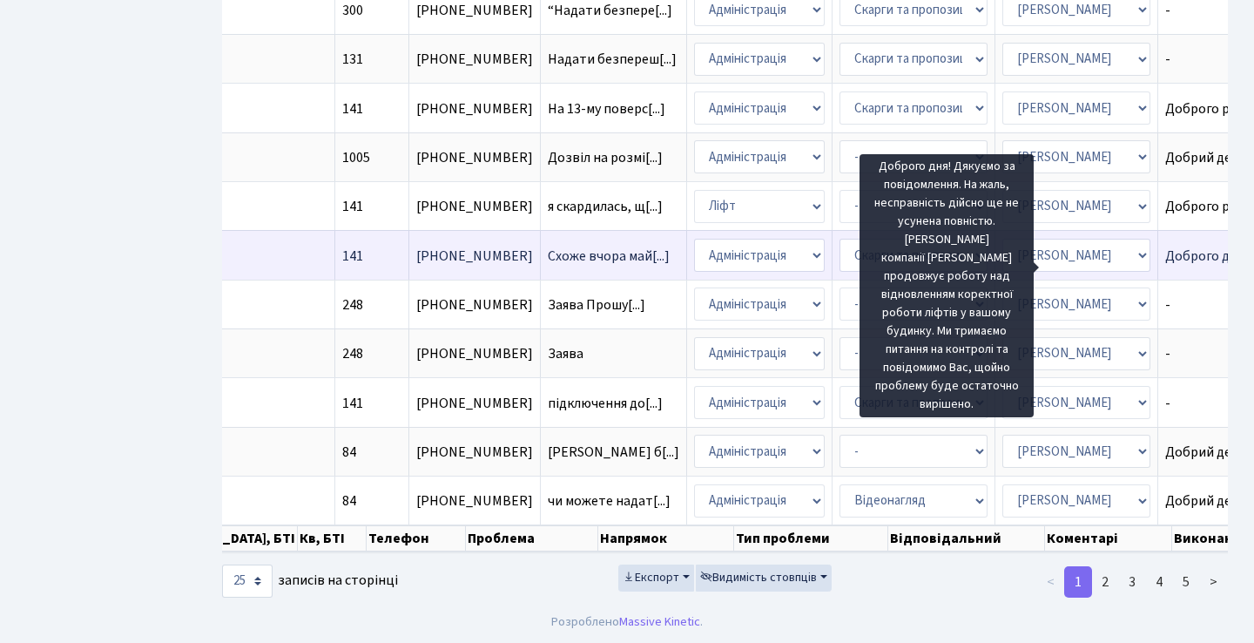
click at [1166, 247] on span "Доброго дня! Дя[...]" at bounding box center [1225, 256] width 118 height 19
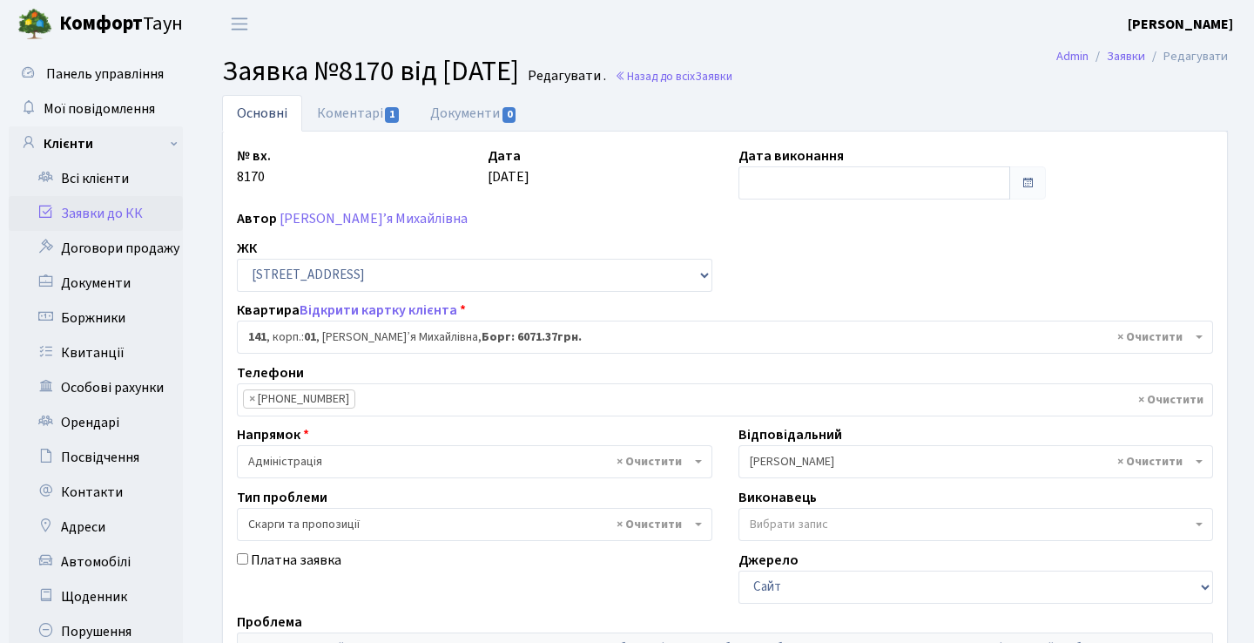
select select "20066"
select select "55"
click at [376, 119] on link "Коментарі 1" at bounding box center [358, 113] width 113 height 36
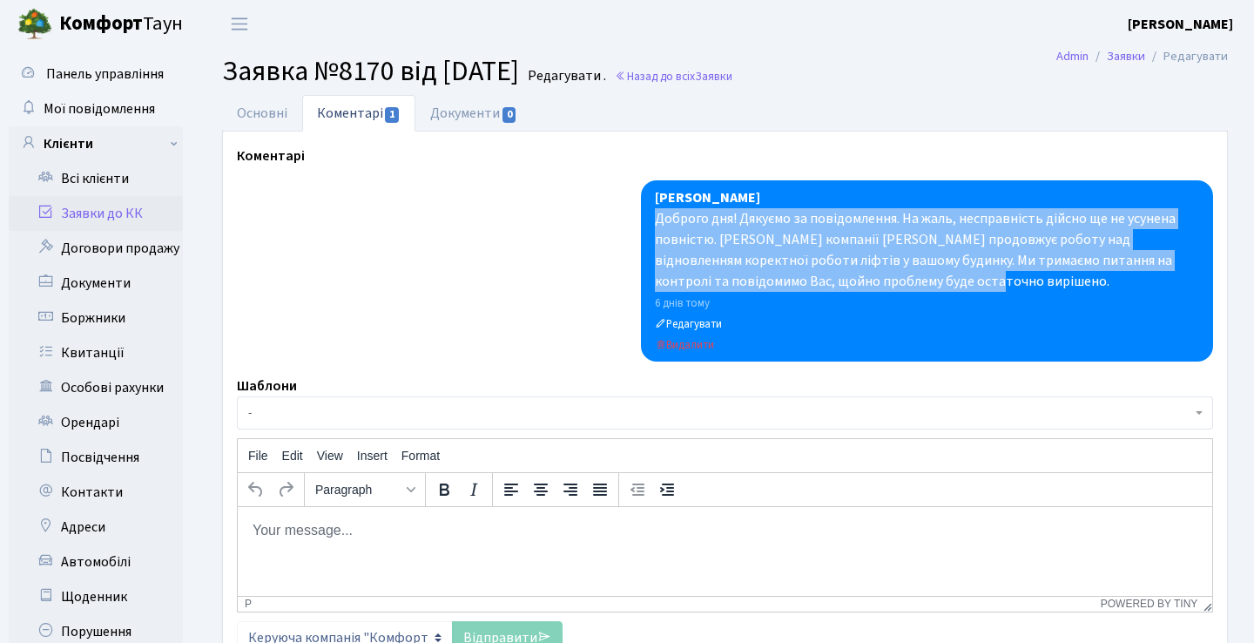
drag, startPoint x: 896, startPoint y: 274, endPoint x: 643, endPoint y: 215, distance: 259.5
click at [646, 216] on div "[PERSON_NAME] Доброго дня! Дякуємо за повідомлення. На жаль, несправність дійсн…" at bounding box center [927, 270] width 572 height 181
copy div "Доброго дня! Дякуємо за повідомлення. На жаль, несправність дійсно ще не усунен…"
click at [149, 206] on link "Заявки до КК" at bounding box center [96, 213] width 174 height 35
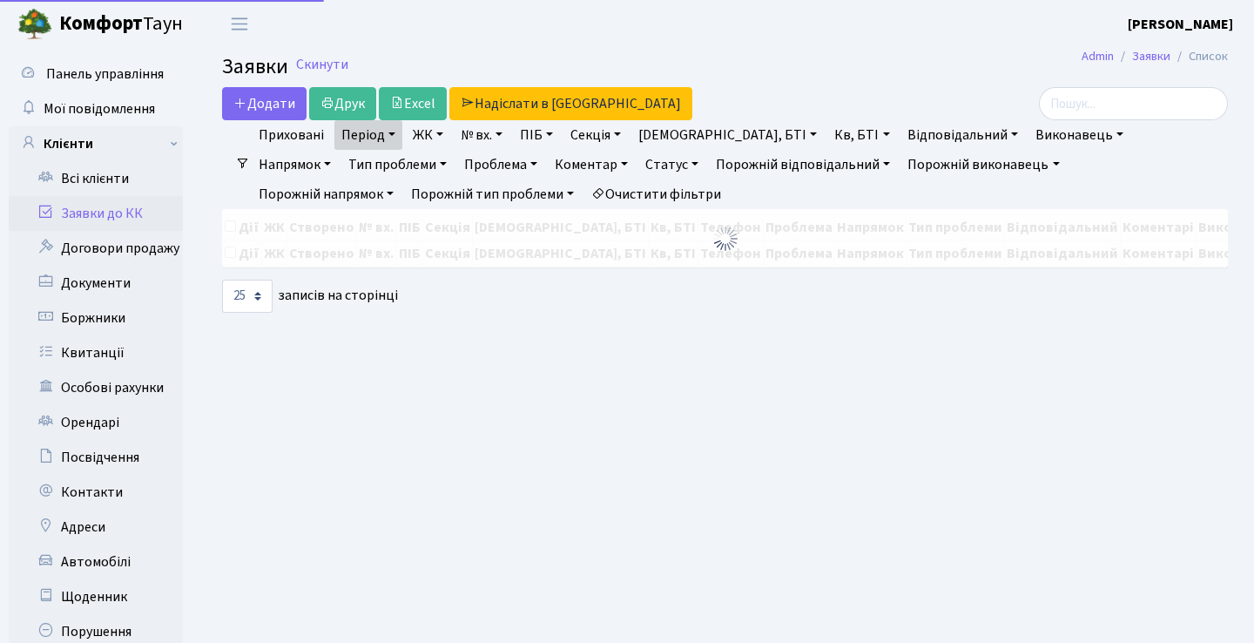
select select "25"
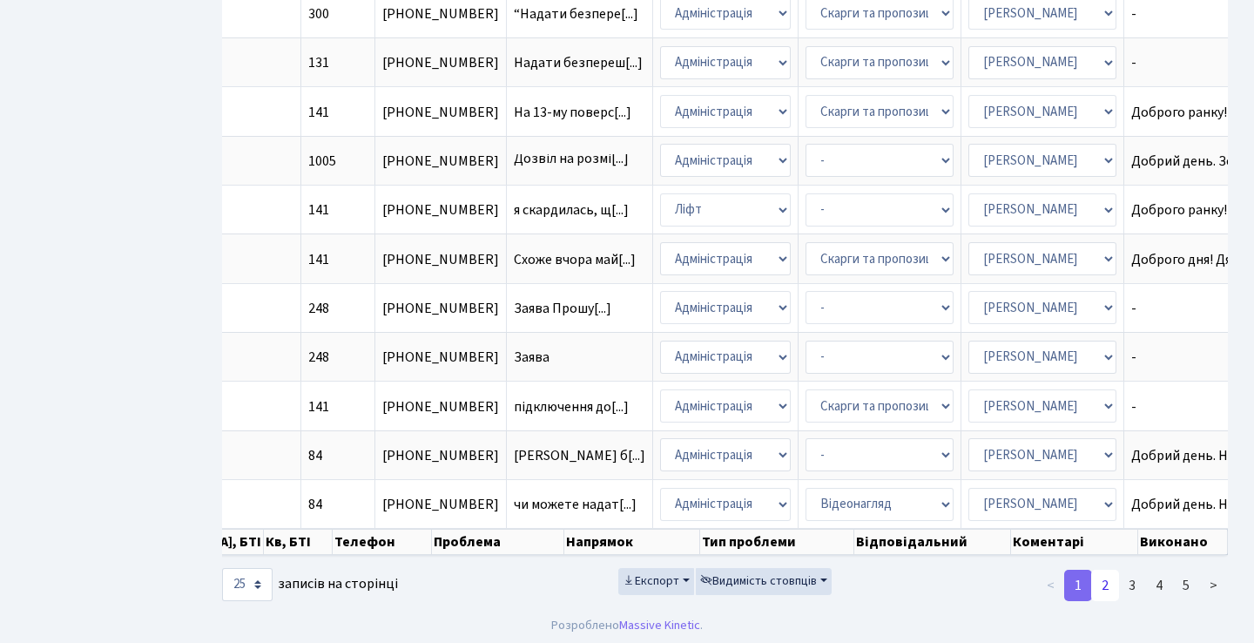
click at [1109, 601] on link "2" at bounding box center [1106, 585] width 28 height 31
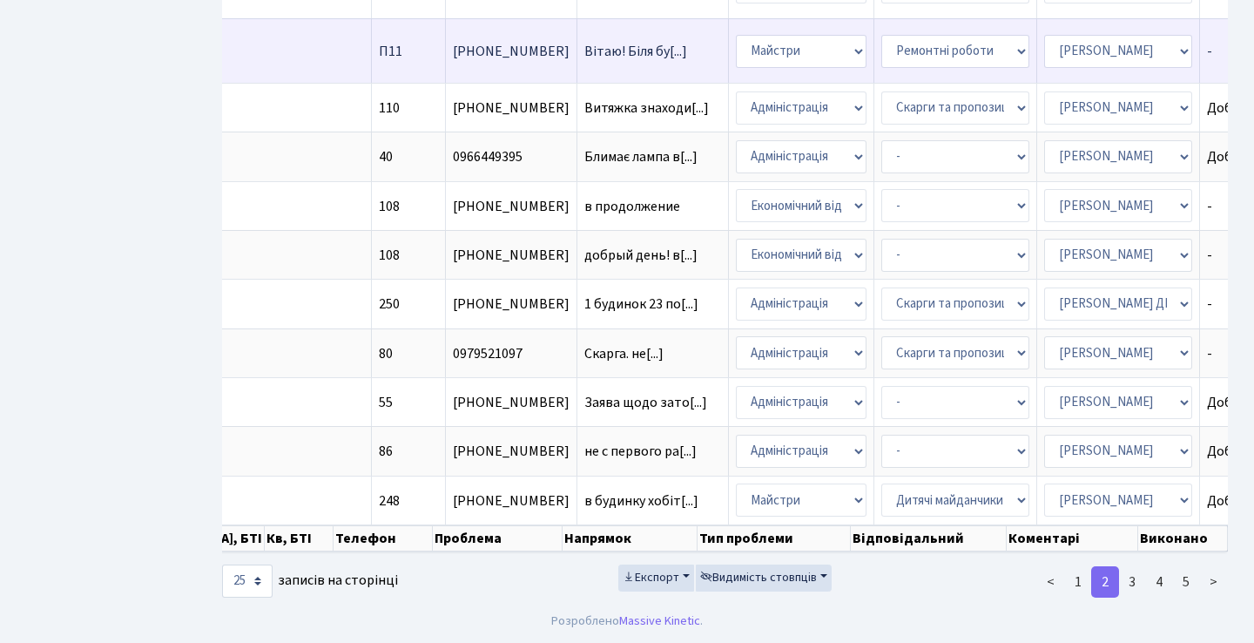
scroll to position [1030, 0]
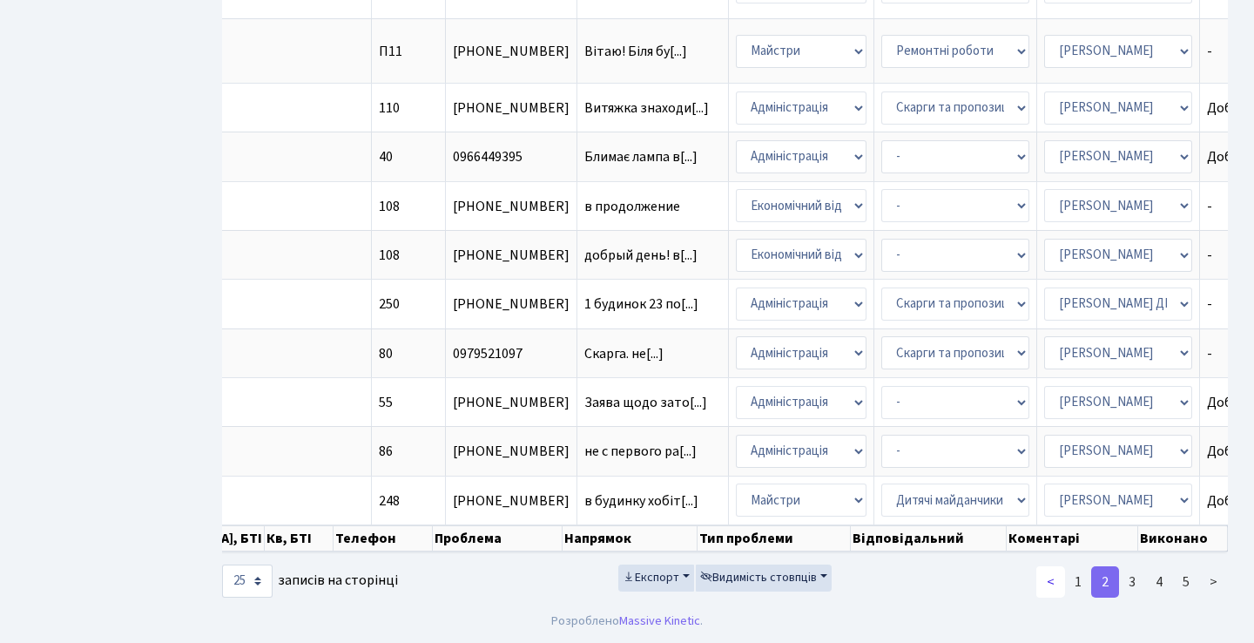
click at [1055, 585] on link "<" at bounding box center [1051, 581] width 29 height 31
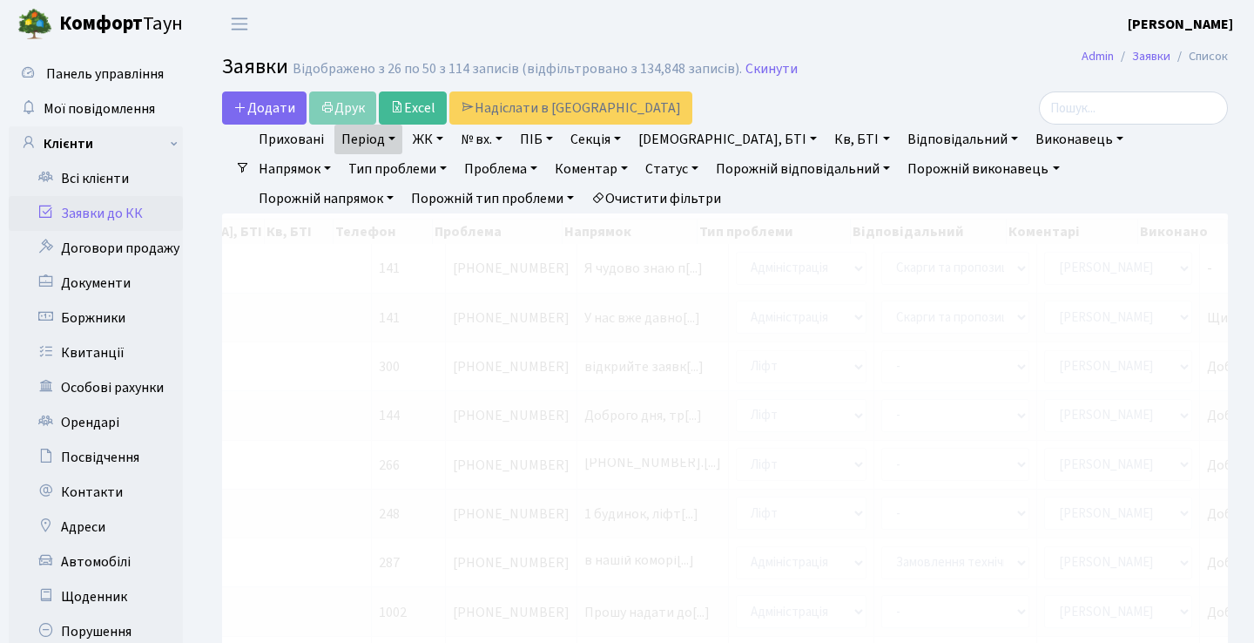
scroll to position [0, 0]
click at [399, 133] on link "Період" at bounding box center [369, 140] width 68 height 30
click at [593, 175] on icon at bounding box center [596, 173] width 14 height 14
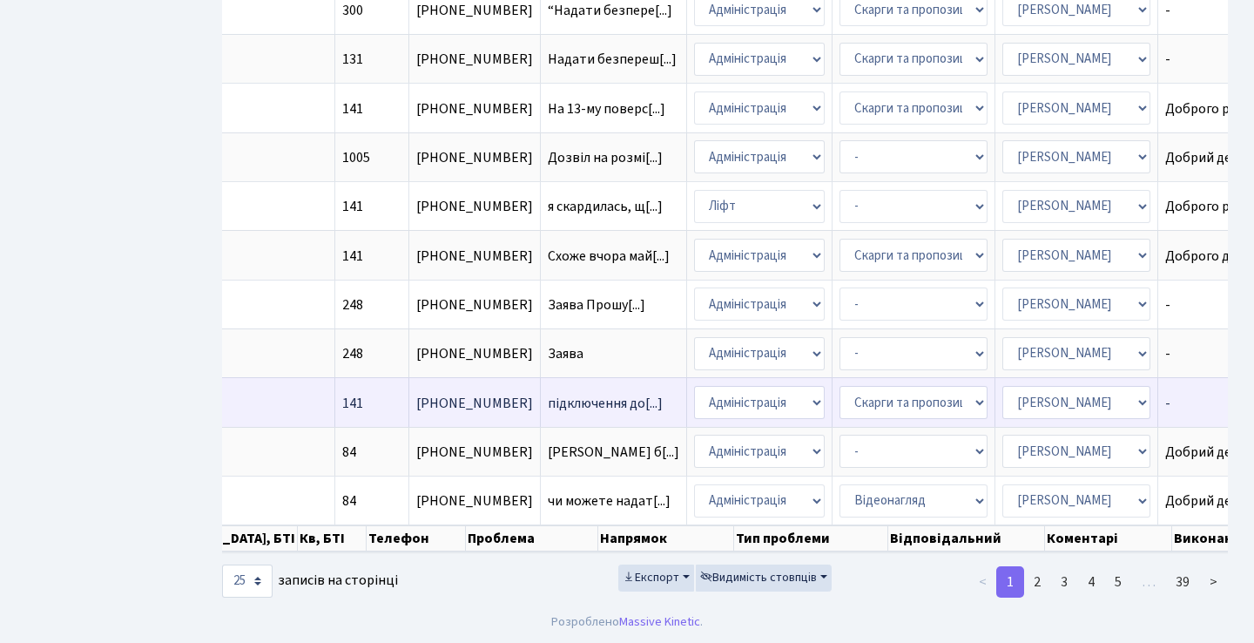
scroll to position [970, 0]
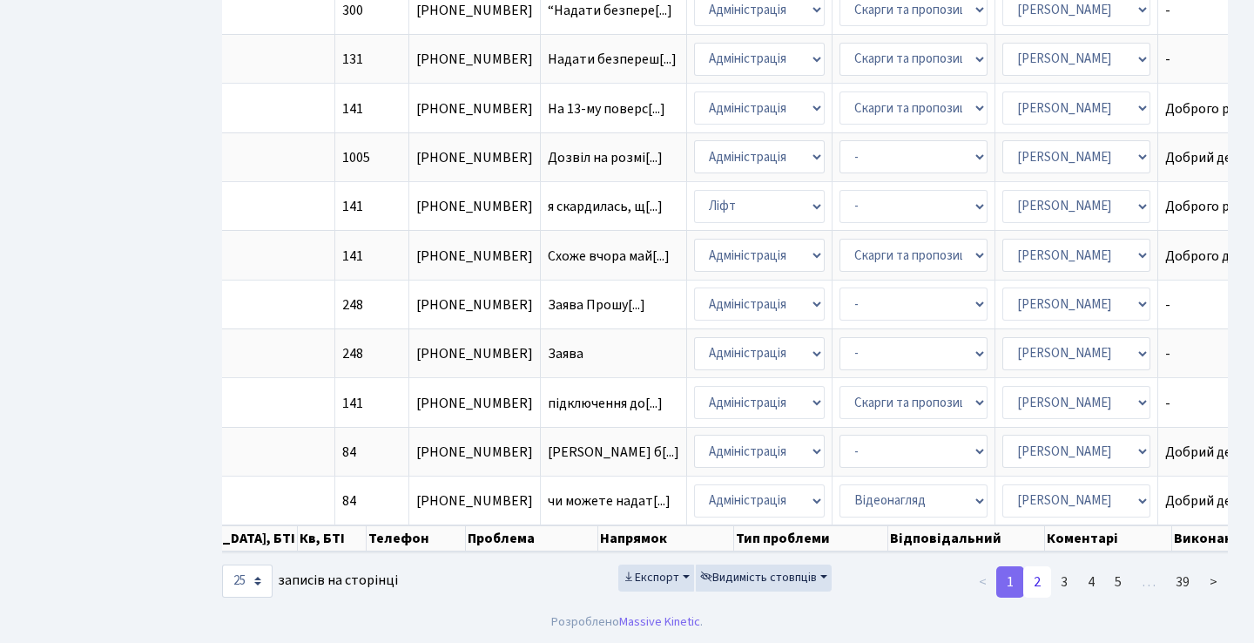
click at [1038, 587] on link "2" at bounding box center [1038, 581] width 28 height 31
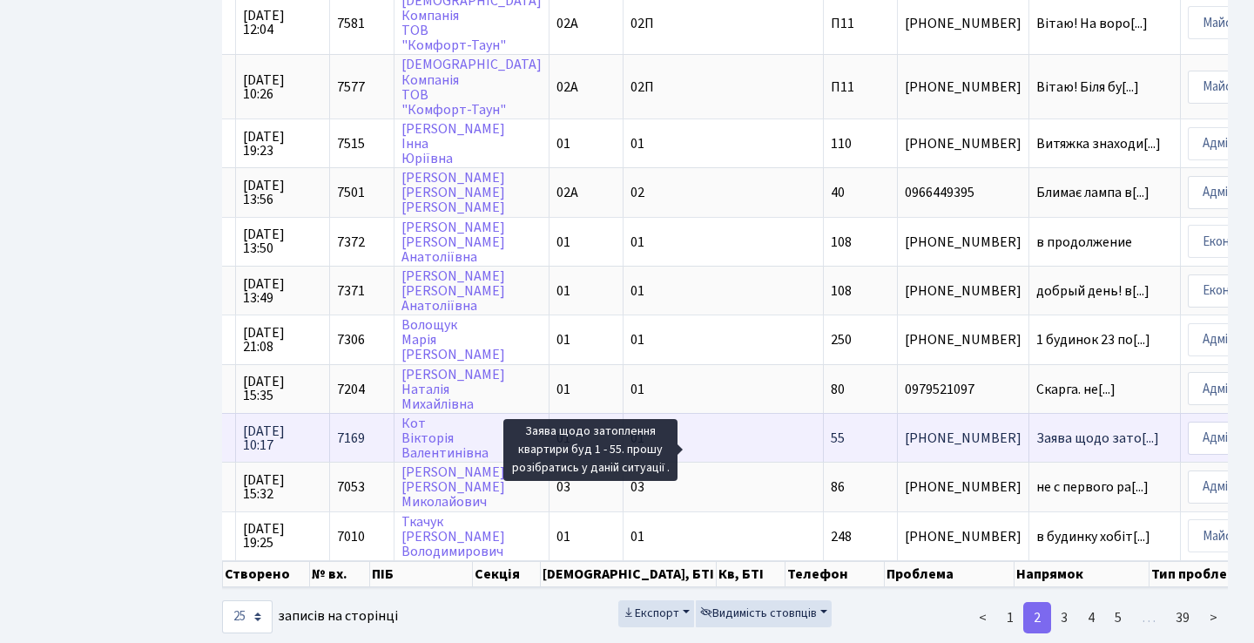
scroll to position [0, 0]
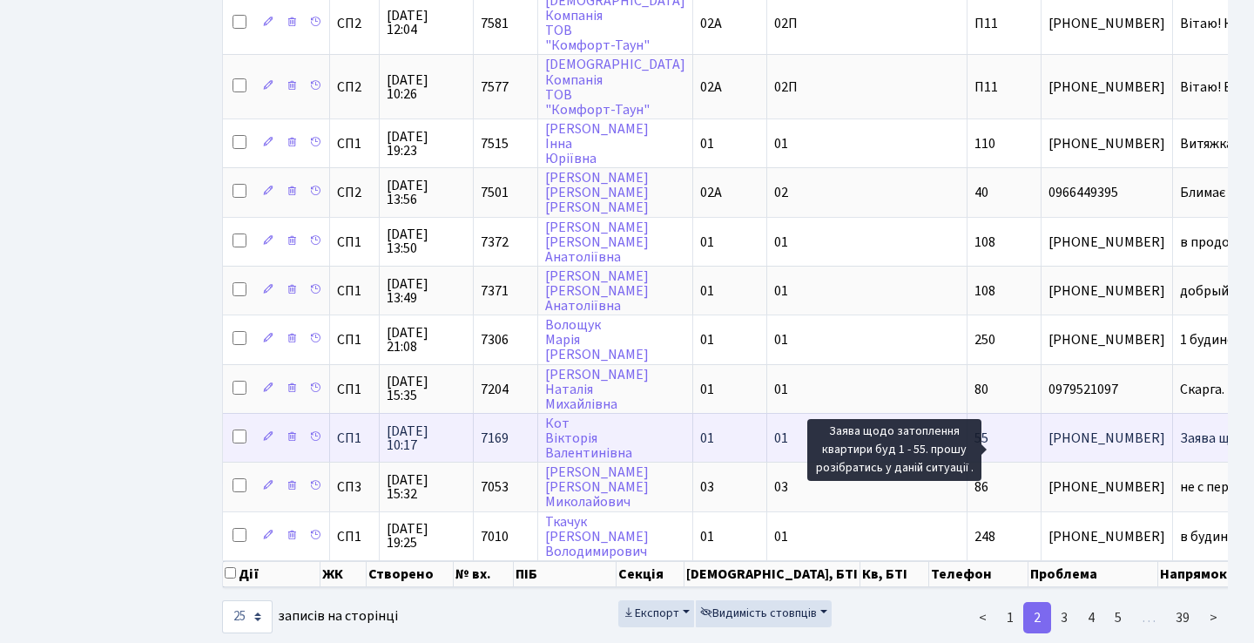
click at [1180, 448] on span "Заява щодо зато[...]" at bounding box center [1241, 438] width 123 height 19
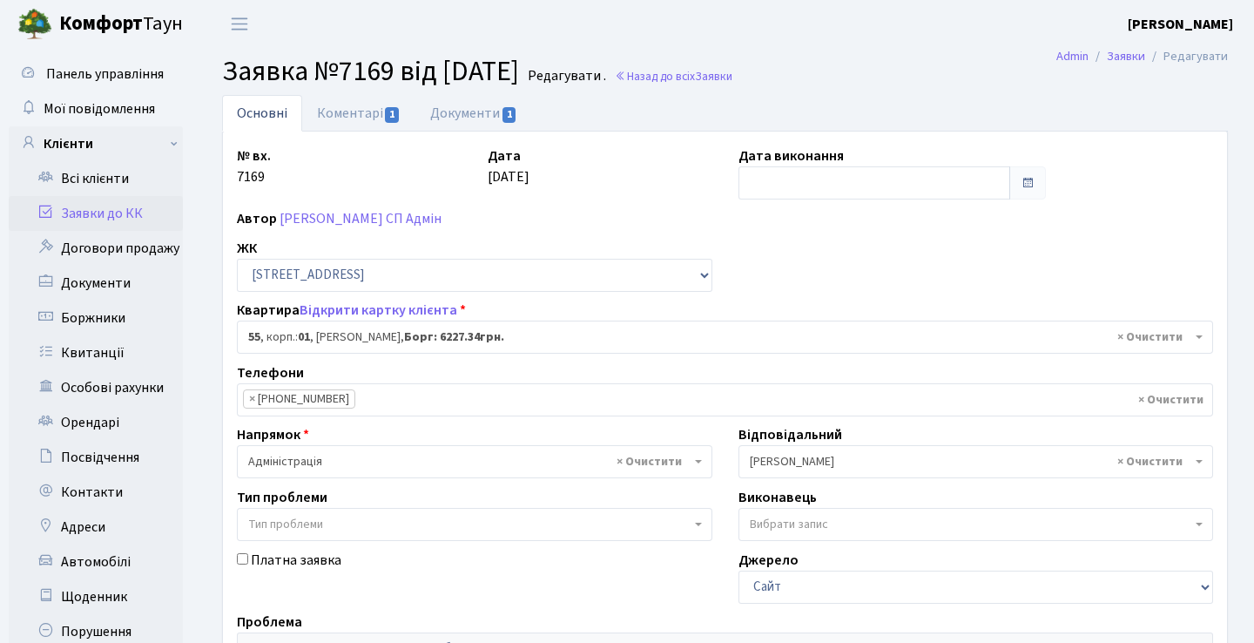
select select "19980"
click at [371, 113] on link "Коментарі 1" at bounding box center [358, 113] width 113 height 36
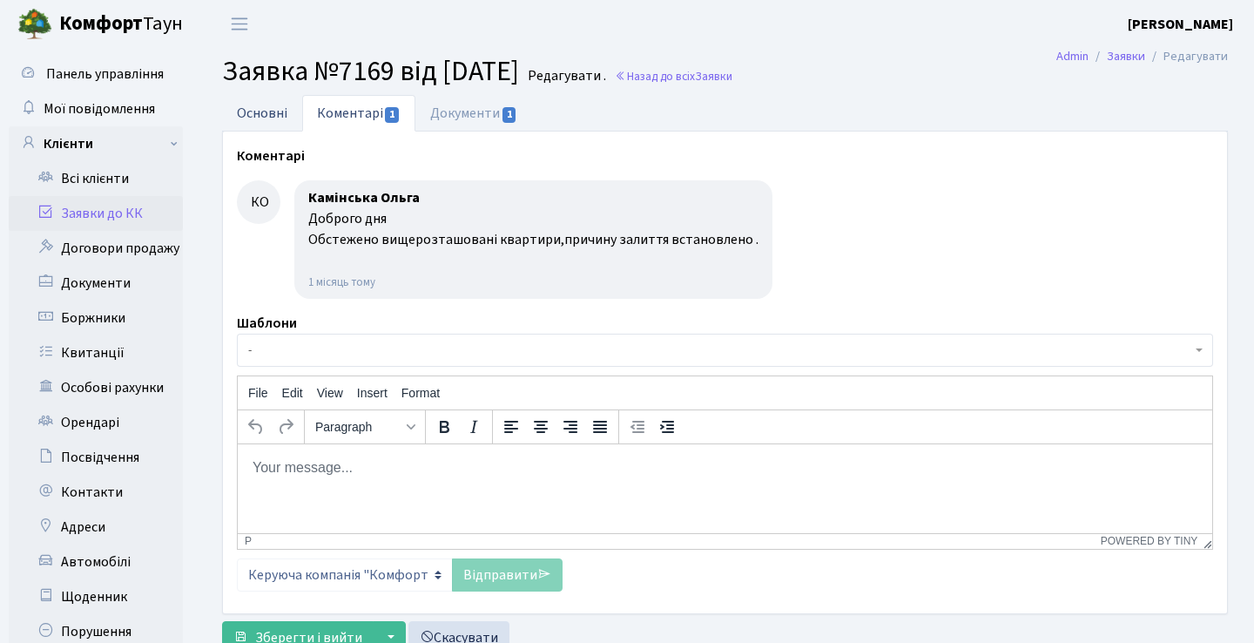
click at [260, 113] on link "Основні" at bounding box center [262, 113] width 80 height 36
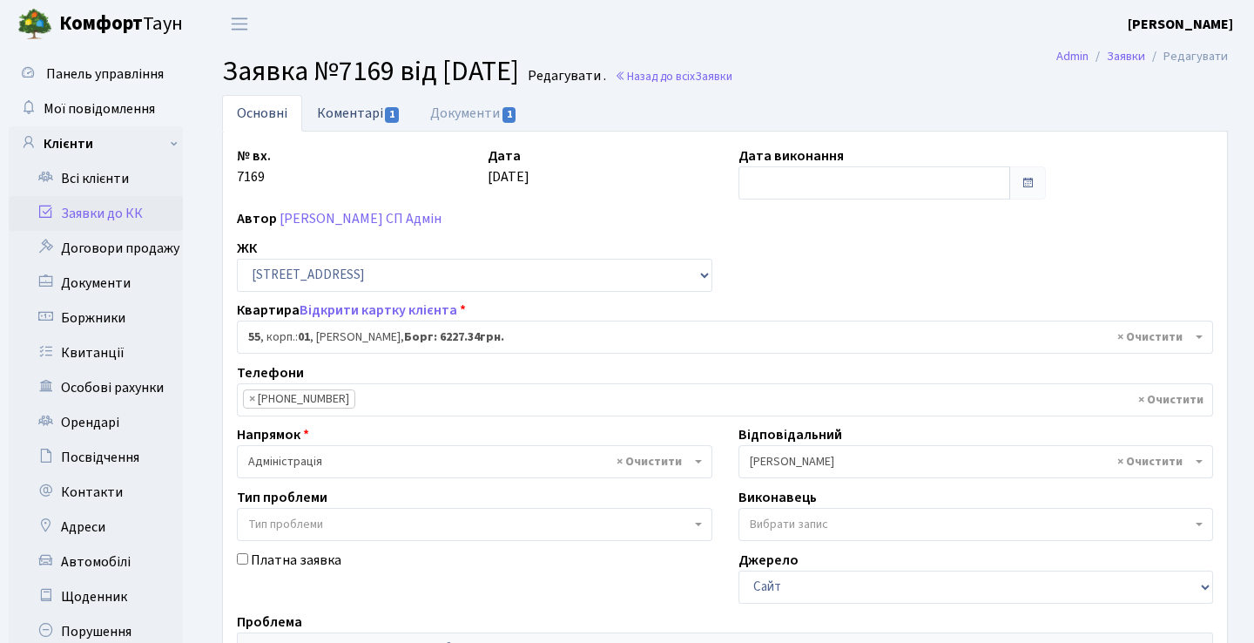
click at [348, 112] on link "Коментарі 1" at bounding box center [358, 113] width 113 height 36
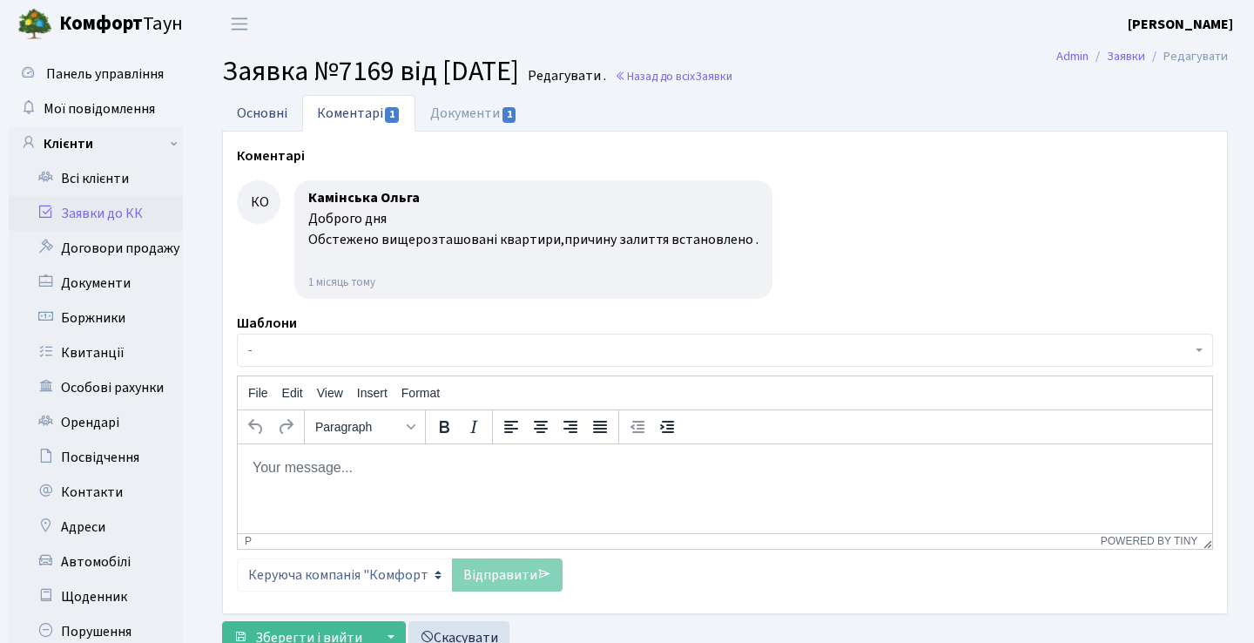
click at [282, 114] on link "Основні" at bounding box center [262, 113] width 80 height 36
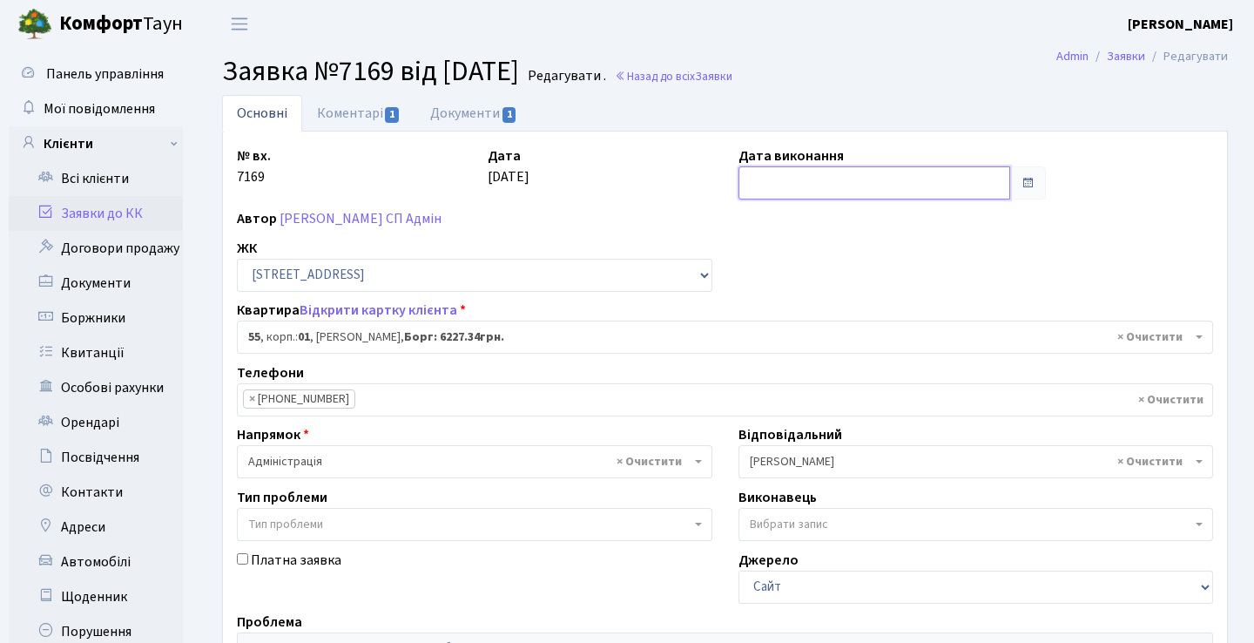
click at [788, 178] on input "text" at bounding box center [875, 182] width 273 height 33
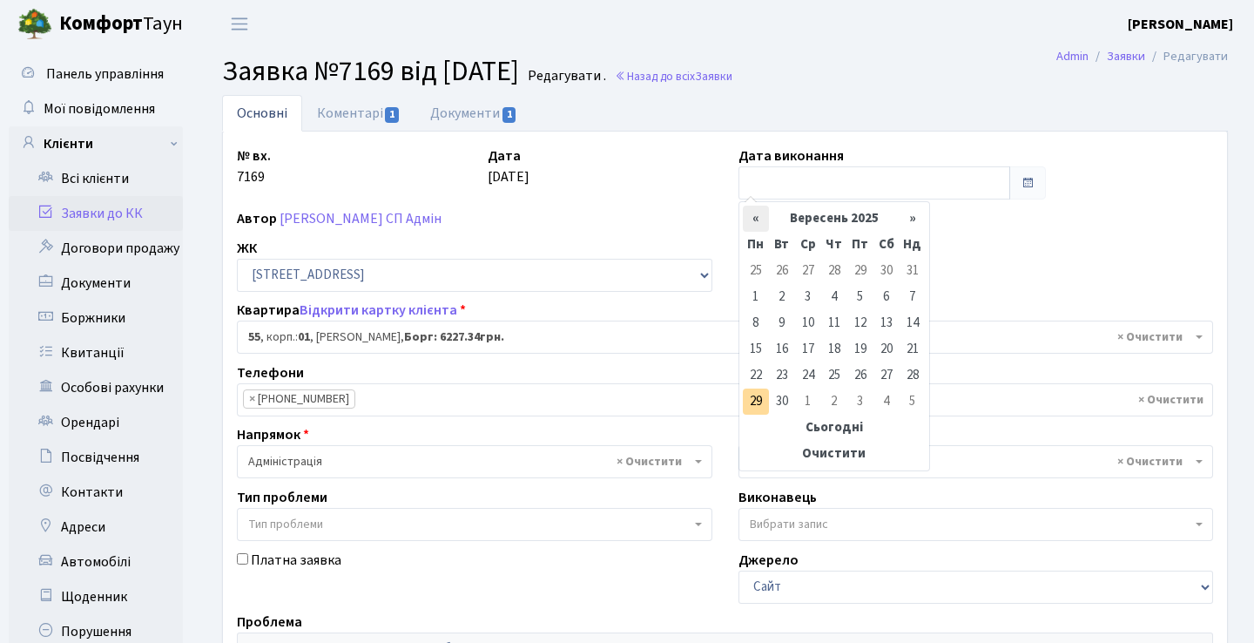
click at [755, 227] on th "«" at bounding box center [756, 219] width 26 height 26
click at [855, 381] on td "29" at bounding box center [861, 375] width 26 height 26
type input "29.08.2025"
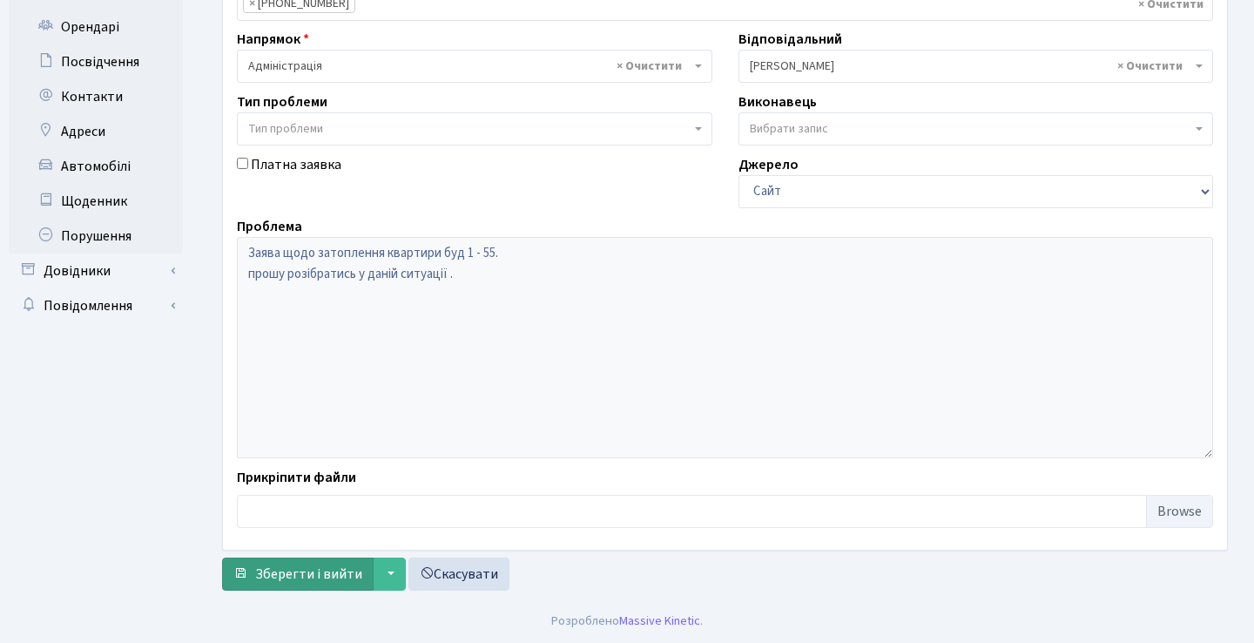
scroll to position [396, 0]
click at [331, 561] on button "Зберегти і вийти" at bounding box center [298, 574] width 152 height 33
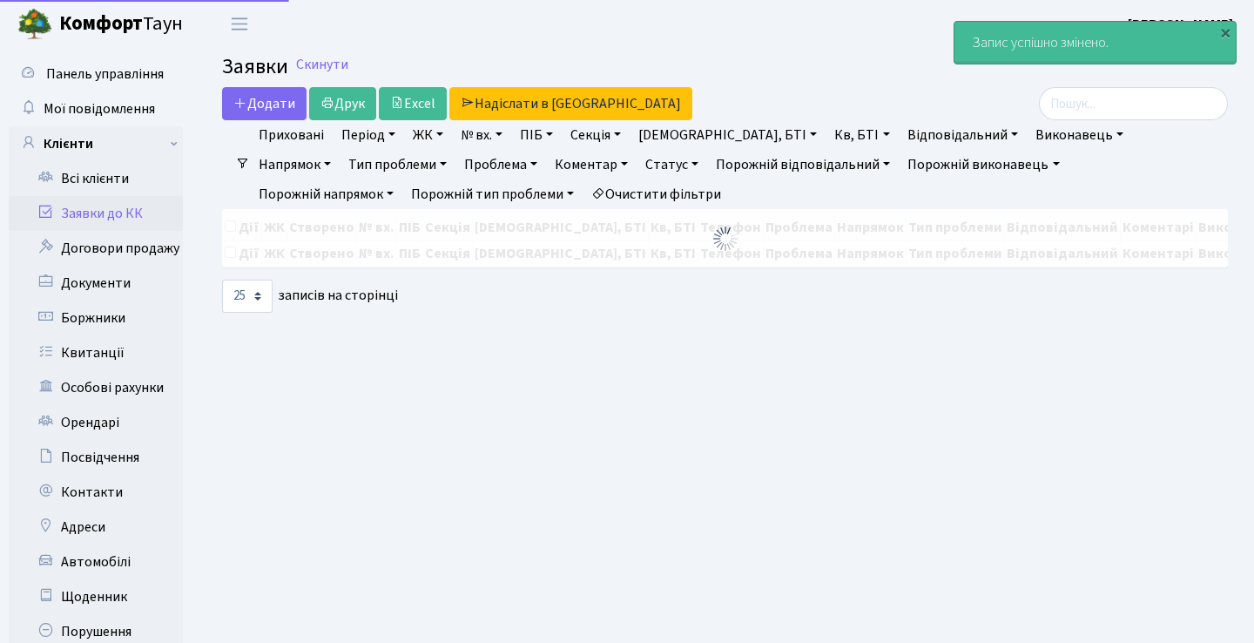
select select "25"
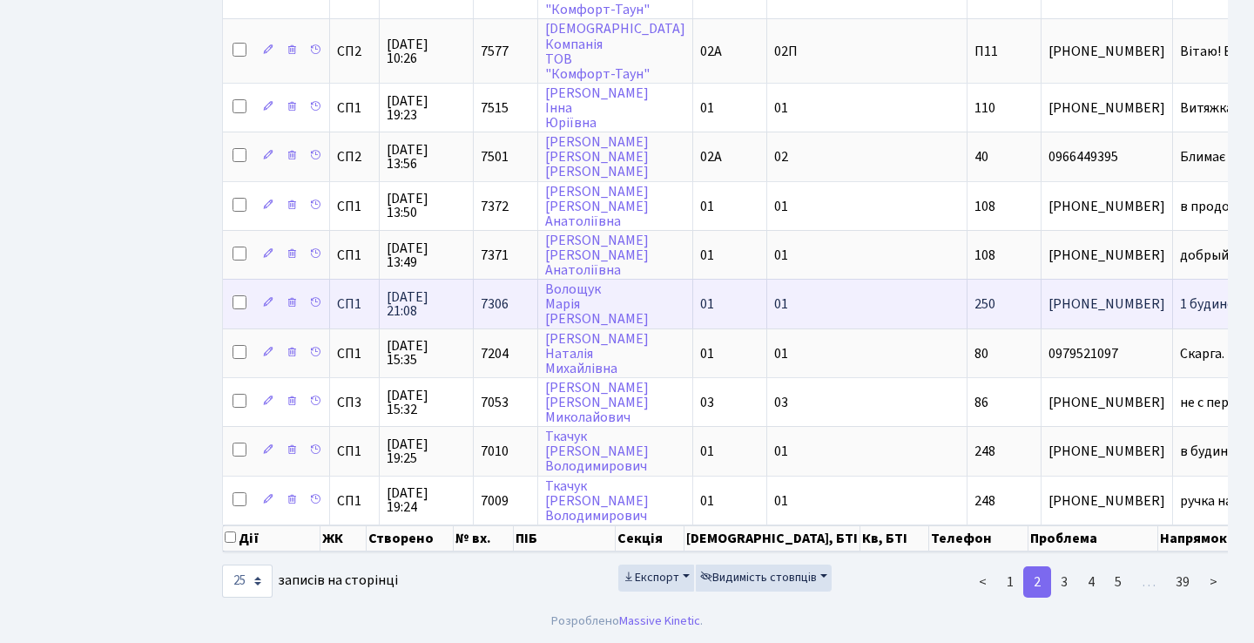
scroll to position [0, 470]
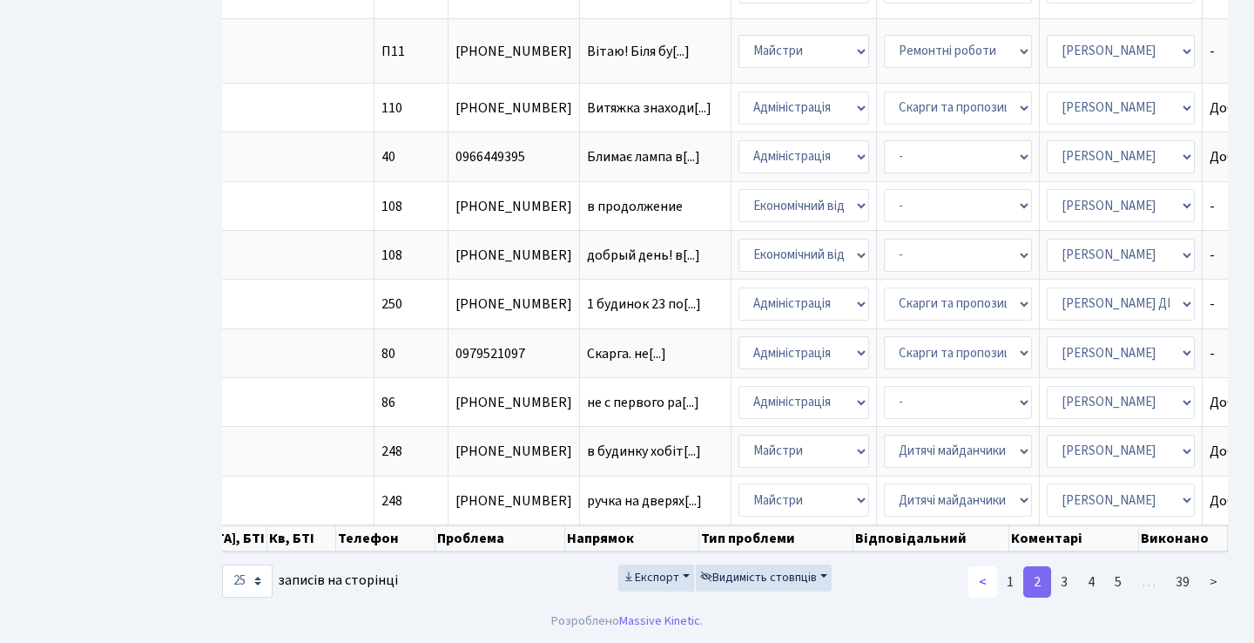
click at [986, 576] on link "<" at bounding box center [983, 581] width 29 height 31
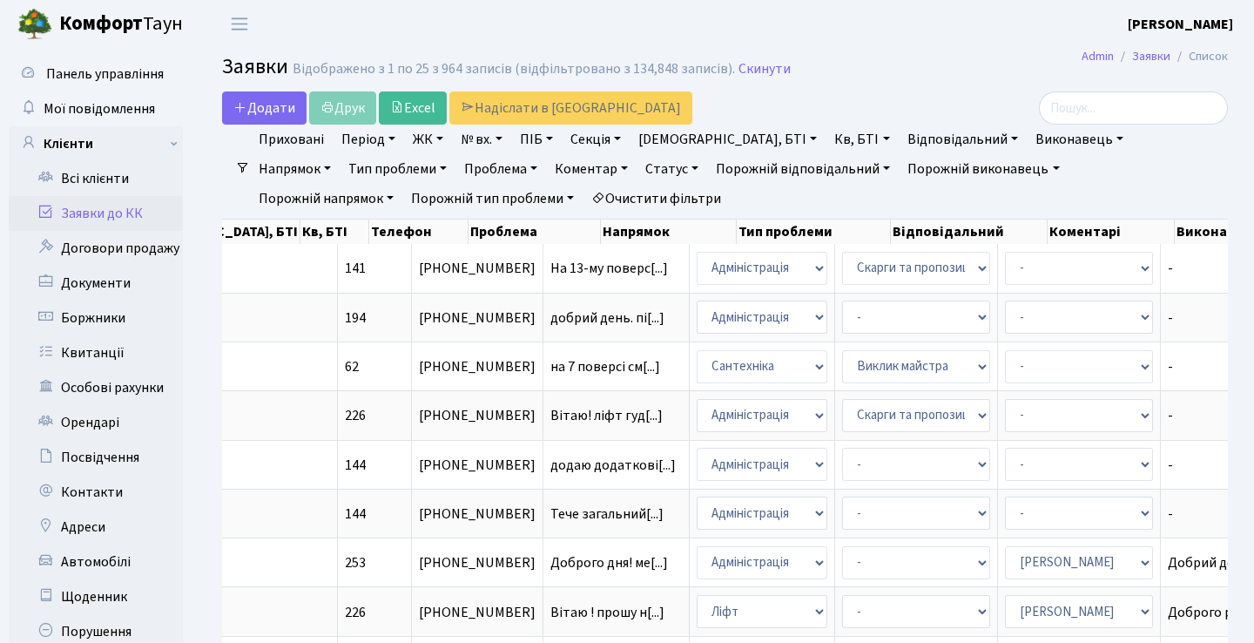
click at [639, 172] on link "Статус" at bounding box center [672, 169] width 67 height 30
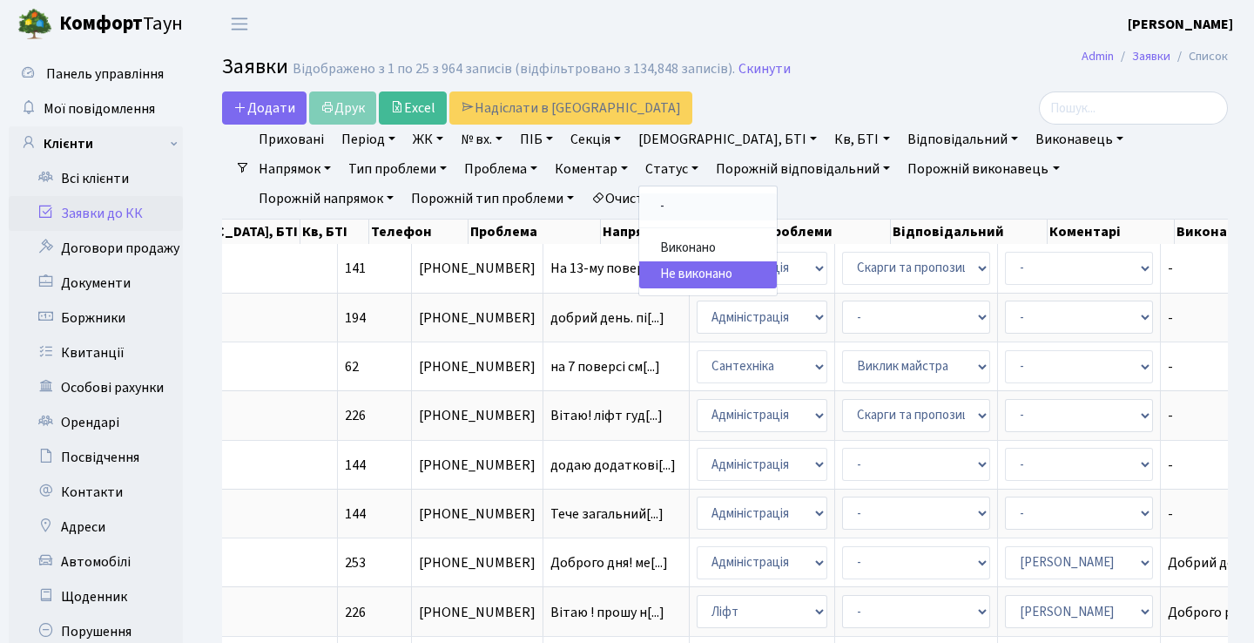
click at [639, 213] on link "-" at bounding box center [708, 206] width 138 height 27
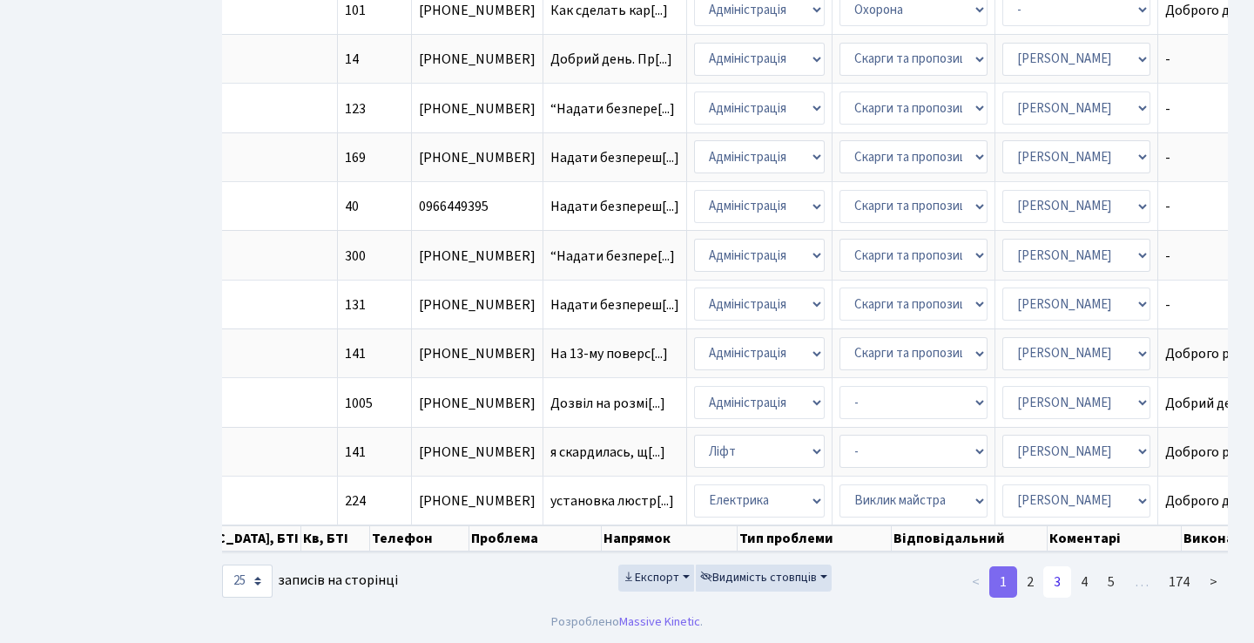
click at [1047, 583] on link "3" at bounding box center [1058, 581] width 28 height 31
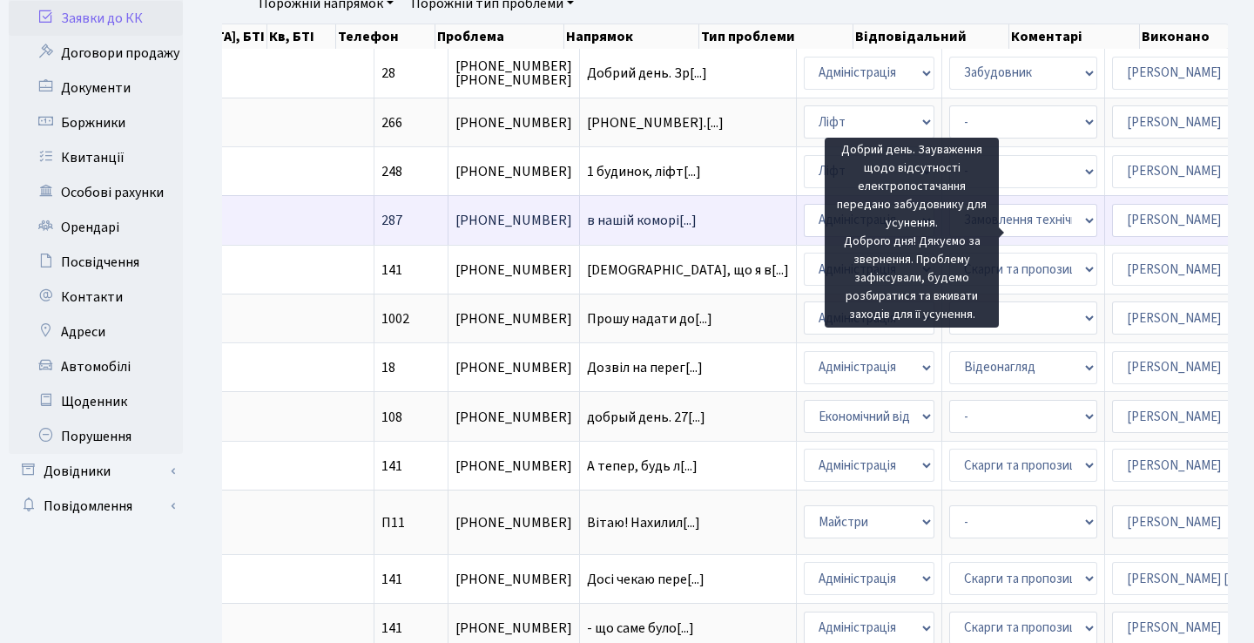
scroll to position [194, 0]
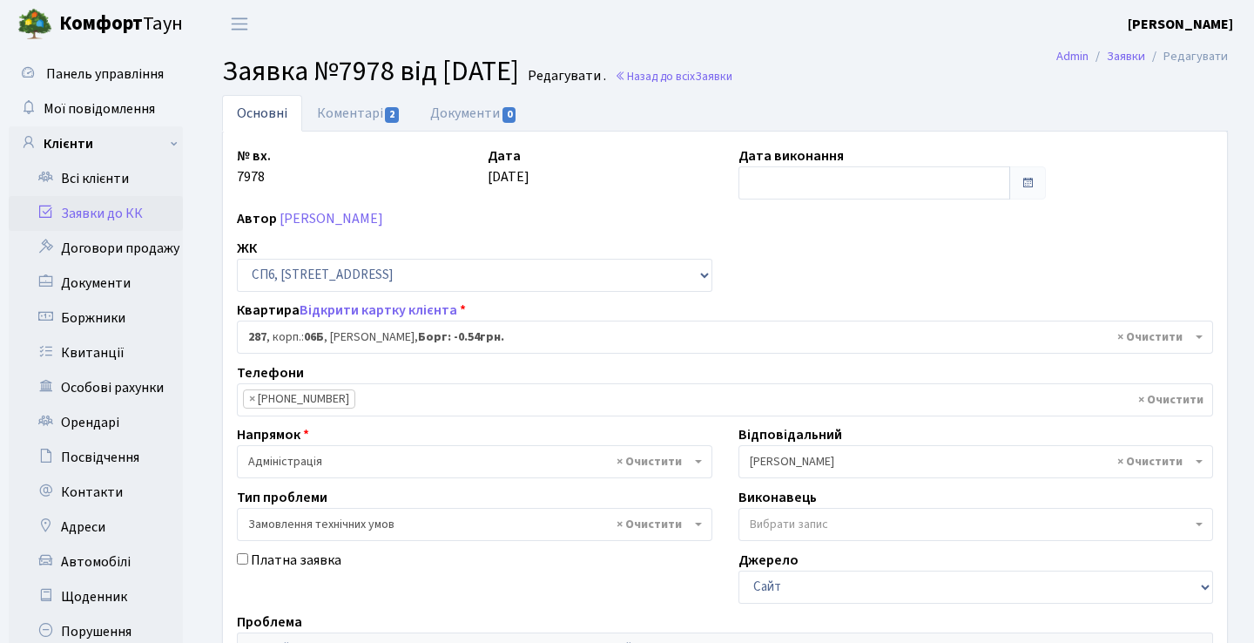
select select "21955"
select select "15"
click at [358, 110] on link "Коментарі 2" at bounding box center [358, 113] width 113 height 36
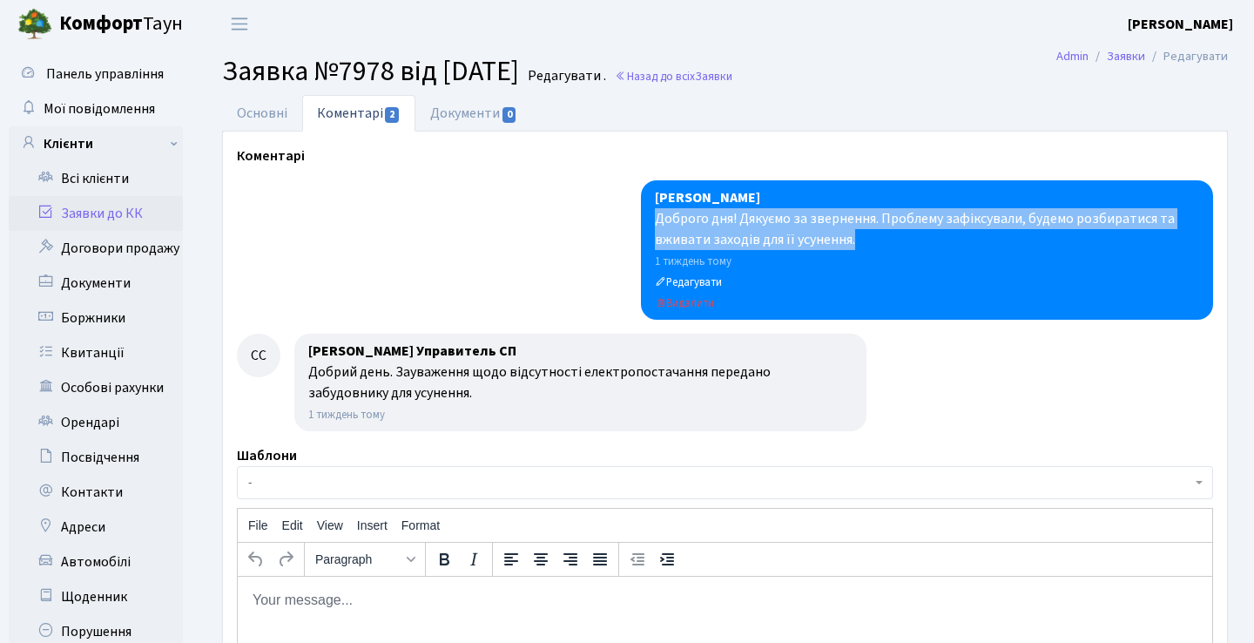
drag, startPoint x: 869, startPoint y: 237, endPoint x: 653, endPoint y: 210, distance: 216.9
click at [654, 210] on div "Анна Гавва Доброго дня! Дякуємо за звернення. Проблему зафіксували, будемо розб…" at bounding box center [927, 249] width 572 height 139
copy div "Доброго дня! Дякуємо за звернення. Проблему зафіксували, будемо розбиратися та …"
click at [132, 219] on link "Заявки до КК" at bounding box center [96, 213] width 174 height 35
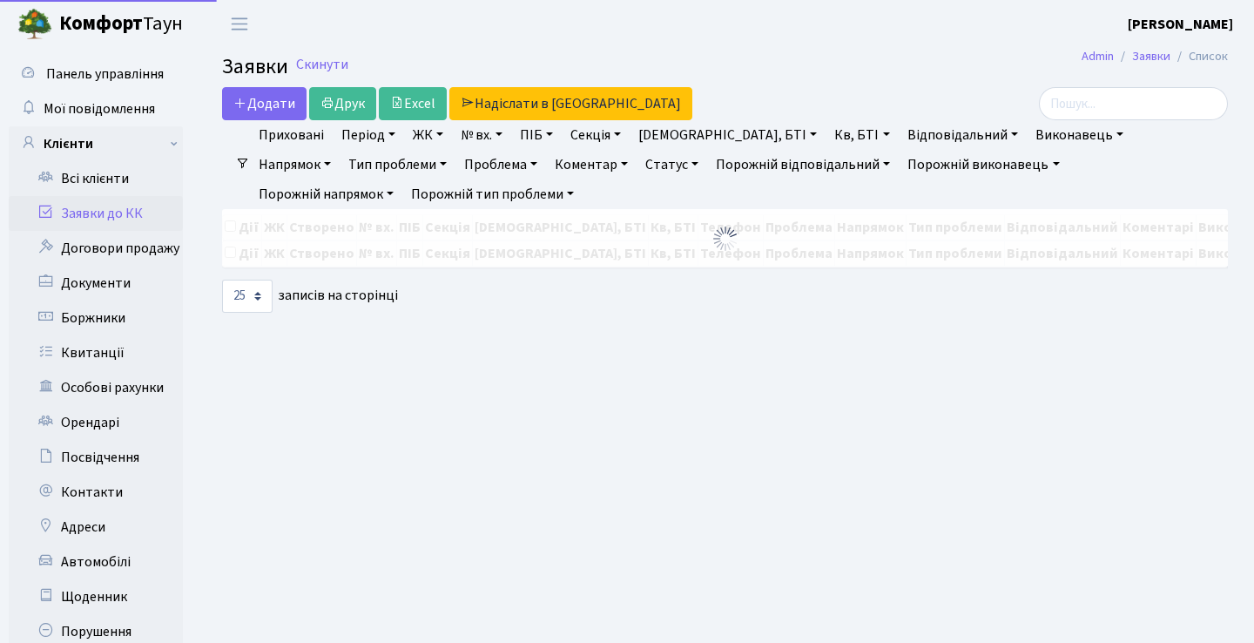
select select "25"
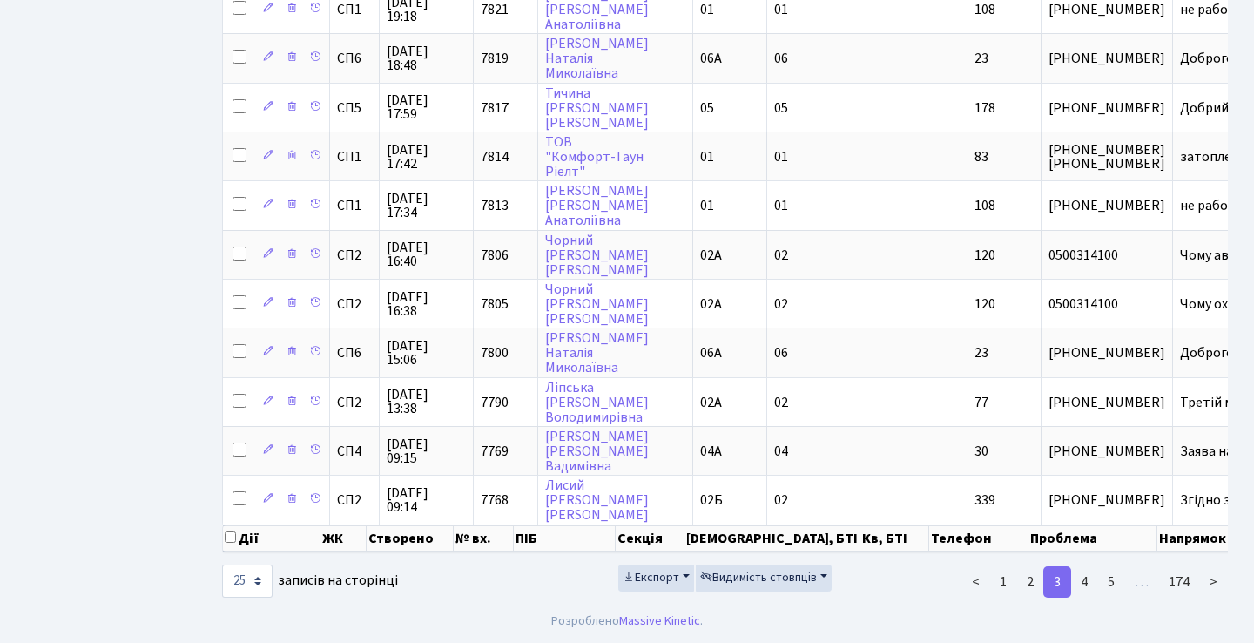
scroll to position [984, 0]
click at [973, 585] on link "<" at bounding box center [976, 581] width 29 height 31
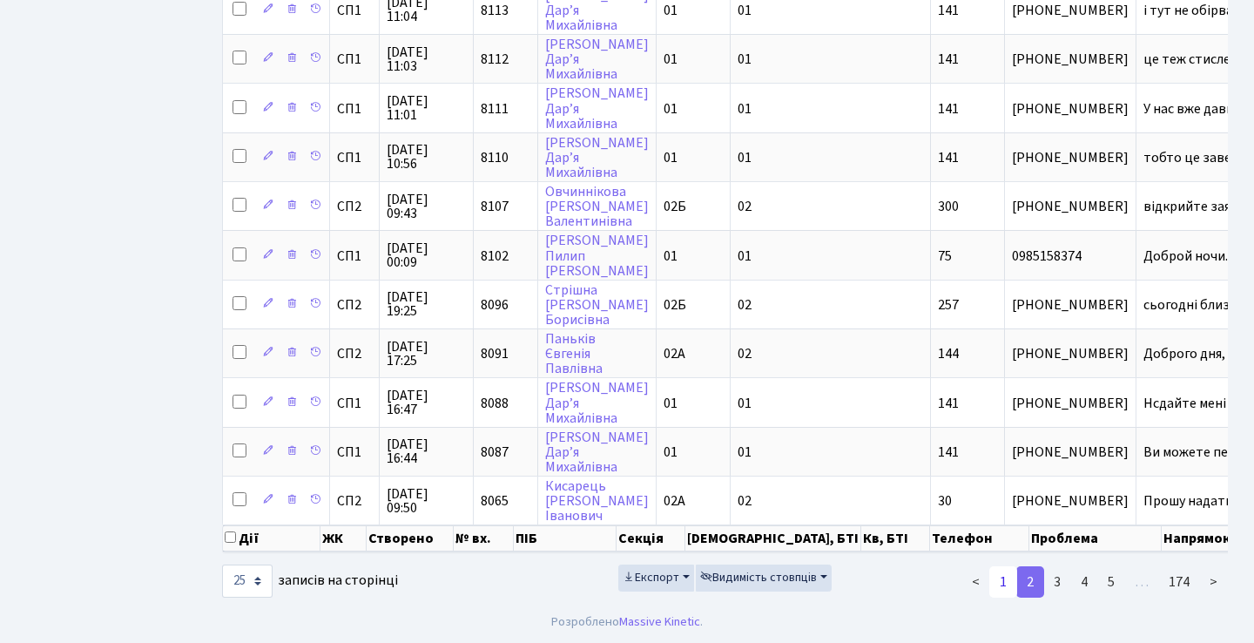
scroll to position [970, 0]
click at [980, 578] on link "<" at bounding box center [976, 581] width 29 height 31
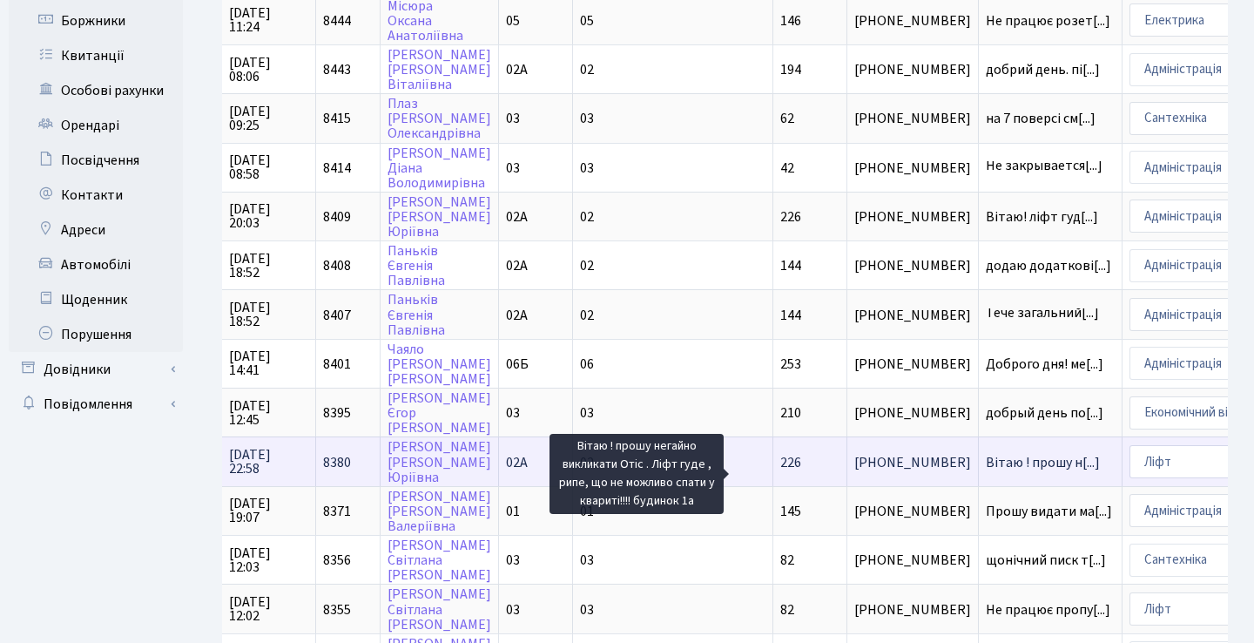
scroll to position [0, 0]
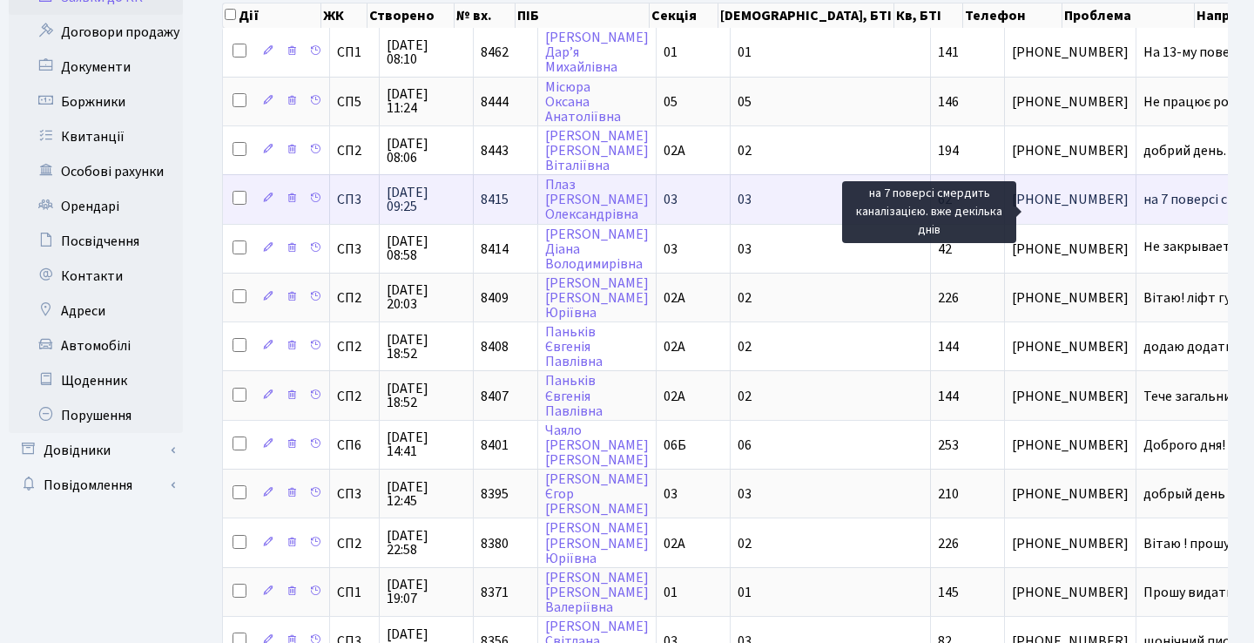
click at [1144, 209] on span "на 7 поверсі см[...]" at bounding box center [1199, 199] width 110 height 19
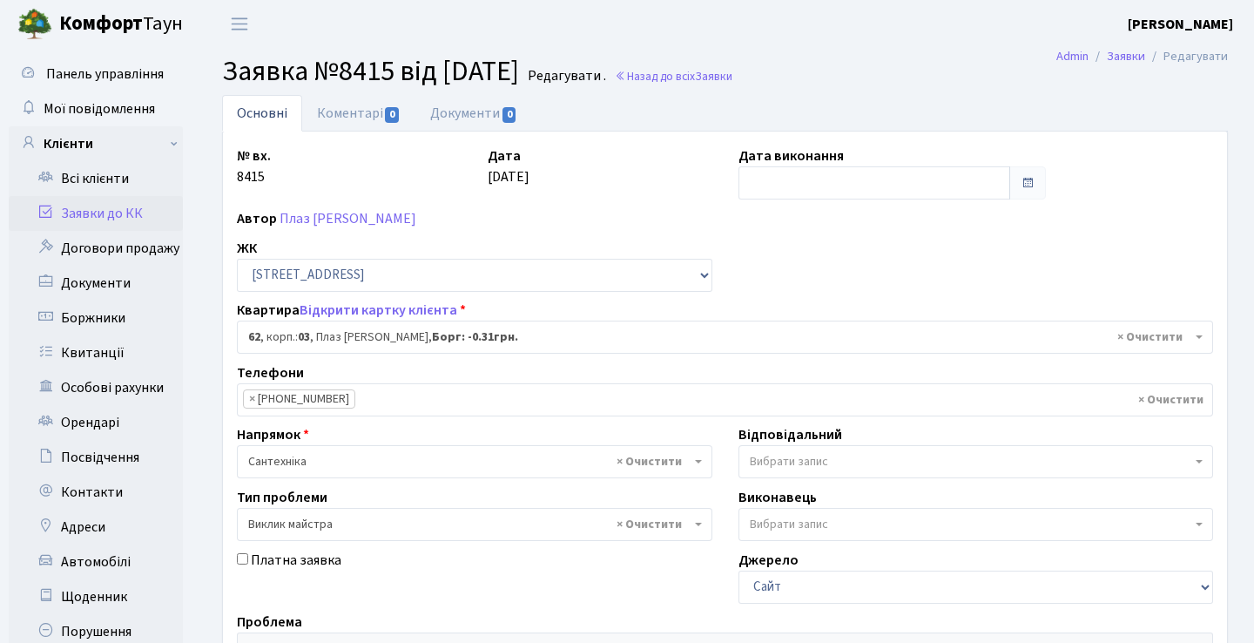
select select "20784"
select select "29"
click at [355, 112] on link "Коментарі 0" at bounding box center [358, 113] width 113 height 36
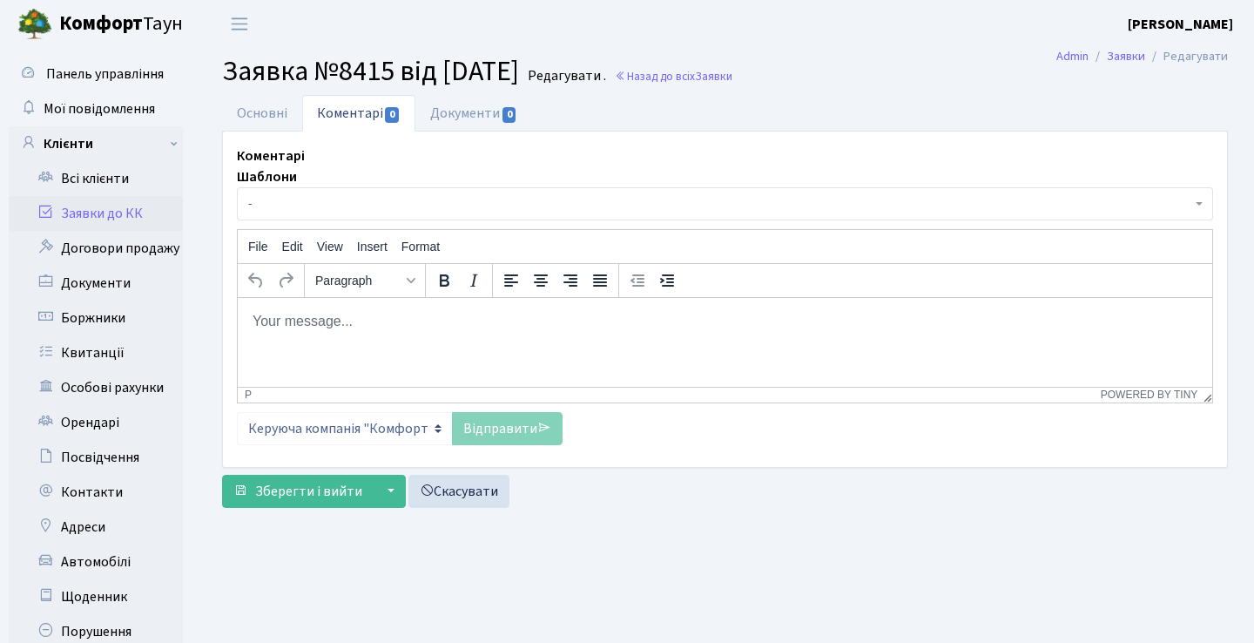
click at [387, 319] on p "Rich Text Area. Press ALT-0 for help." at bounding box center [725, 320] width 947 height 19
paste body "Rich Text Area. Press ALT-0 for help."
click at [412, 344] on html at bounding box center [725, 320] width 975 height 47
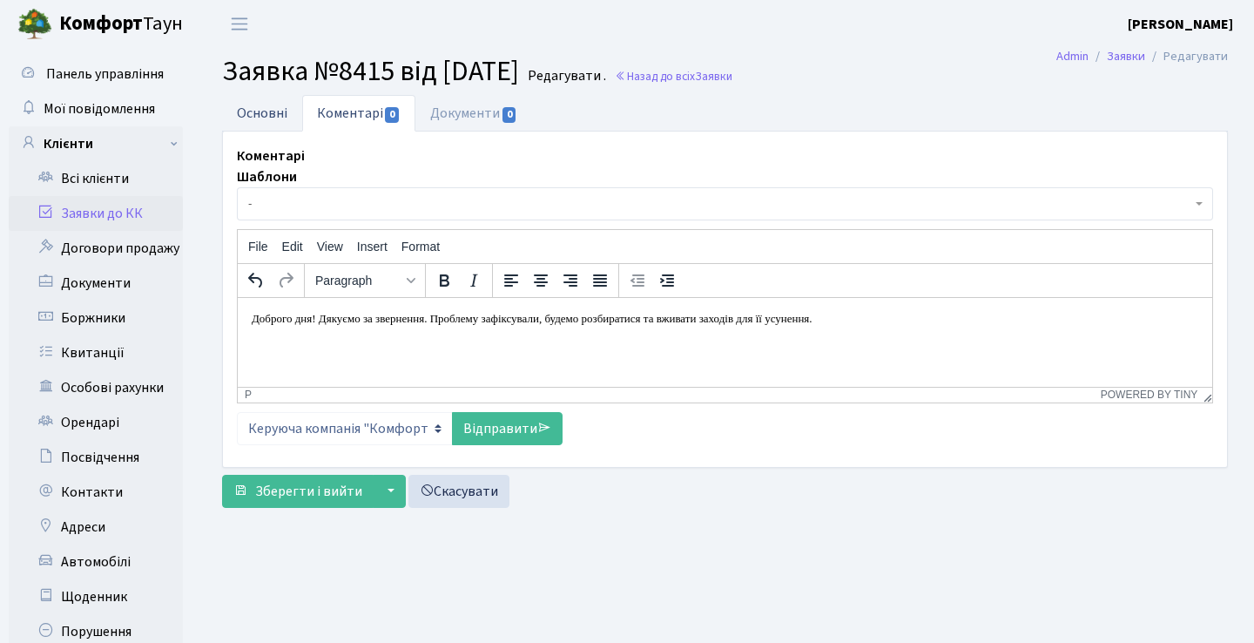
click at [294, 112] on link "Основні" at bounding box center [262, 113] width 80 height 36
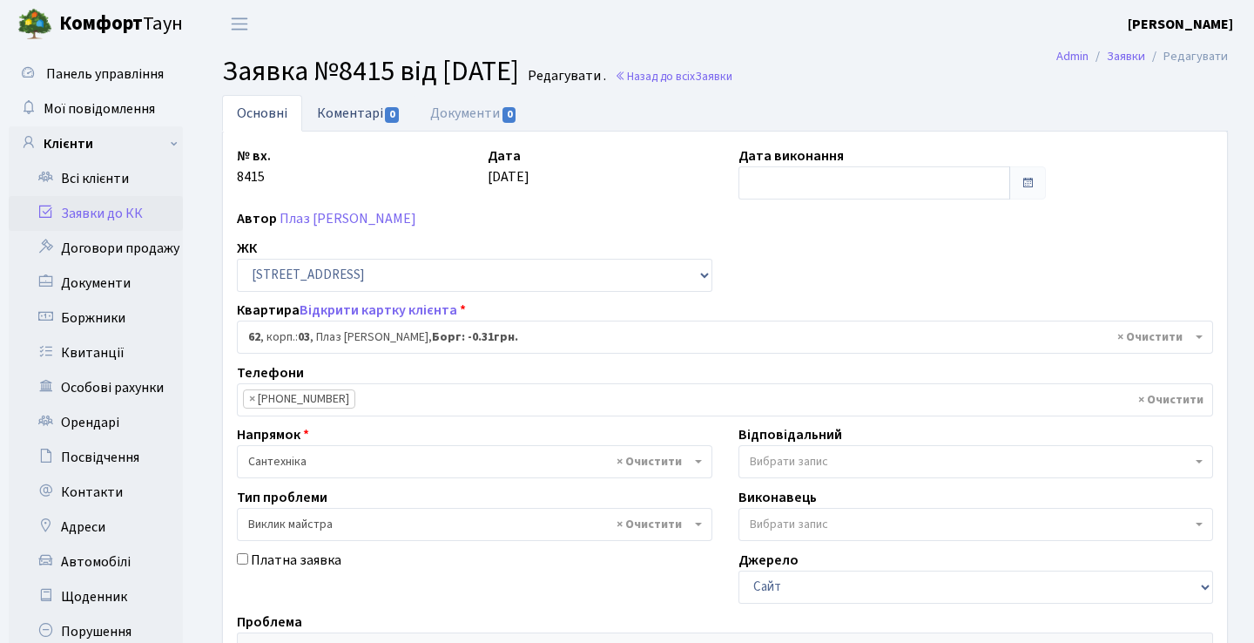
click at [372, 125] on link "Коментарі 0" at bounding box center [358, 113] width 113 height 36
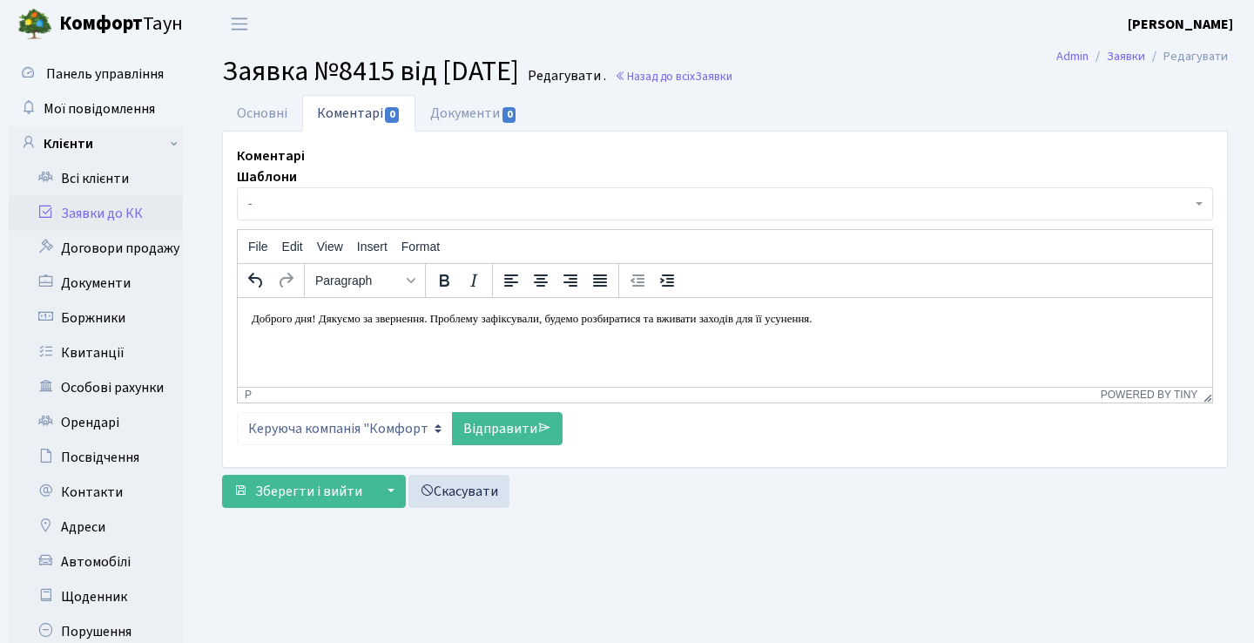
click at [317, 314] on p "Доброго дня! Дякуємо за звернення. Проблему зафіксували, будемо розбиратися та …" at bounding box center [725, 318] width 947 height 14
click at [499, 435] on link "Відправити" at bounding box center [507, 428] width 111 height 33
click at [146, 212] on link "Заявки до КК" at bounding box center [96, 213] width 174 height 35
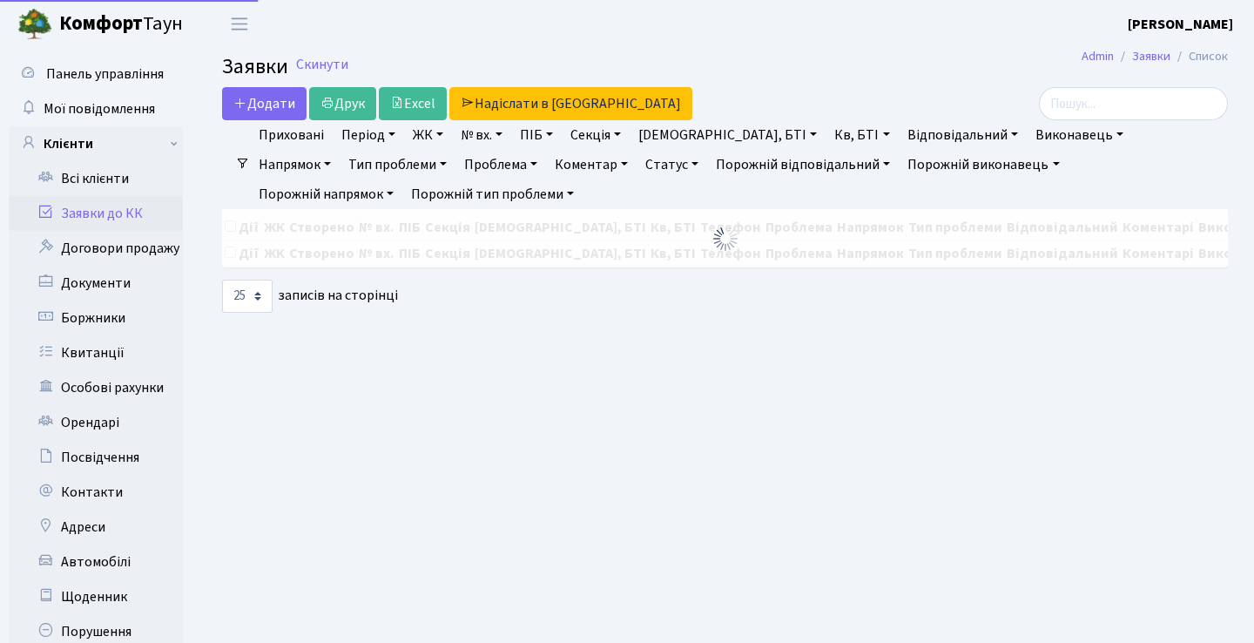
select select "25"
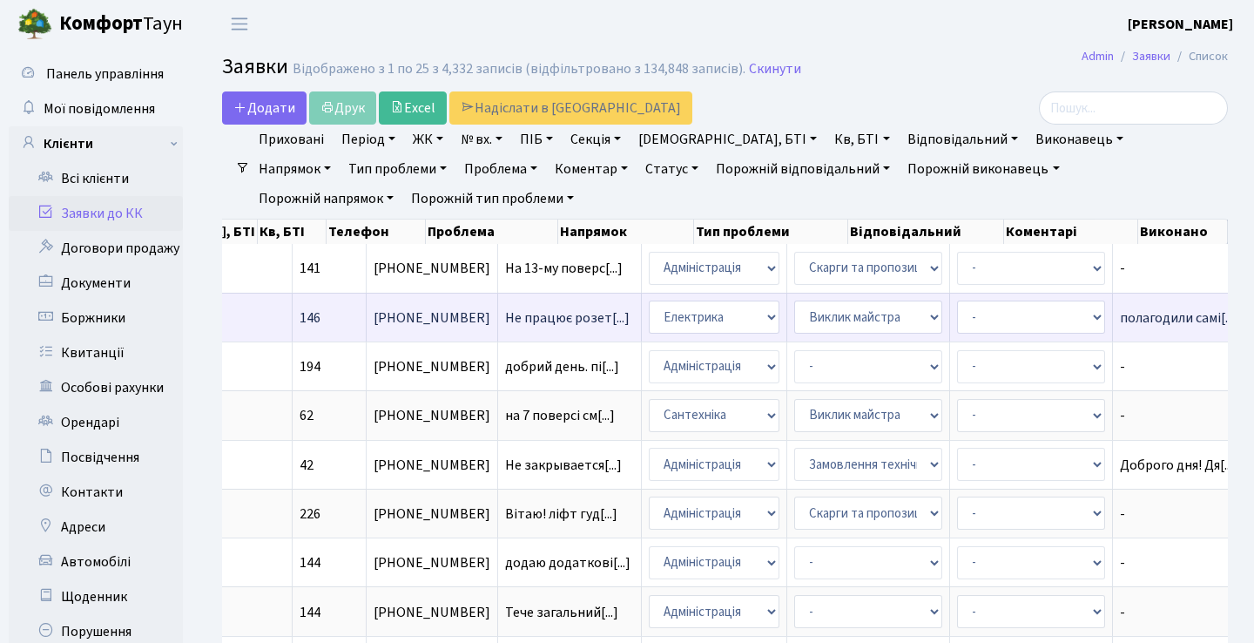
scroll to position [0, 637]
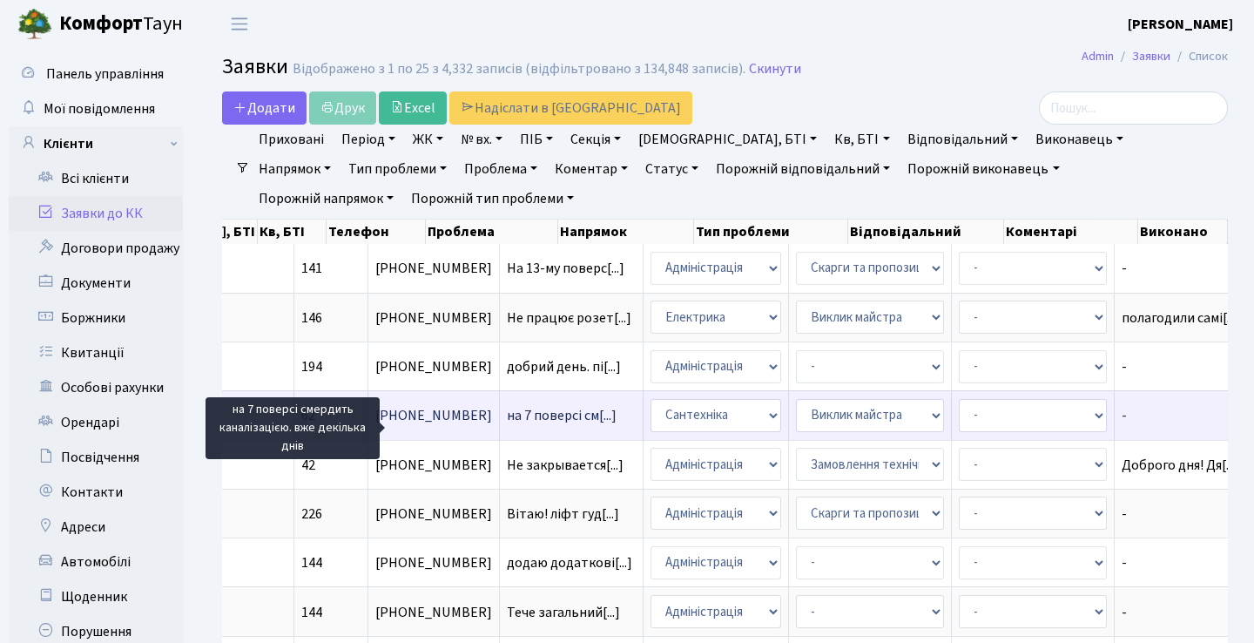
click at [507, 425] on span "на 7 поверсі см[...]" at bounding box center [562, 415] width 110 height 19
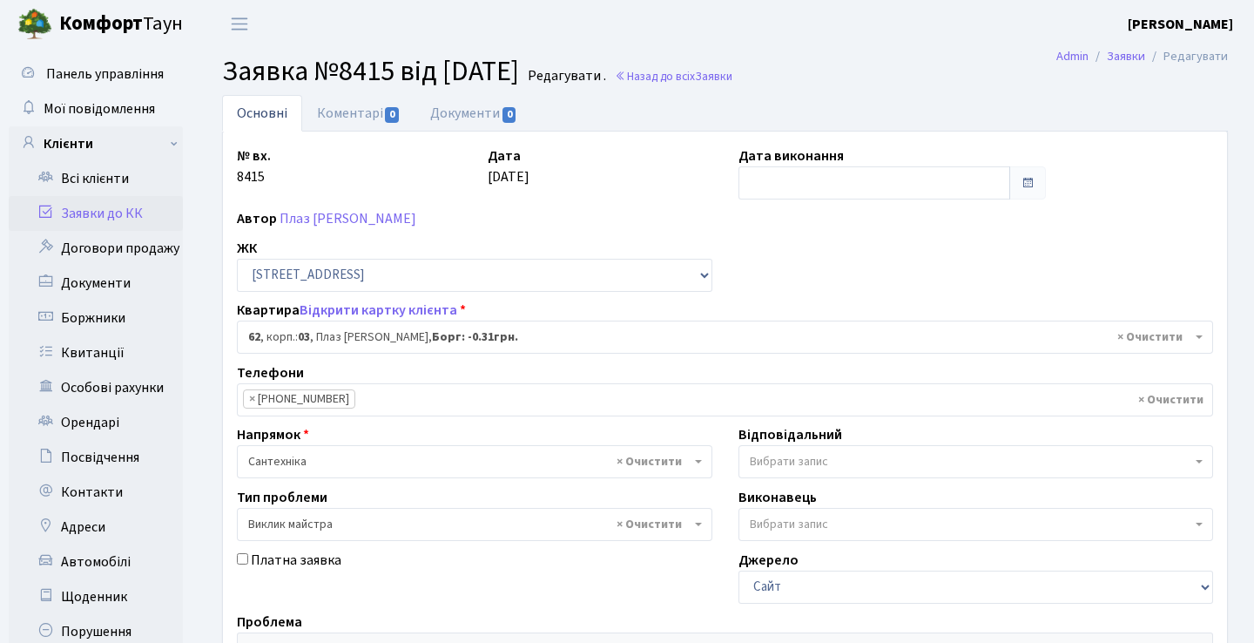
select select "20784"
select select "29"
click at [372, 118] on link "Коментарі 0" at bounding box center [358, 113] width 113 height 36
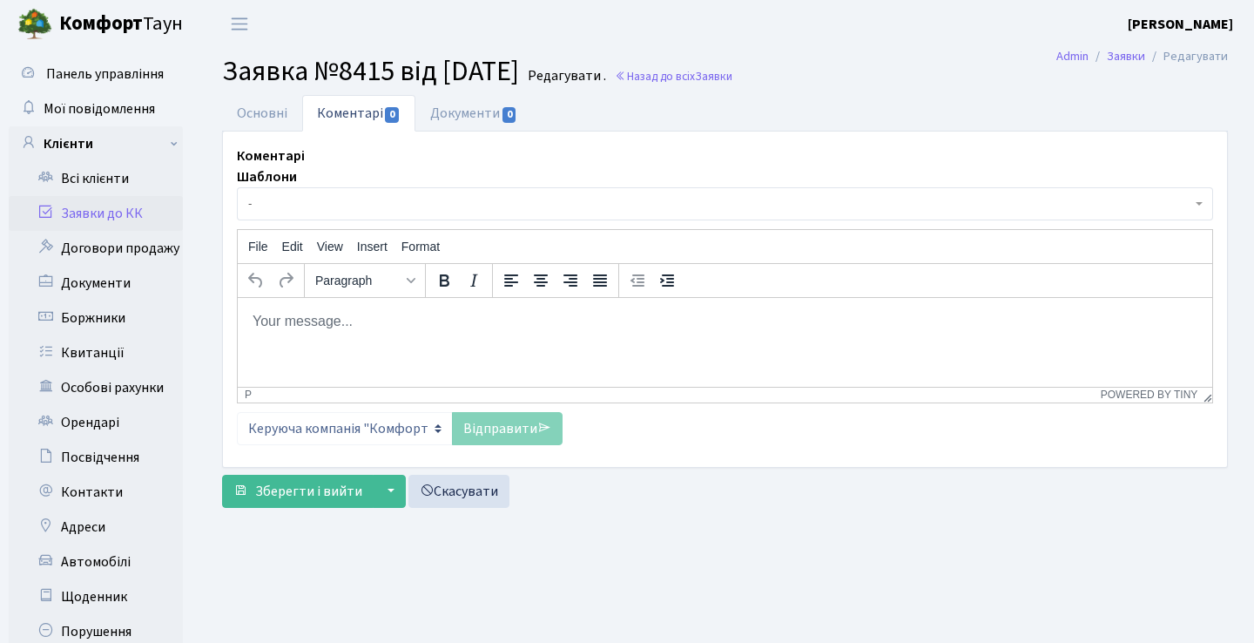
click at [451, 344] on html at bounding box center [725, 320] width 975 height 47
paste body "Rich Text Area. Press ALT-0 for help."
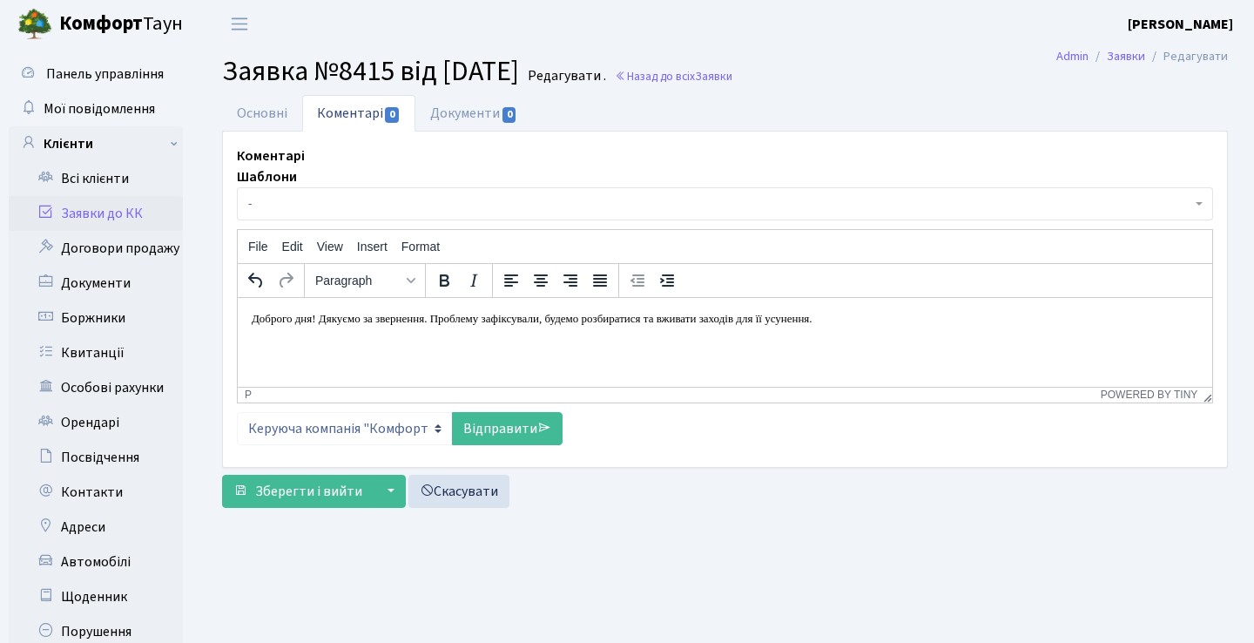
click at [479, 429] on link "Відправити" at bounding box center [507, 428] width 111 height 33
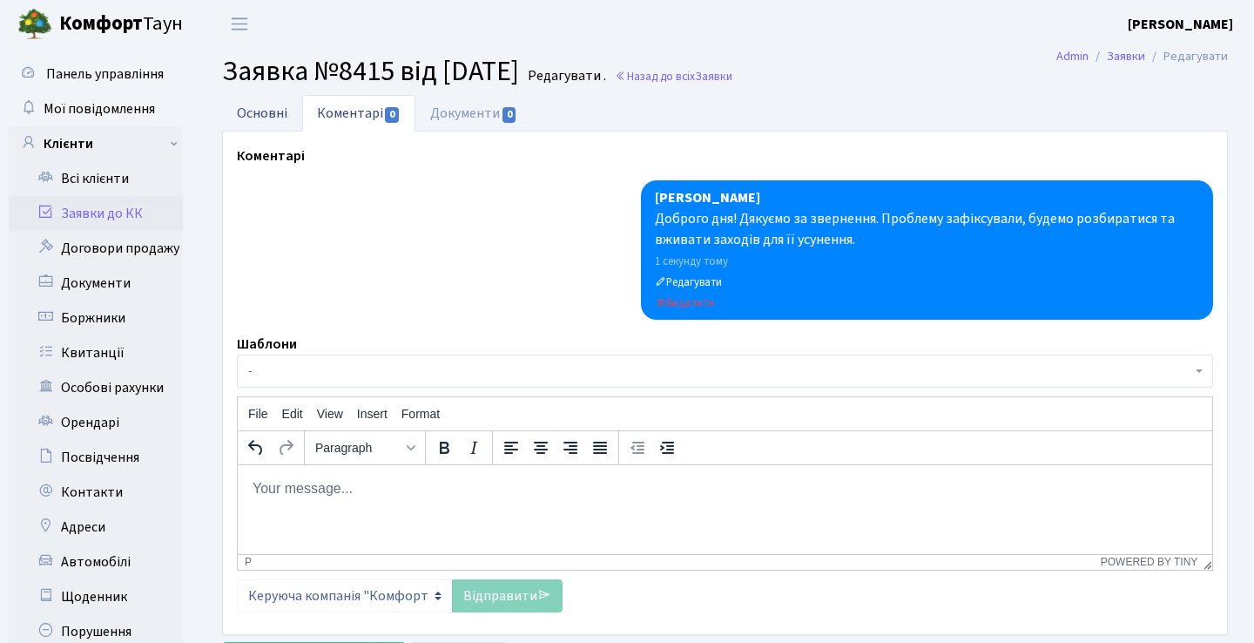
click at [270, 115] on link "Основні" at bounding box center [262, 113] width 80 height 36
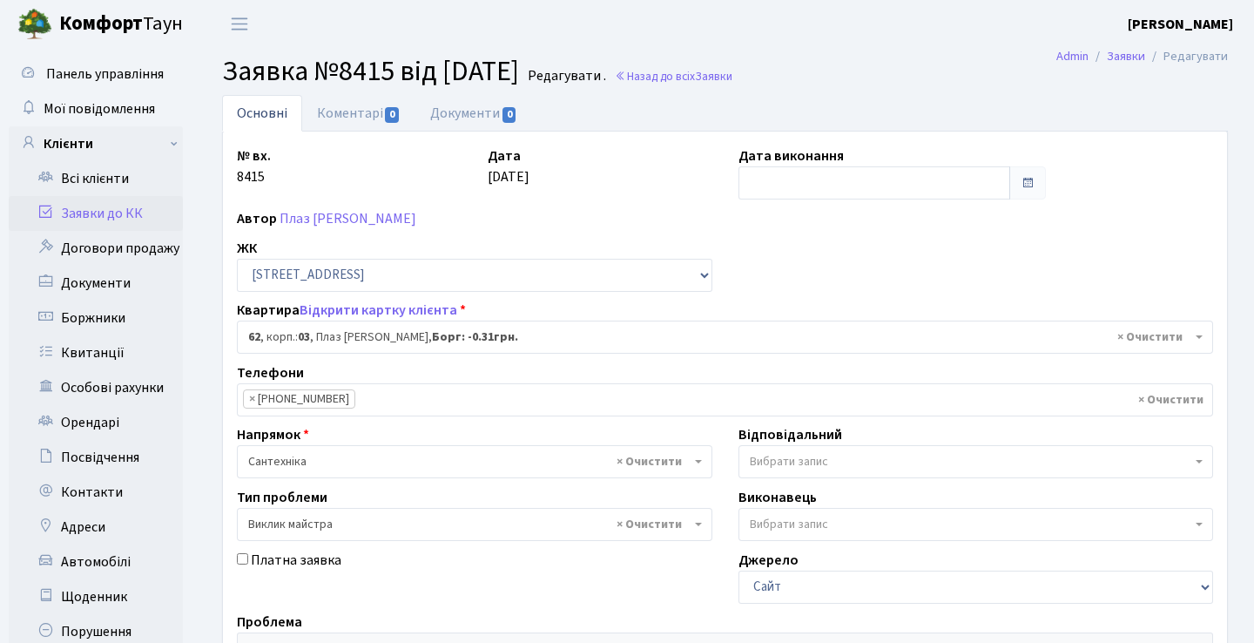
click at [142, 213] on link "Заявки до КК" at bounding box center [96, 213] width 174 height 35
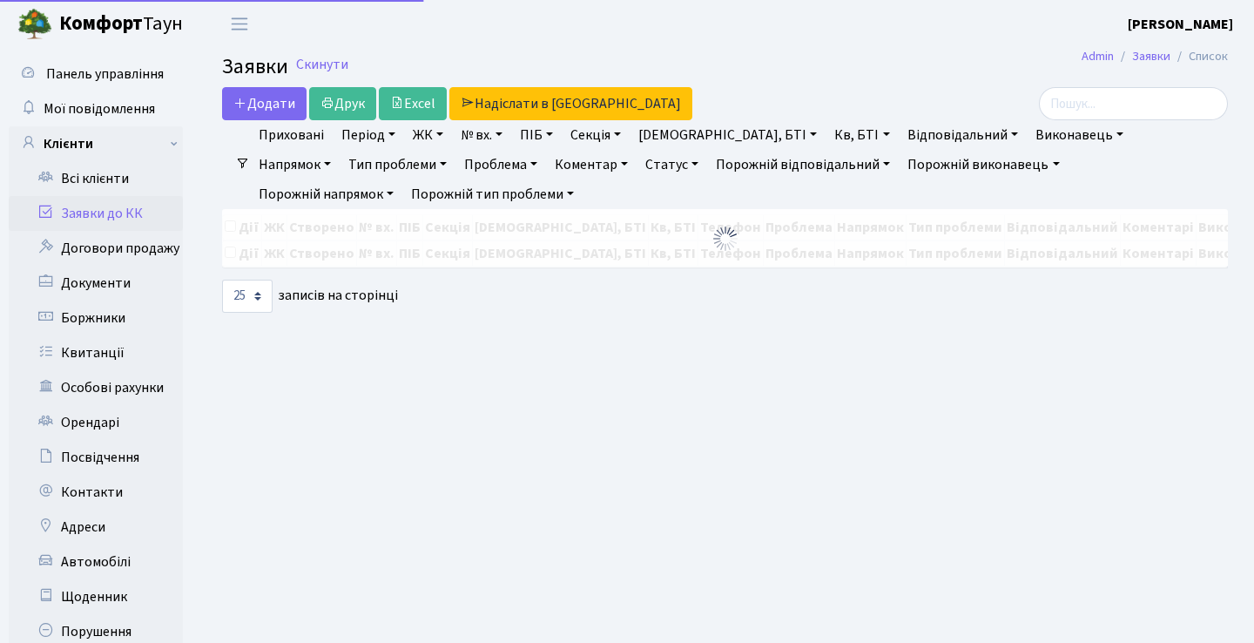
select select "25"
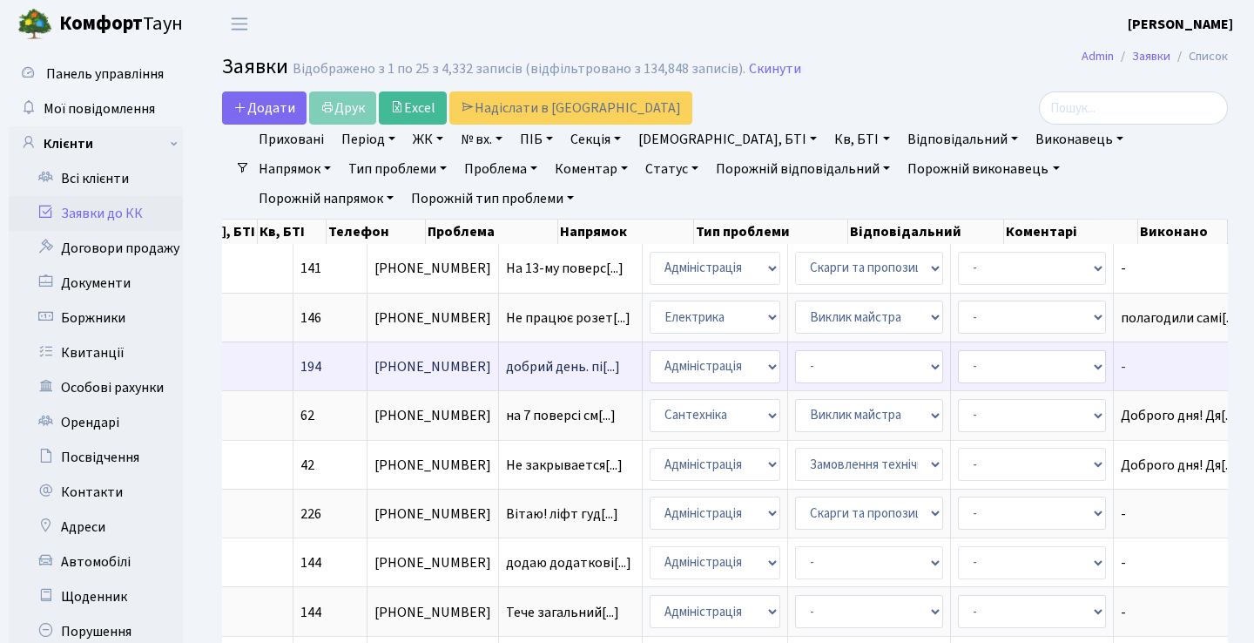
scroll to position [0, 637]
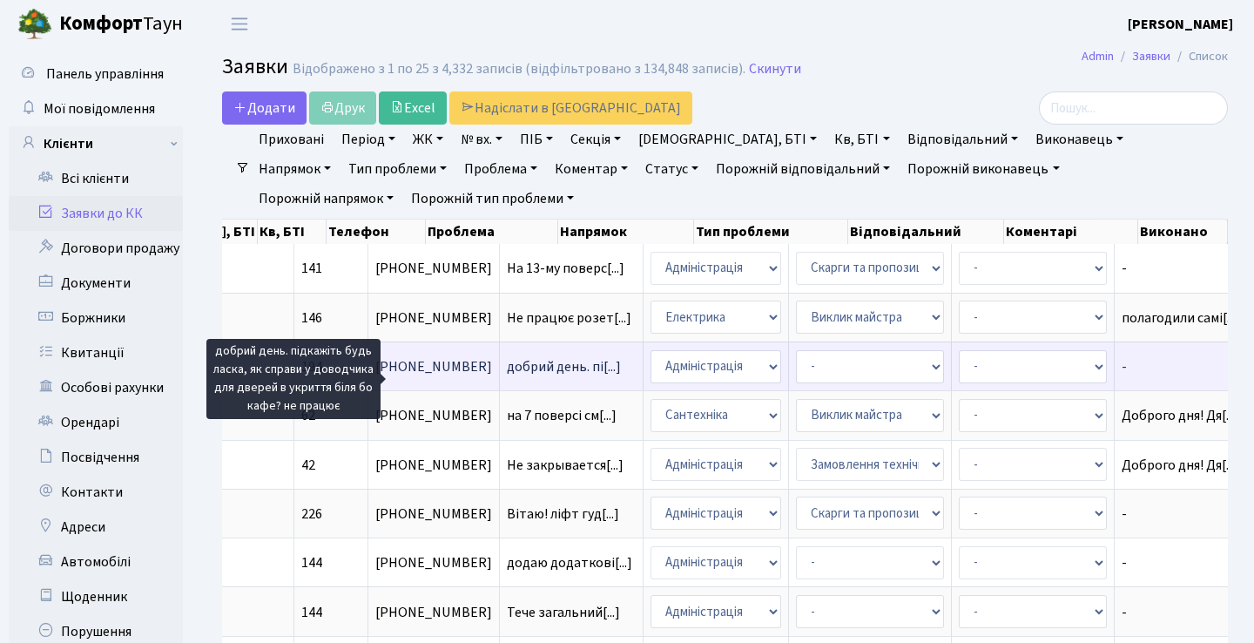
click at [507, 376] on span "добрий день. пі[...]" at bounding box center [564, 366] width 114 height 19
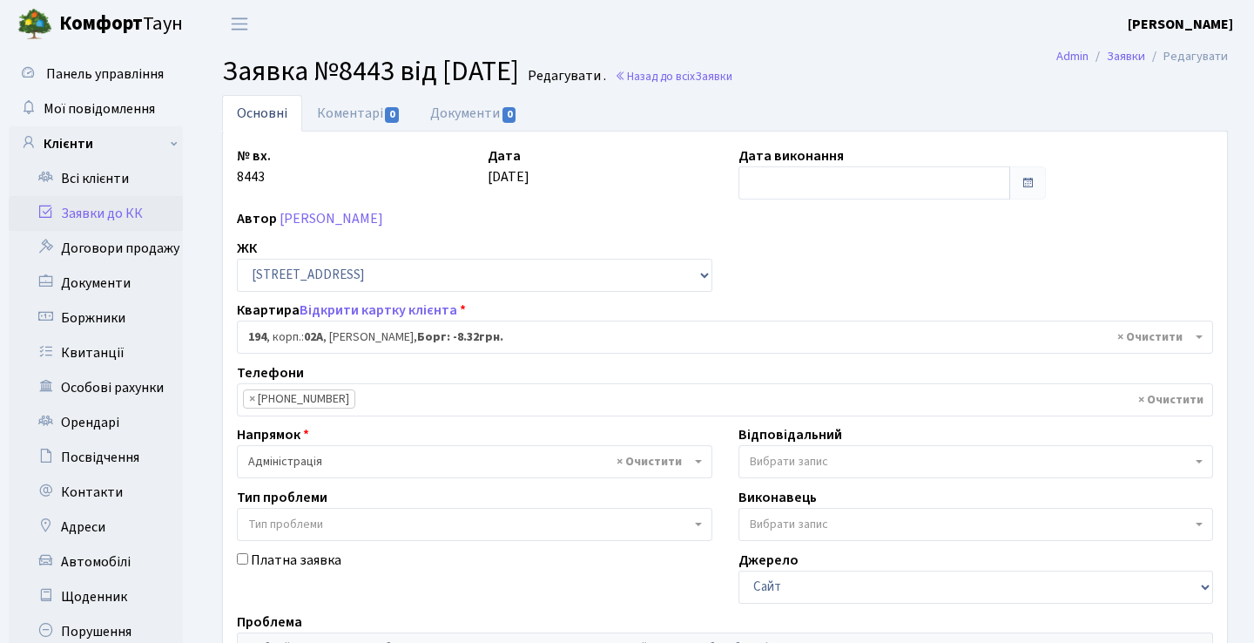
select select "20444"
click at [380, 116] on link "Коментарі 0" at bounding box center [358, 113] width 113 height 36
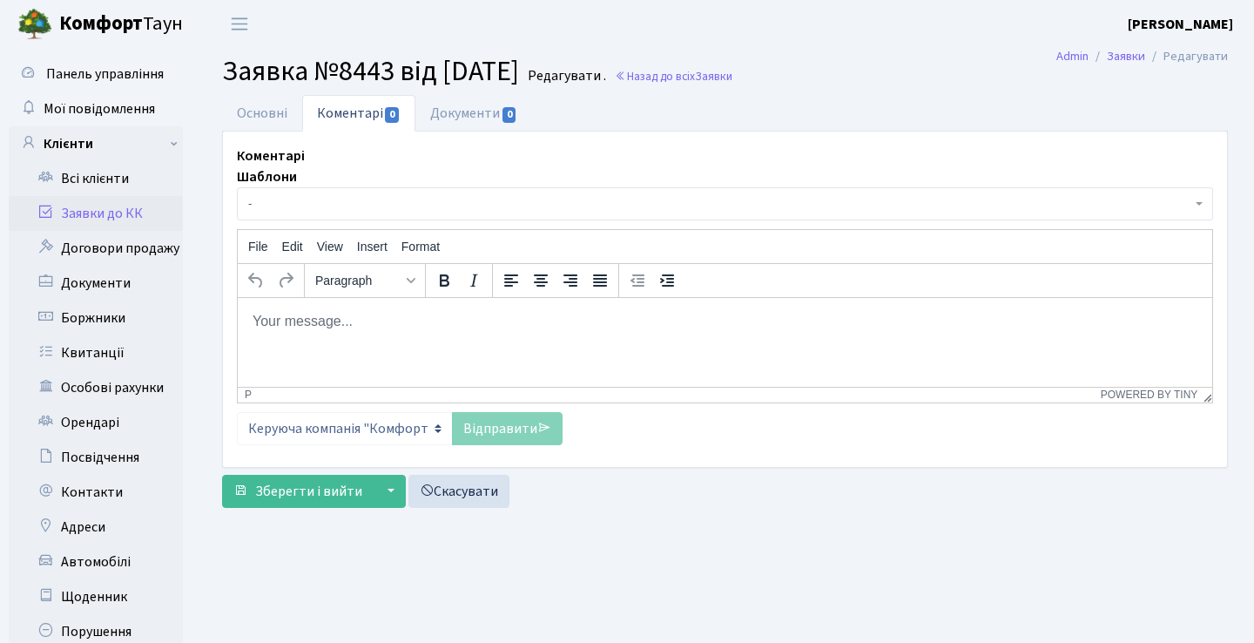
click at [442, 337] on html at bounding box center [725, 320] width 975 height 47
paste body "Rich Text Area. Press ALT-0 for help."
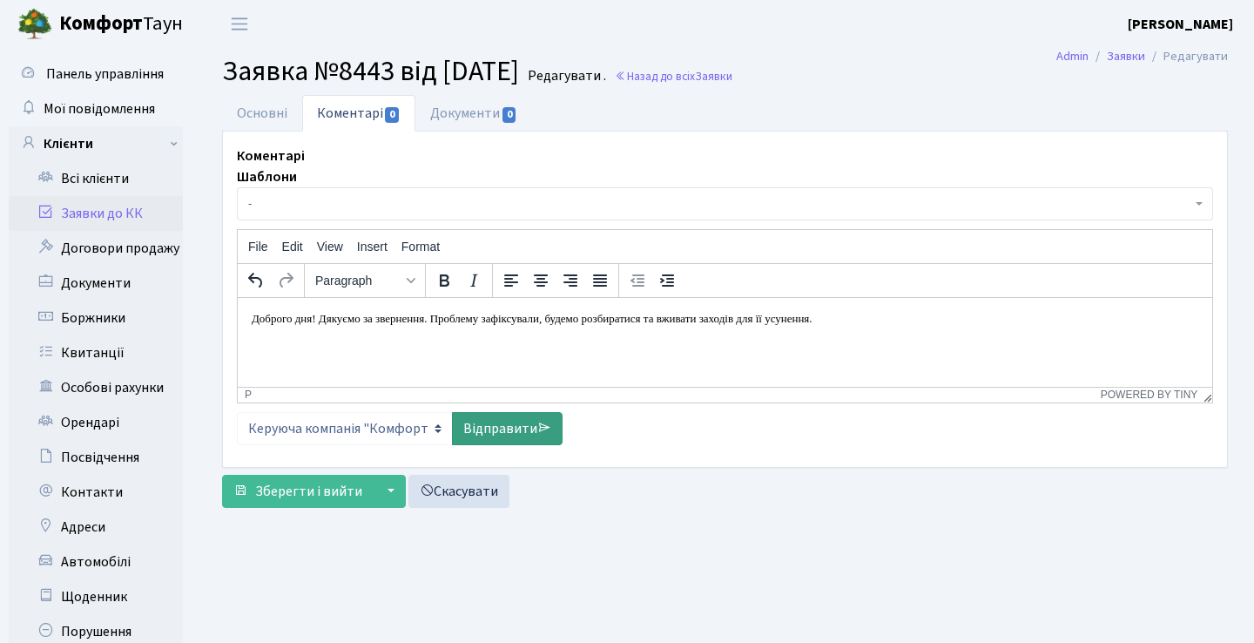
click at [520, 420] on link "Відправити" at bounding box center [507, 428] width 111 height 33
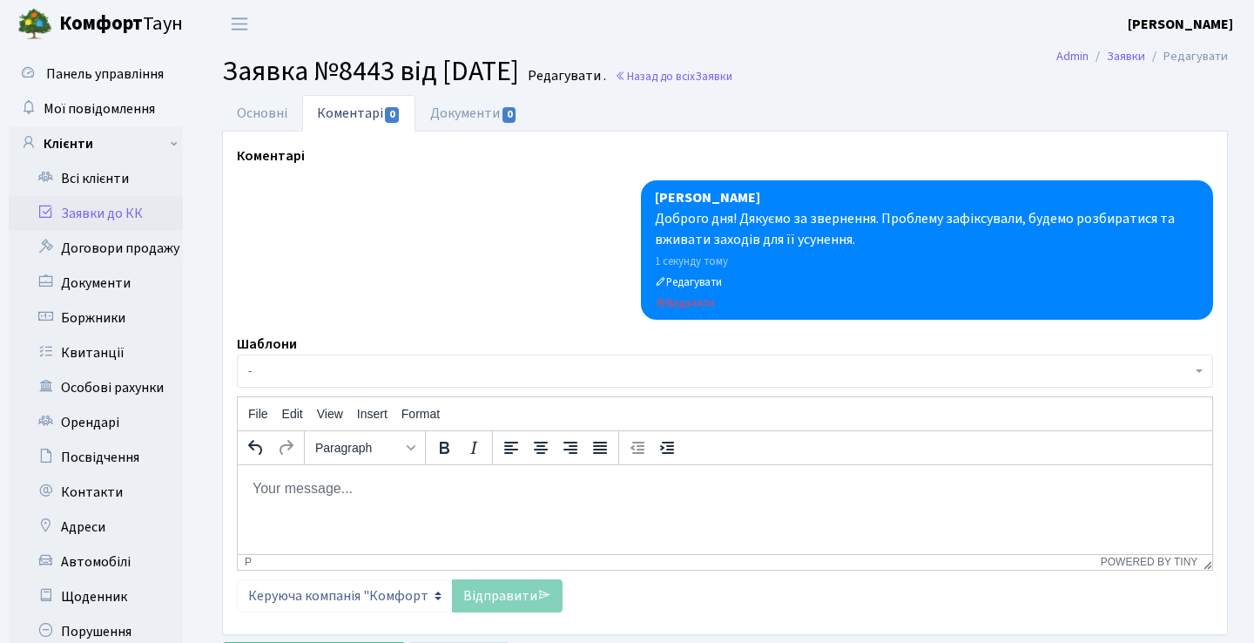
click at [148, 214] on link "Заявки до КК" at bounding box center [96, 213] width 174 height 35
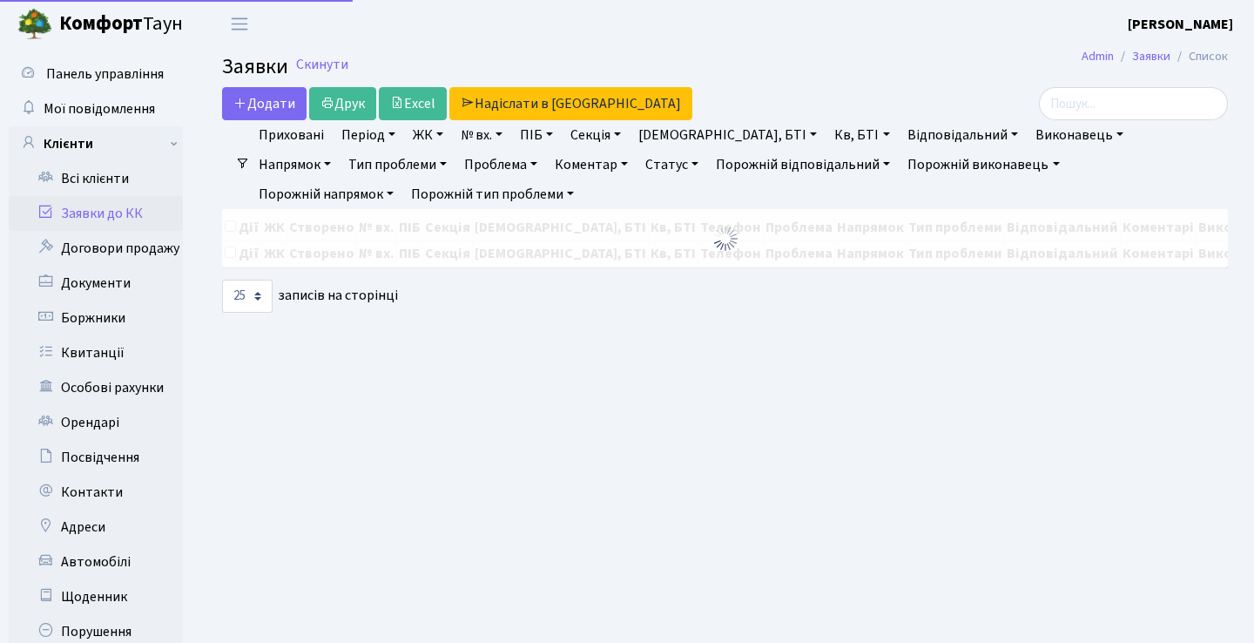
select select "25"
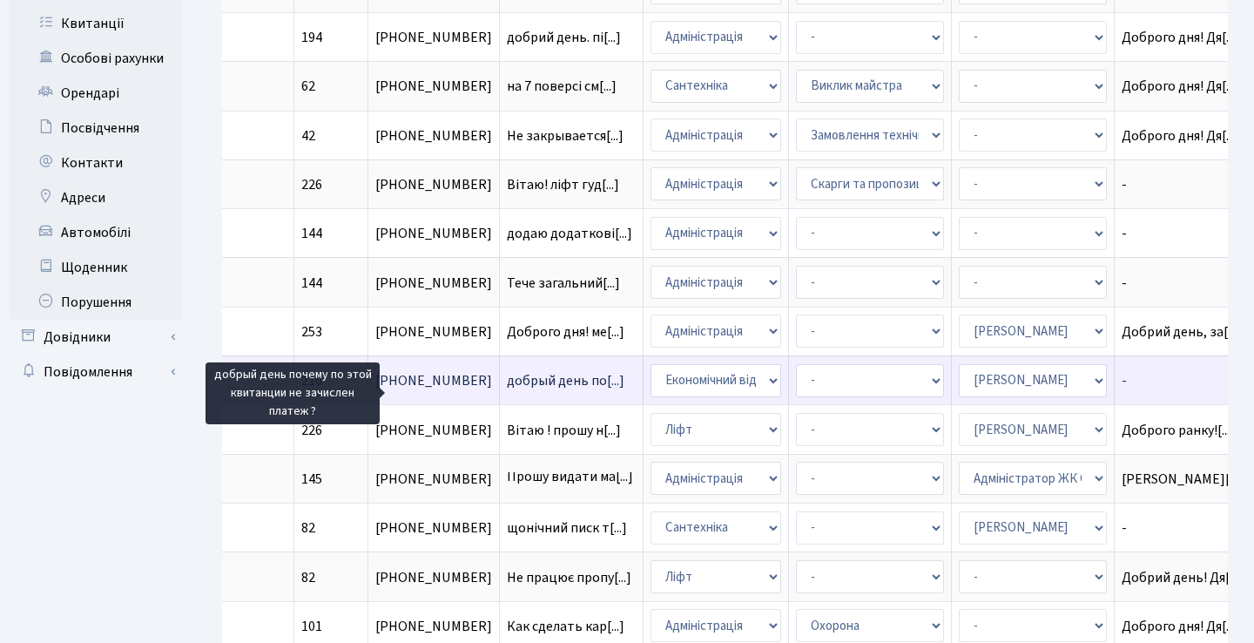
scroll to position [328, 0]
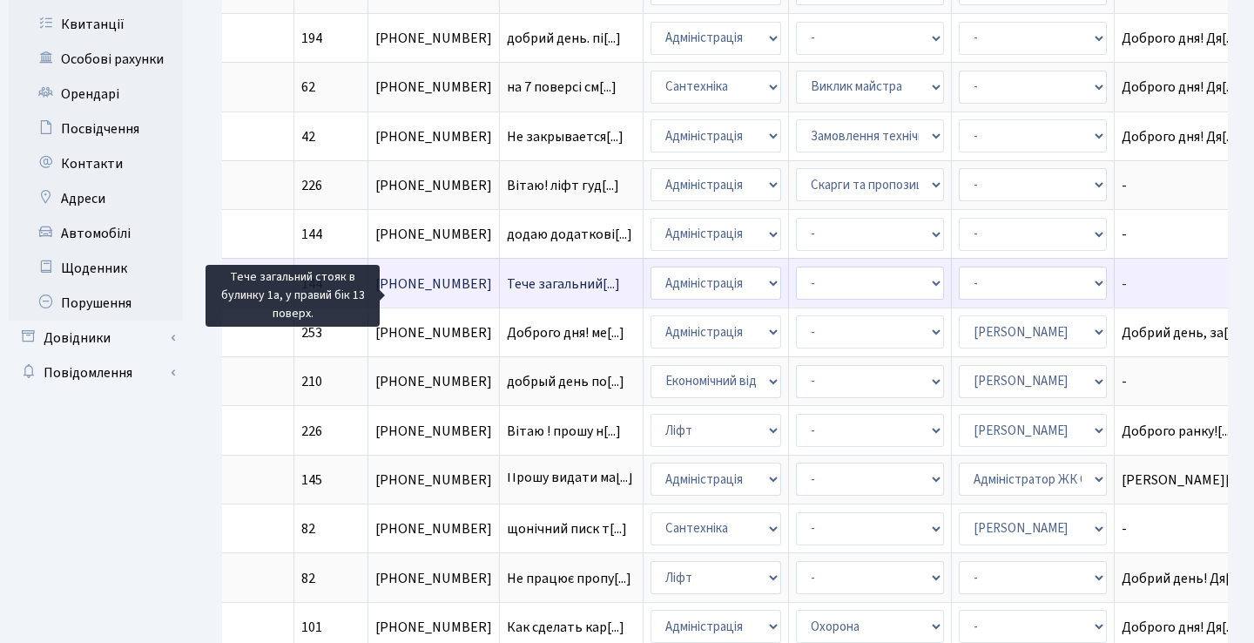
click at [507, 294] on span "Тече загальний[...]" at bounding box center [563, 283] width 113 height 19
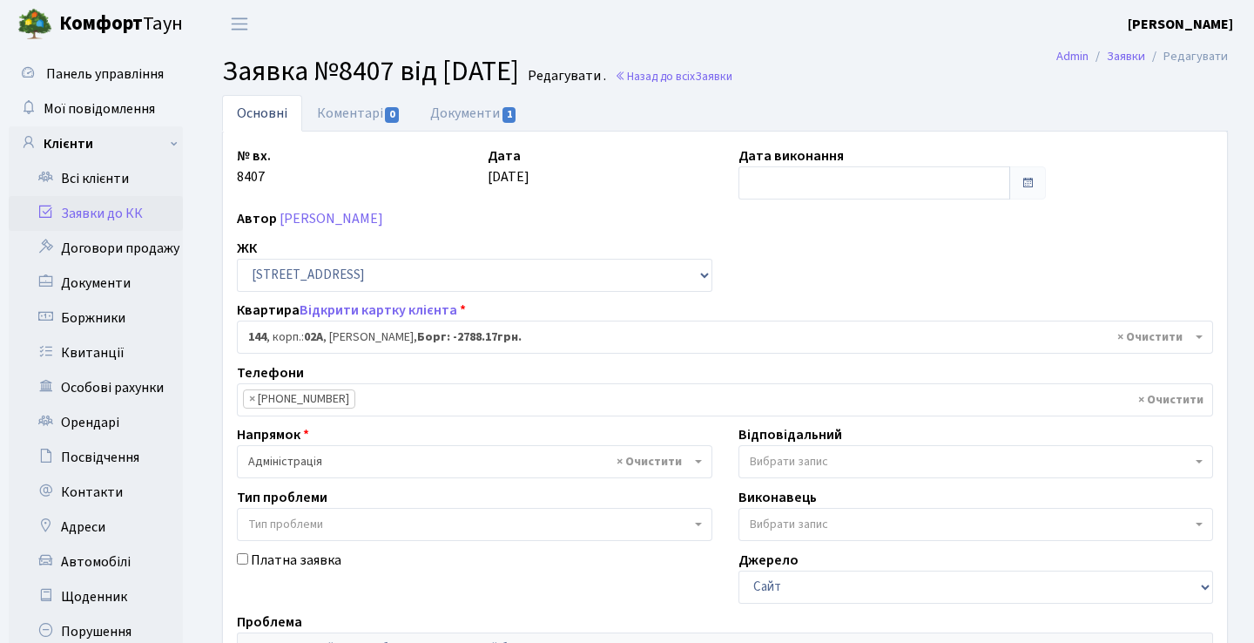
select select "20394"
click at [388, 105] on link "Коментарі 0" at bounding box center [358, 113] width 113 height 36
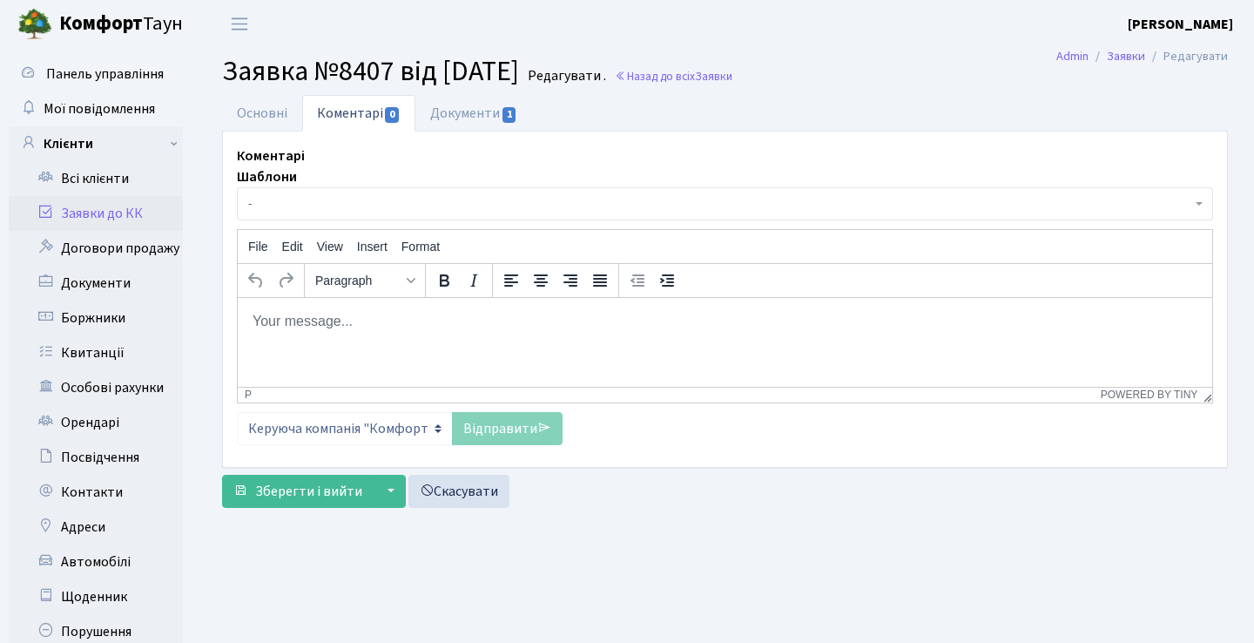
click at [397, 329] on p "Rich Text Area. Press ALT-0 for help." at bounding box center [725, 320] width 947 height 19
paste body "Rich Text Area. Press ALT-0 for help."
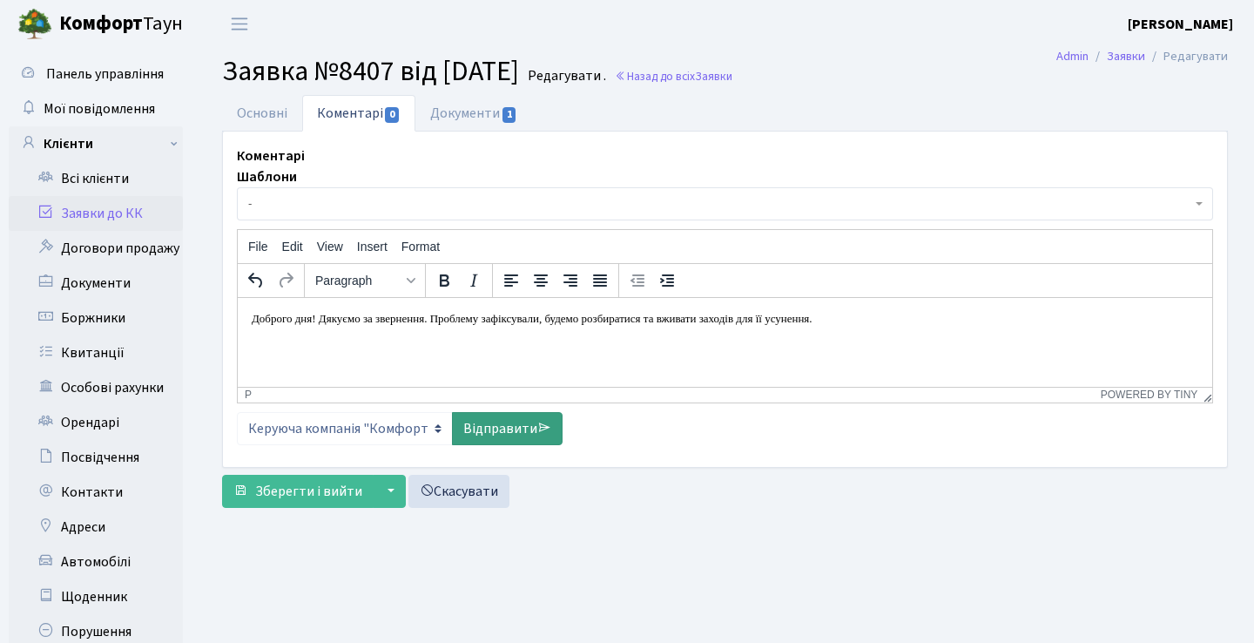
click at [505, 429] on link "Відправити" at bounding box center [507, 428] width 111 height 33
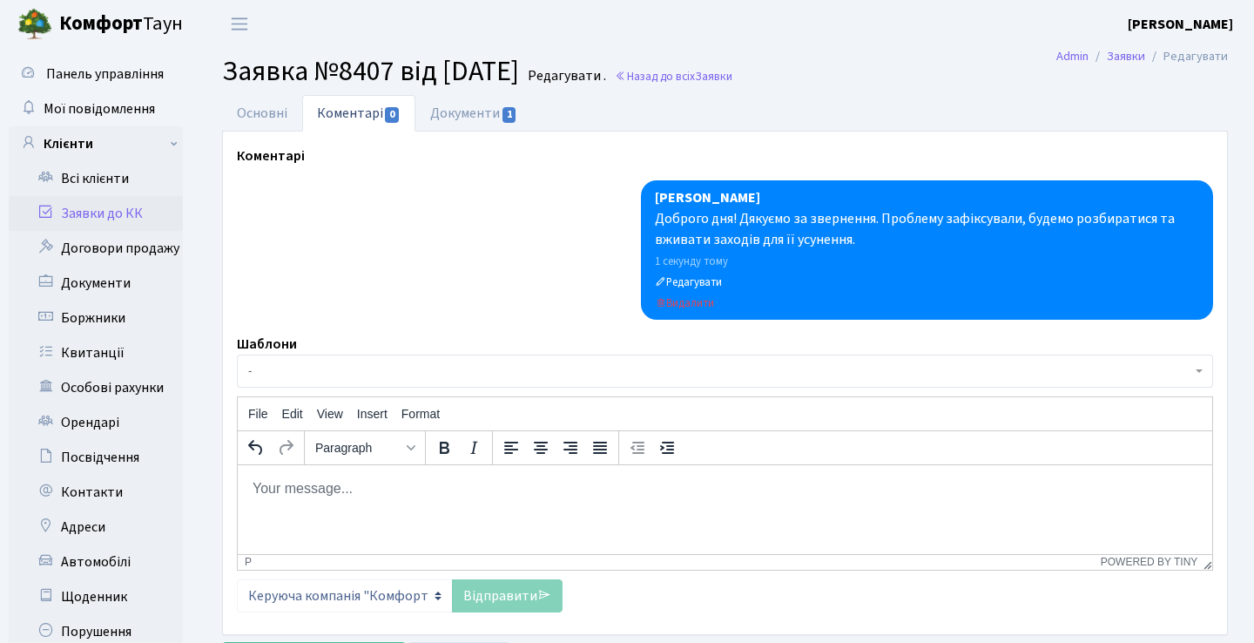
click at [139, 219] on link "Заявки до КК" at bounding box center [96, 213] width 174 height 35
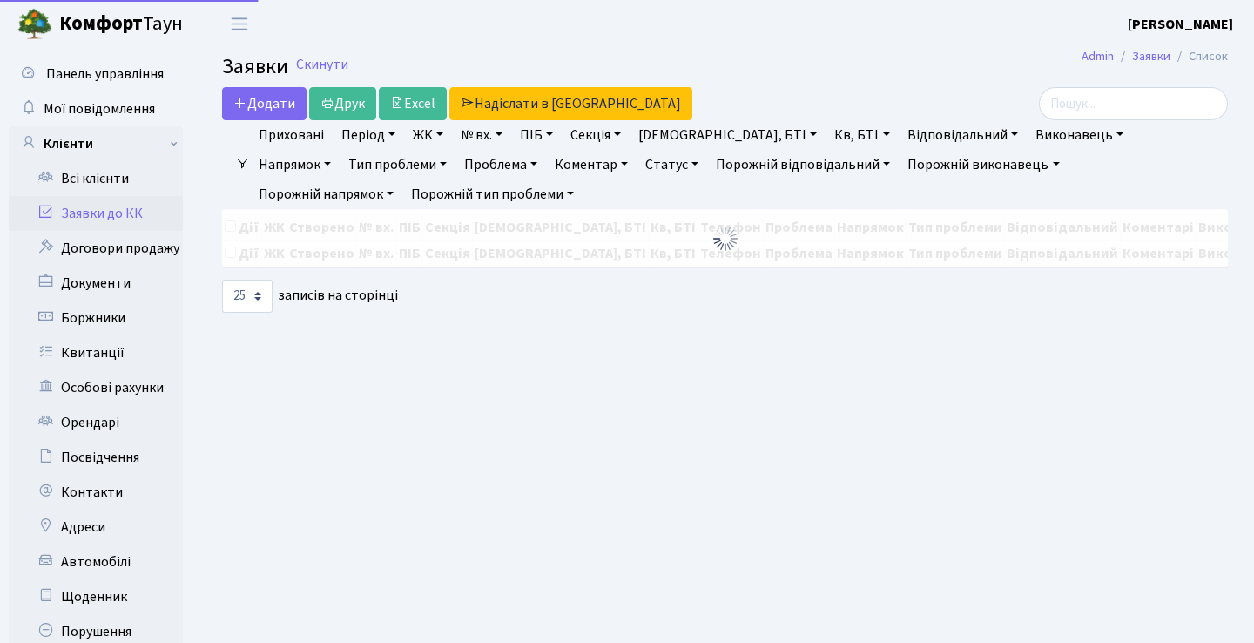
select select "25"
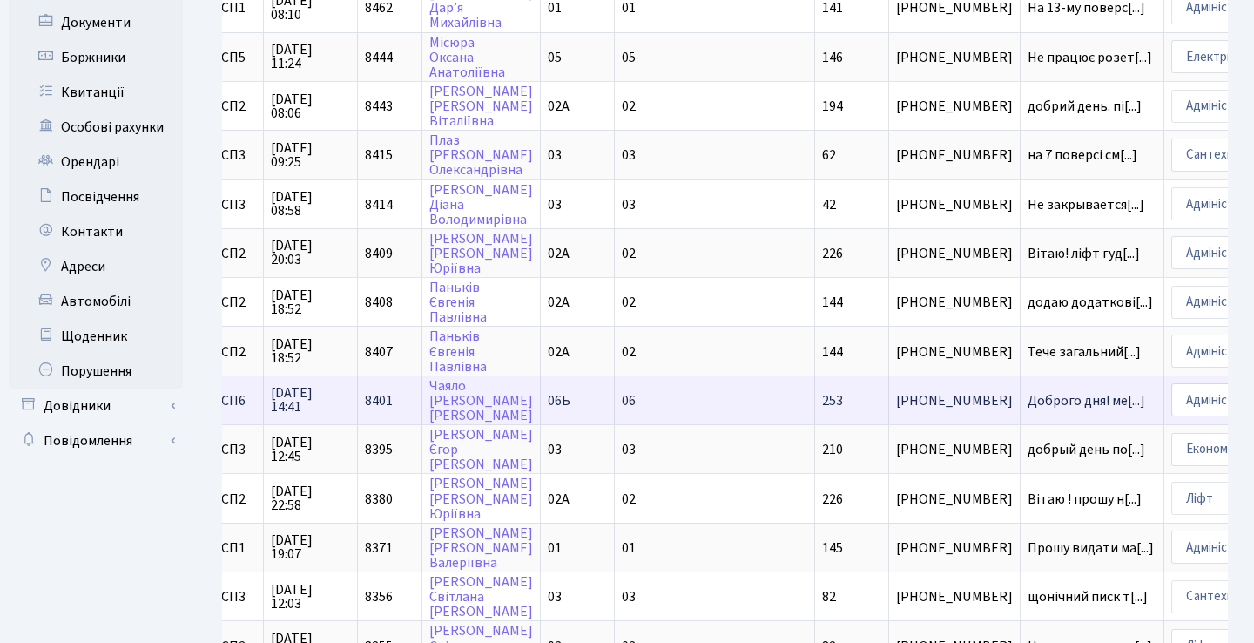
scroll to position [0, 118]
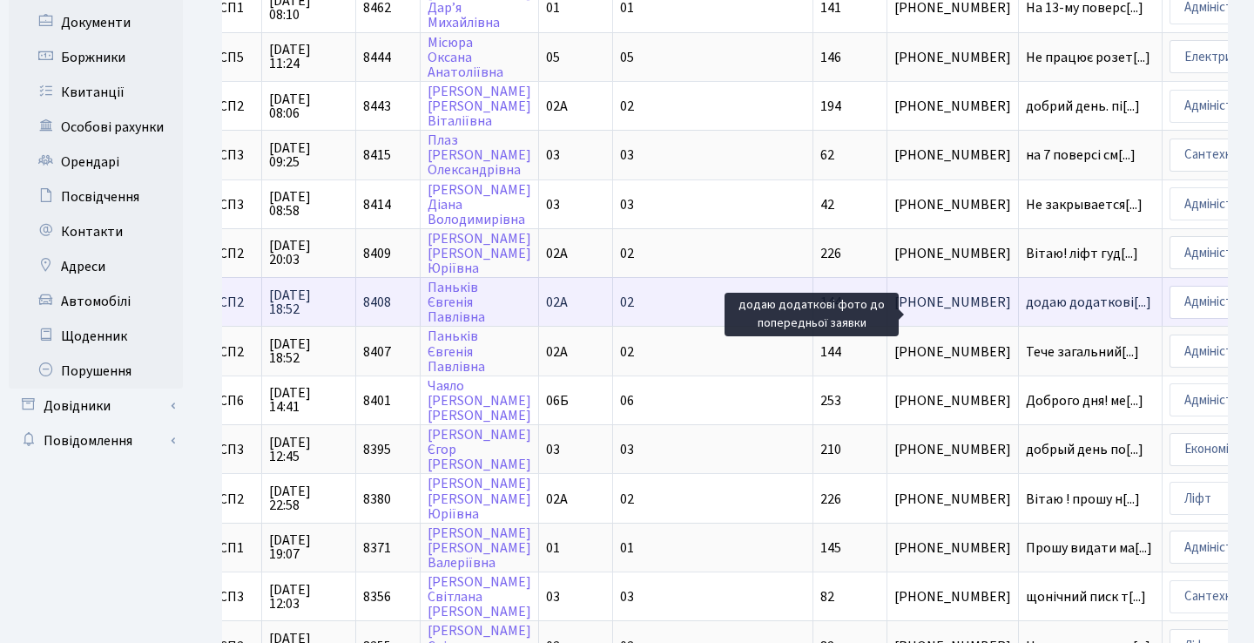
click at [1026, 312] on span "додаю додаткові[...]" at bounding box center [1088, 302] width 125 height 19
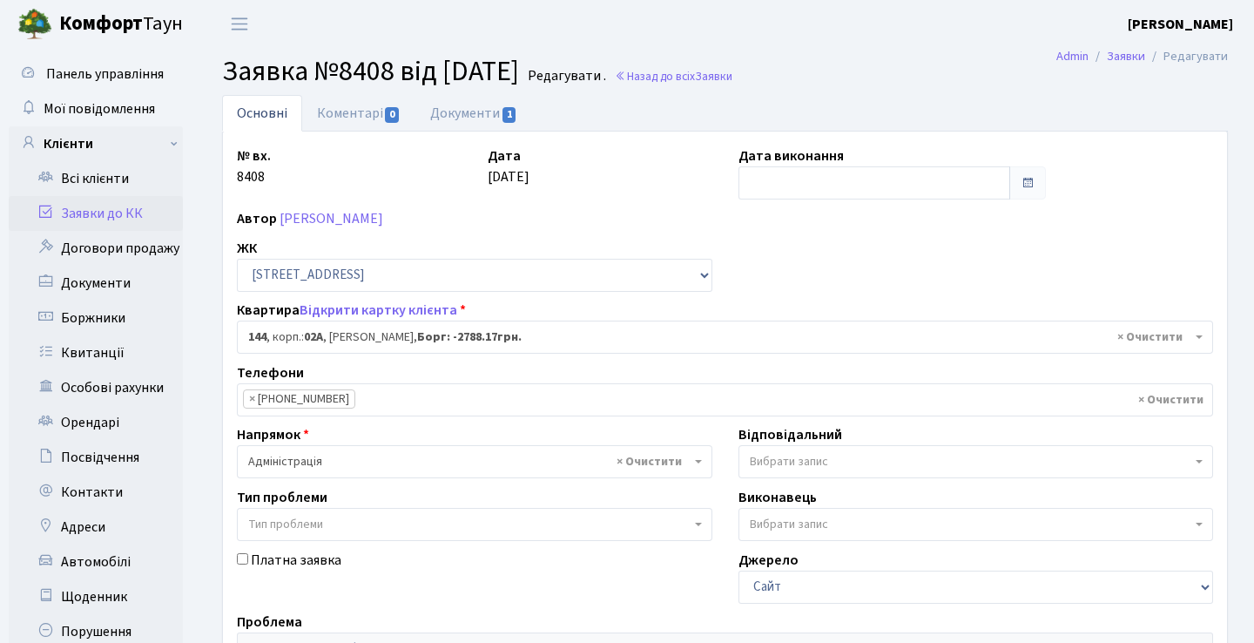
select select "20394"
click at [463, 113] on link "Документи 1" at bounding box center [474, 113] width 117 height 36
select select "25"
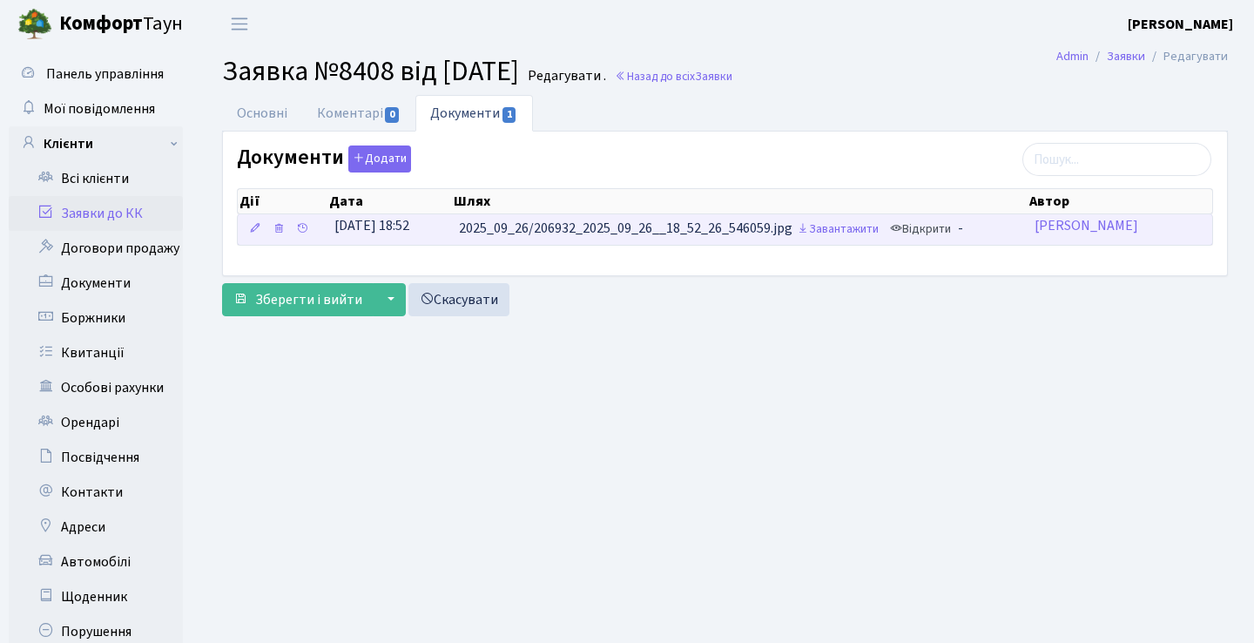
click at [929, 220] on link "Відкрити" at bounding box center [921, 229] width 70 height 27
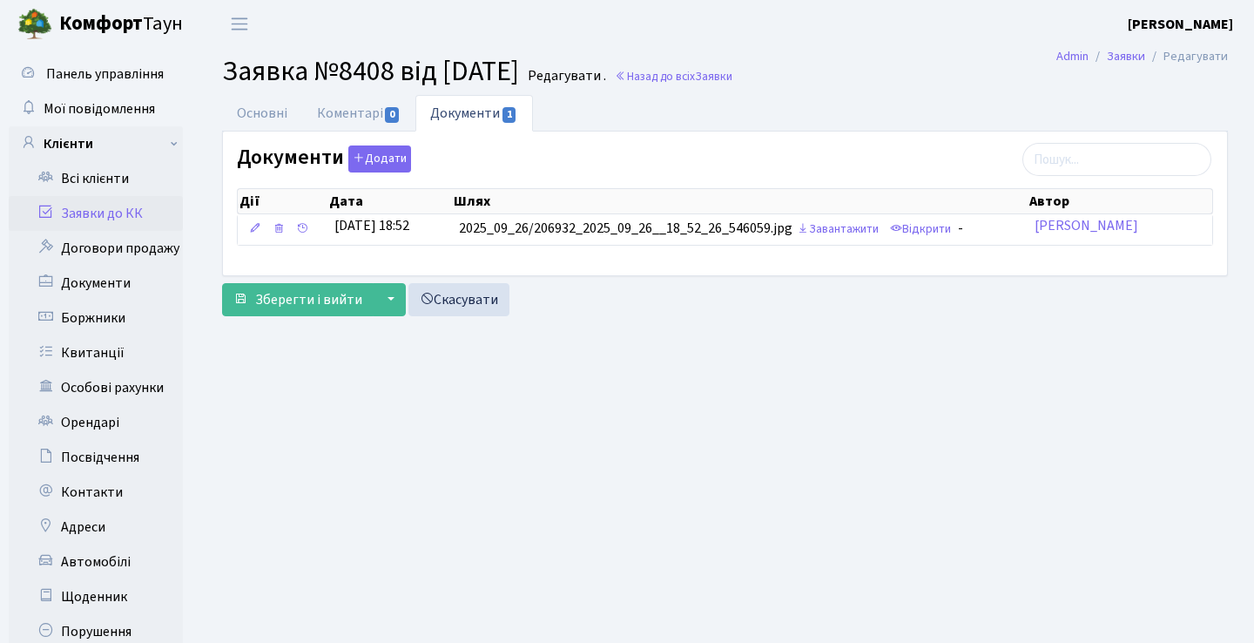
click at [170, 207] on link "Заявки до КК" at bounding box center [96, 213] width 174 height 35
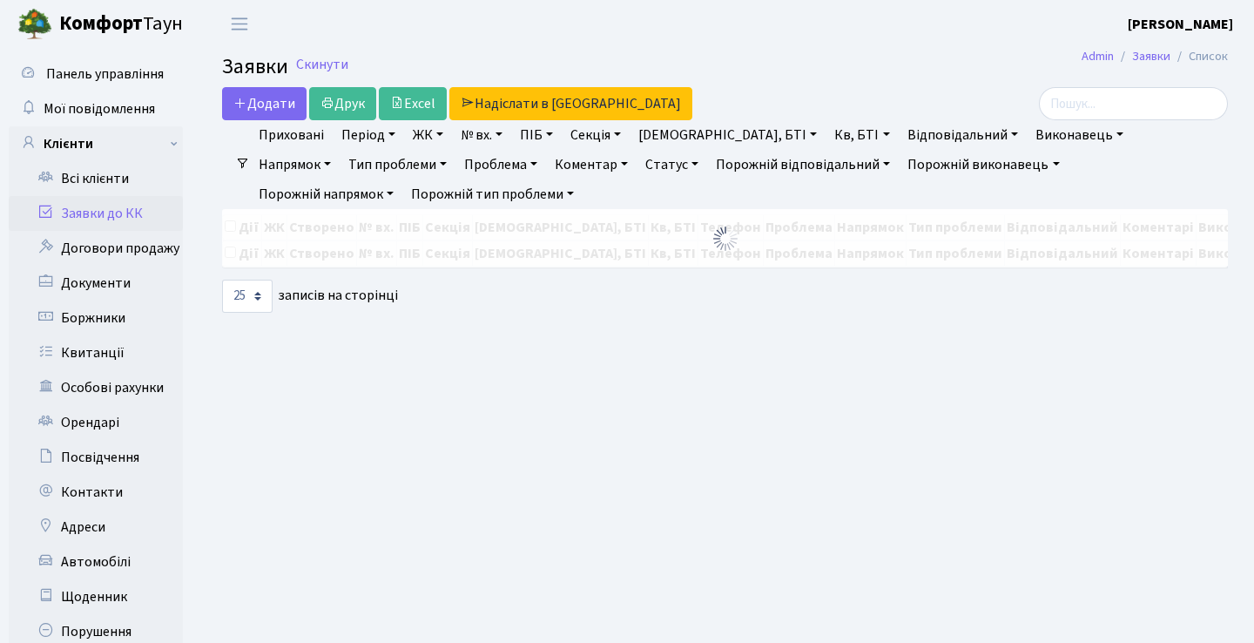
select select "25"
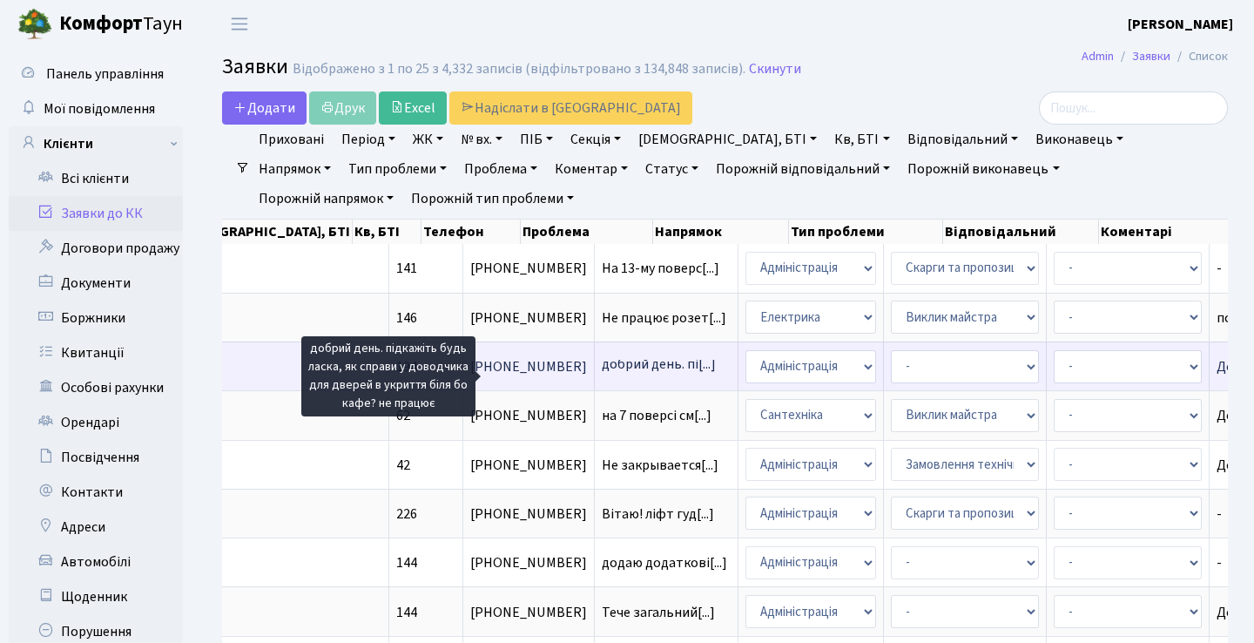
scroll to position [3, 0]
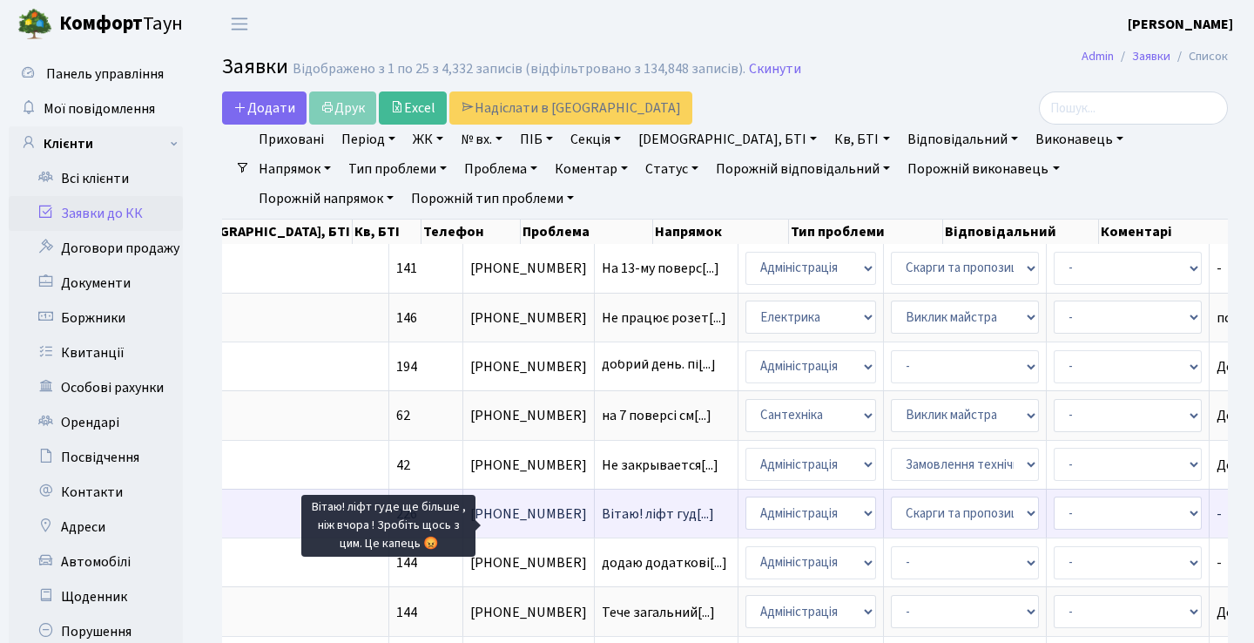
click at [602, 524] on span "Вітаю! ліфт гуд[...]" at bounding box center [658, 513] width 112 height 19
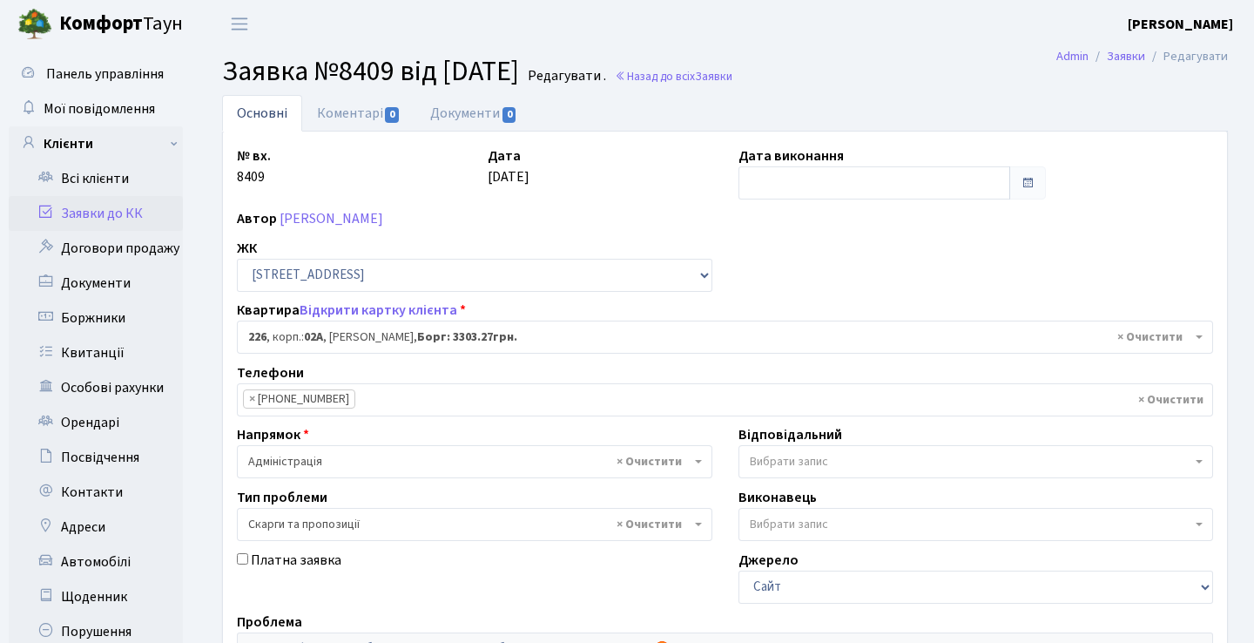
select select "20476"
select select "55"
click at [365, 107] on link "Коментарі 0" at bounding box center [358, 113] width 113 height 36
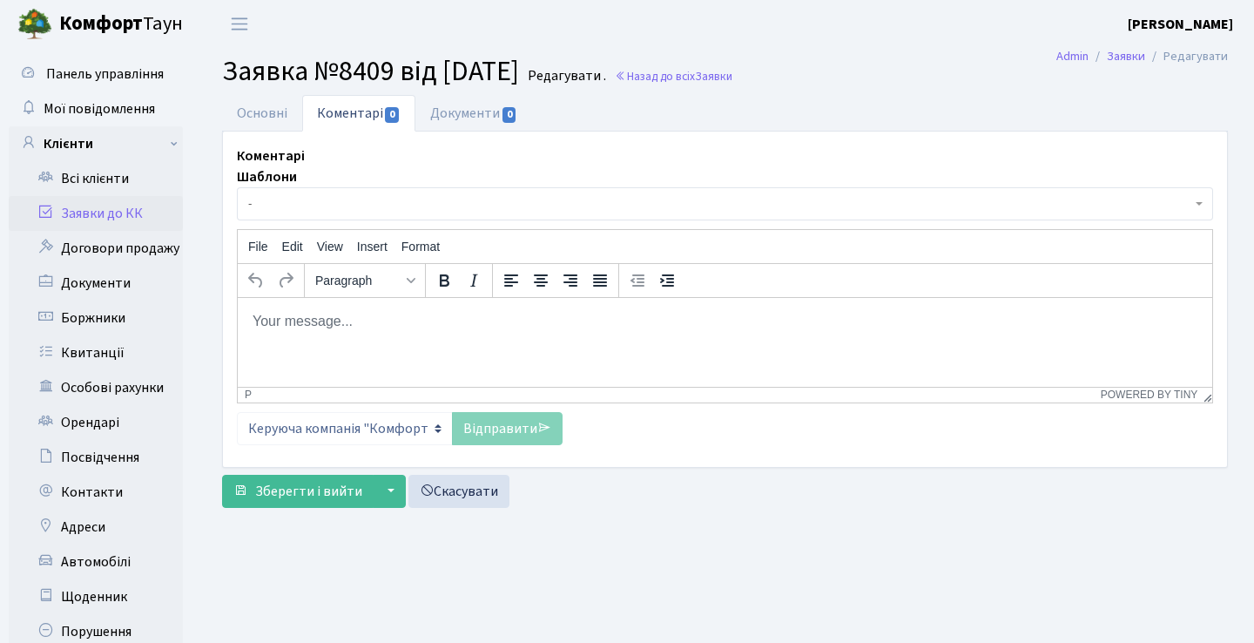
click at [393, 329] on p "Rich Text Area. Press ALT-0 for help." at bounding box center [725, 320] width 947 height 19
paste body "Rich Text Area. Press ALT-0 for help."
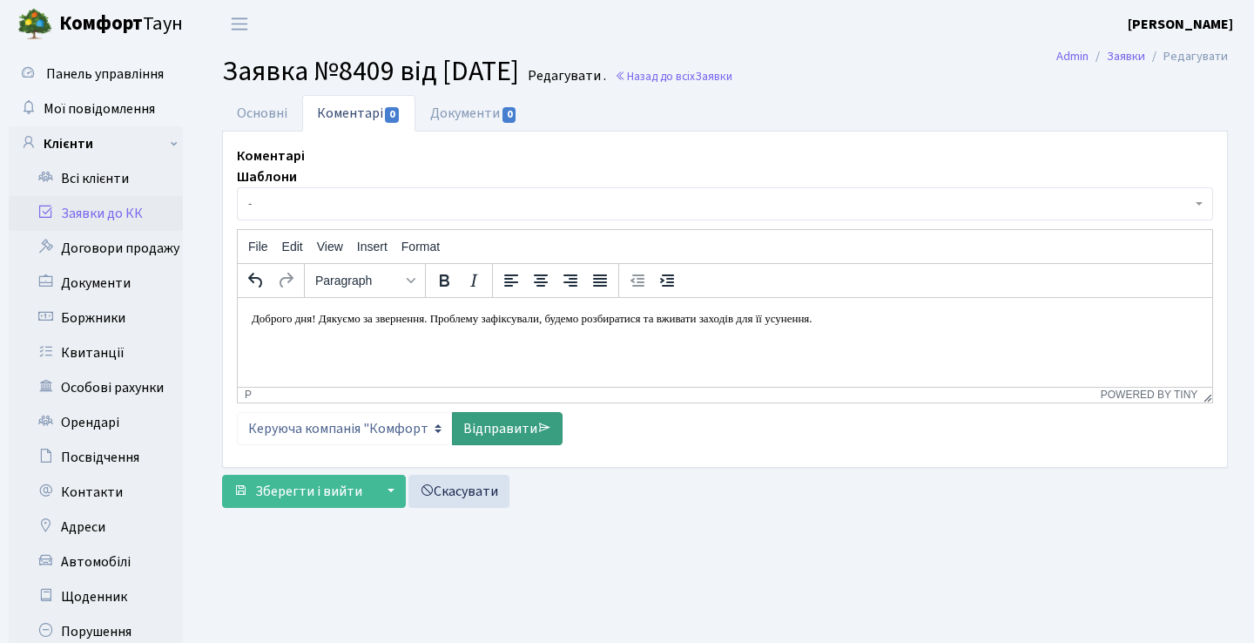
click at [531, 419] on link "Відправити" at bounding box center [507, 428] width 111 height 33
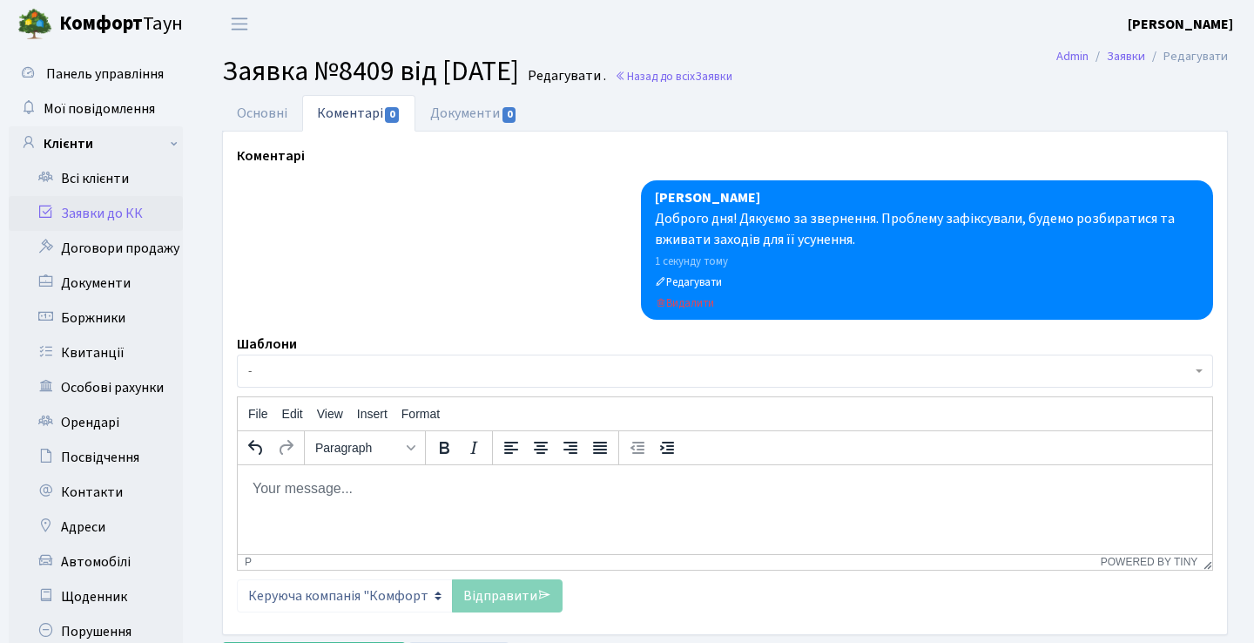
click at [166, 208] on link "Заявки до КК" at bounding box center [96, 213] width 174 height 35
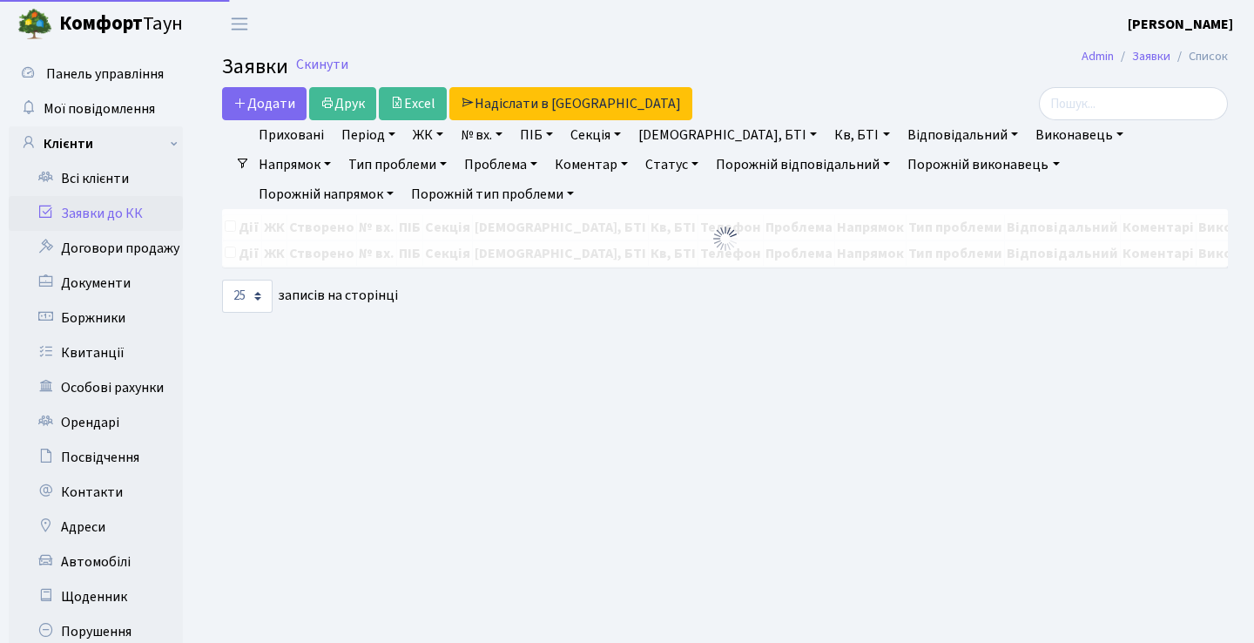
select select "25"
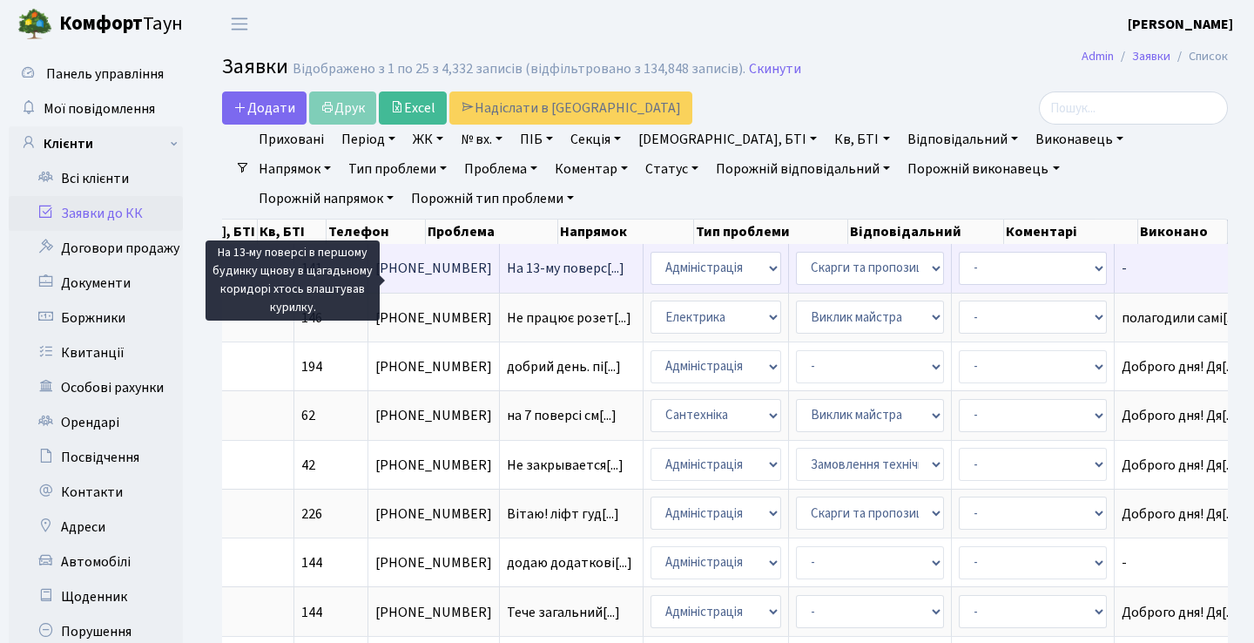
click at [507, 278] on span "На 13-му поверс[...]" at bounding box center [566, 268] width 118 height 19
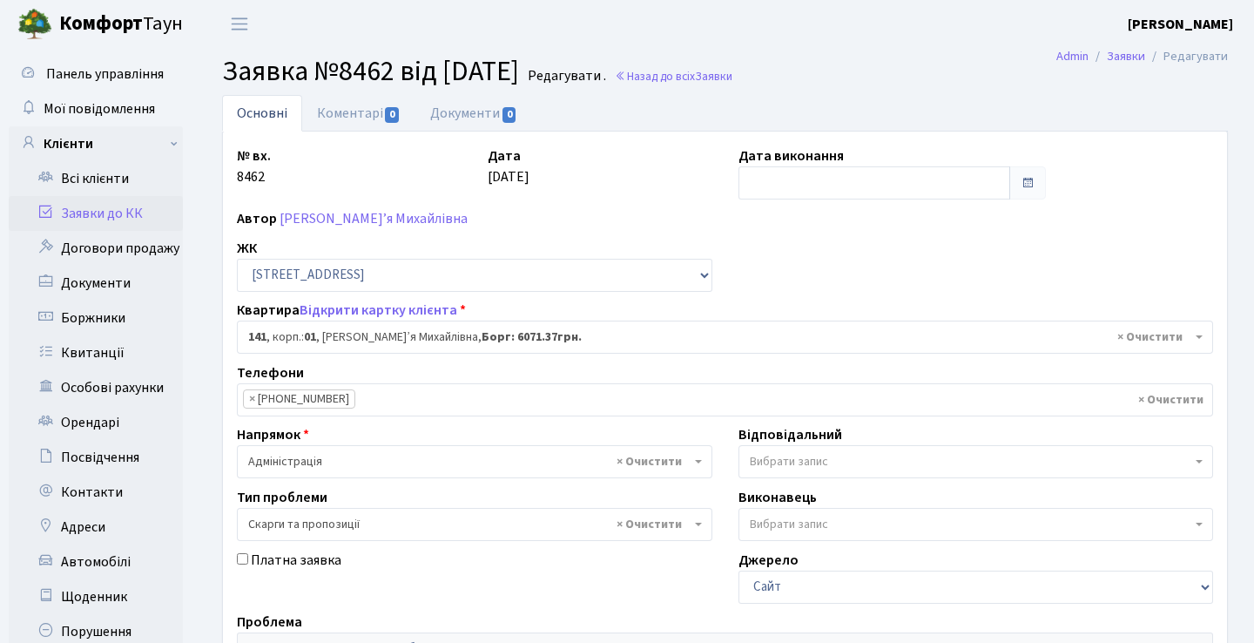
select select "20066"
select select "55"
click at [380, 120] on link "Коментарі 0" at bounding box center [358, 113] width 113 height 36
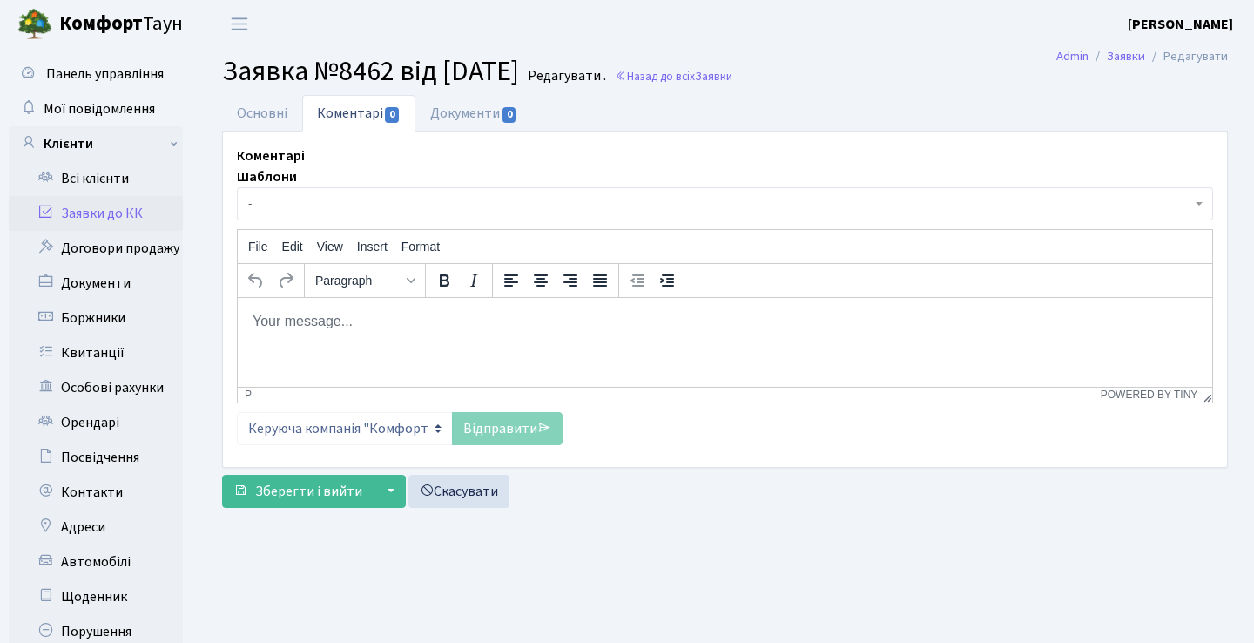
click at [396, 329] on p "Rich Text Area. Press ALT-0 for help." at bounding box center [725, 320] width 947 height 19
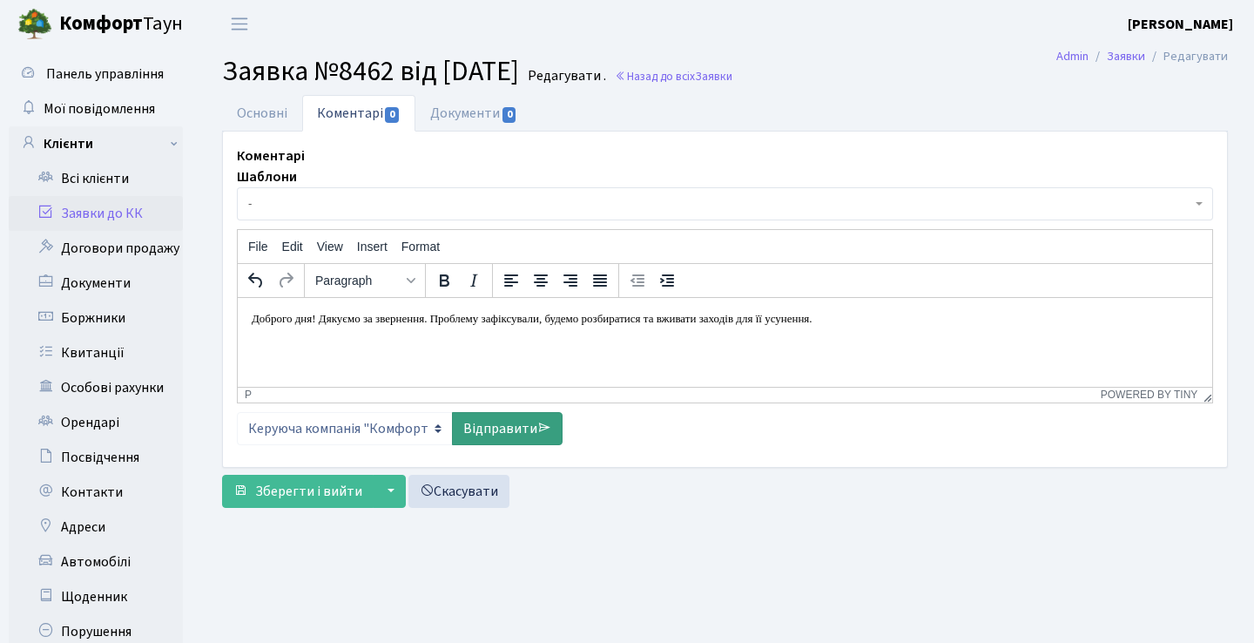
click at [510, 412] on link "Відправити" at bounding box center [507, 428] width 111 height 33
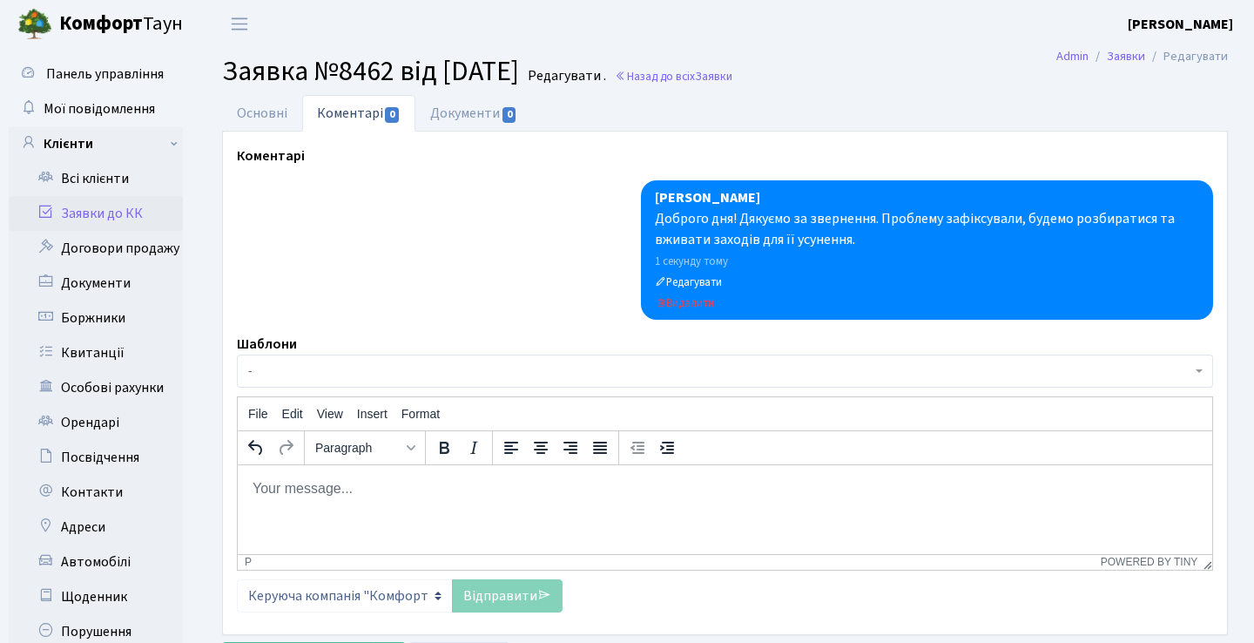
click at [121, 207] on link "Заявки до КК" at bounding box center [96, 213] width 174 height 35
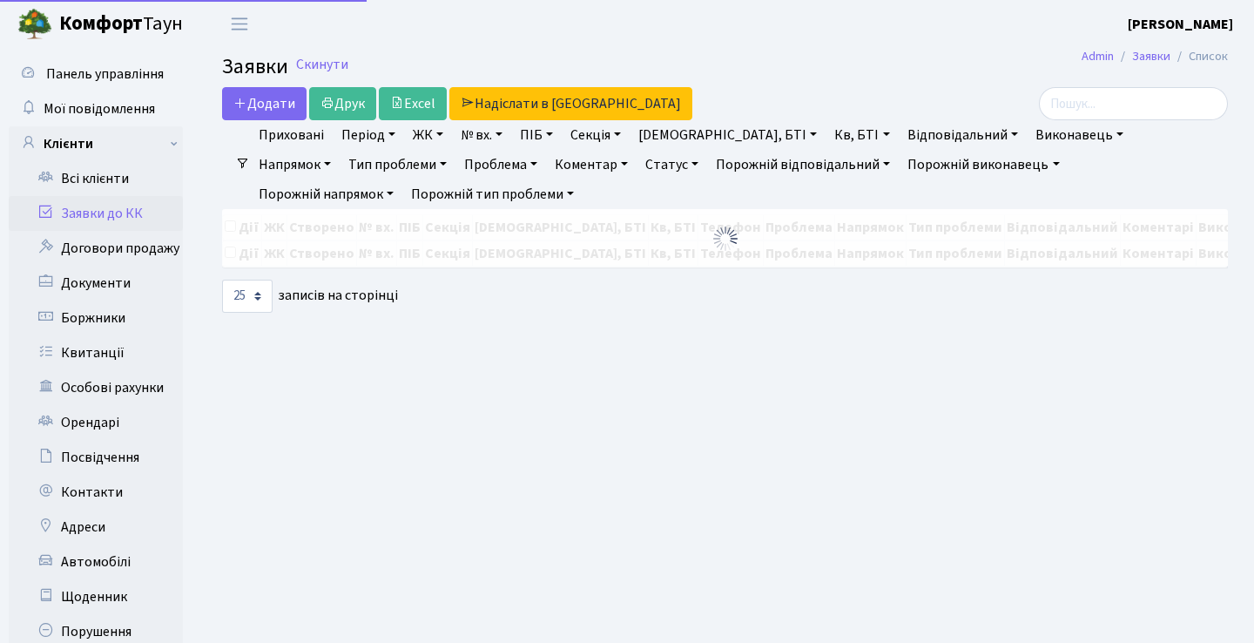
select select "25"
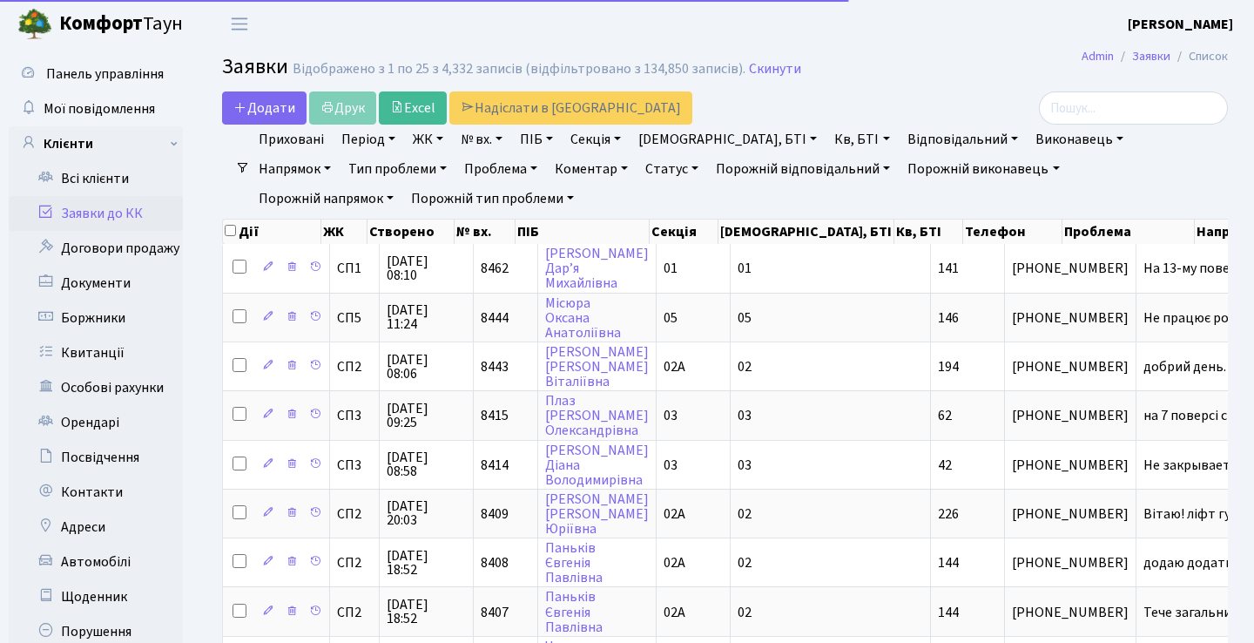
select select "25"
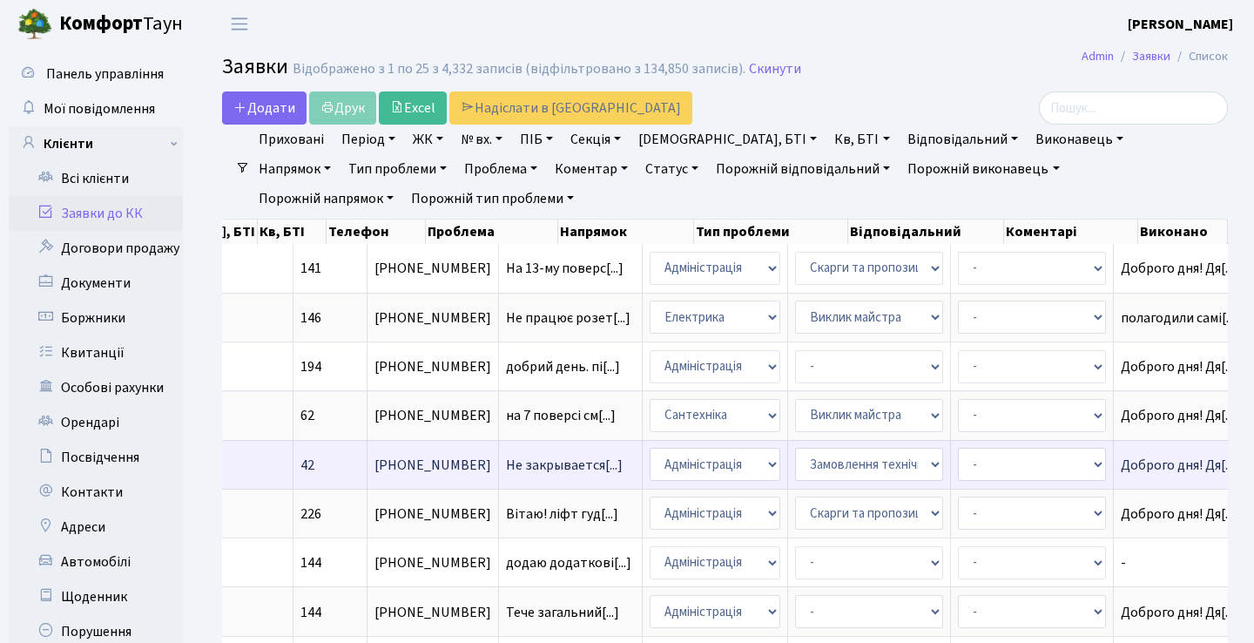
scroll to position [0, 637]
